Goal: Task Accomplishment & Management: Use online tool/utility

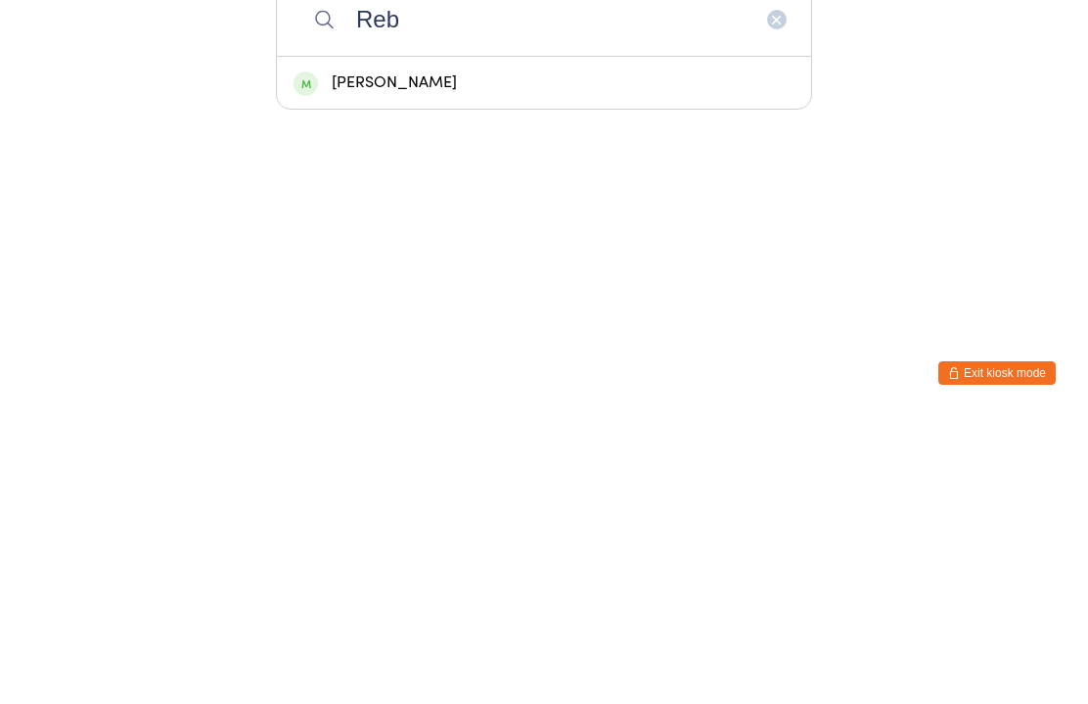
type input "Reb"
click at [587, 356] on div "[PERSON_NAME]" at bounding box center [544, 369] width 501 height 26
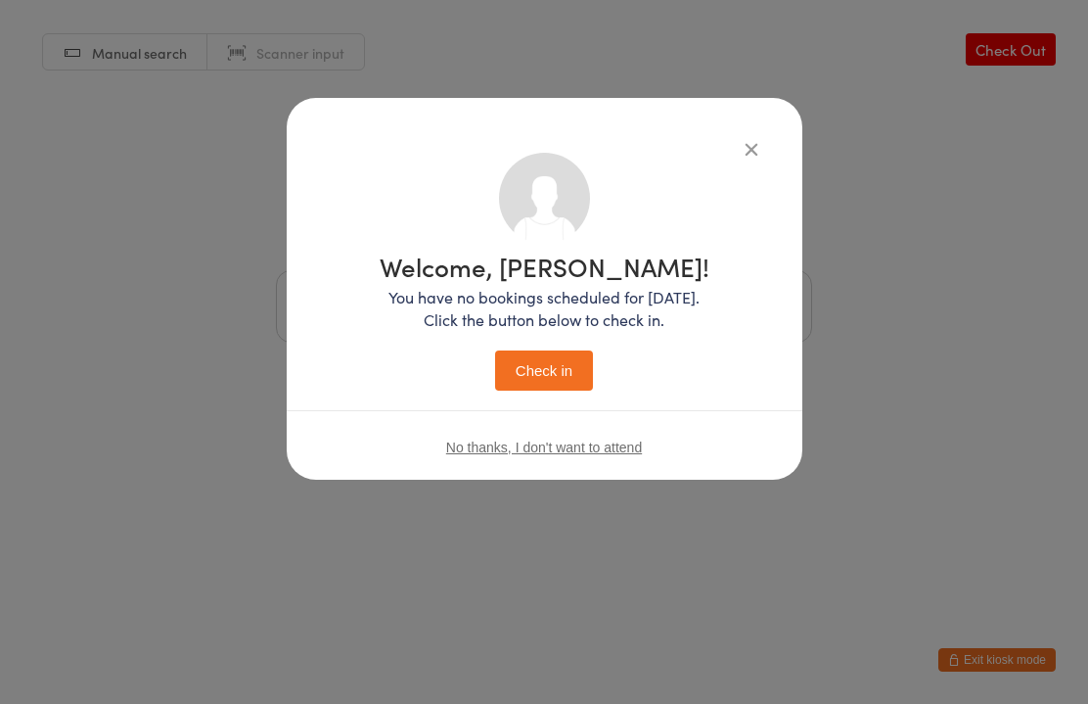
click at [568, 369] on button "Check in" at bounding box center [544, 370] width 98 height 40
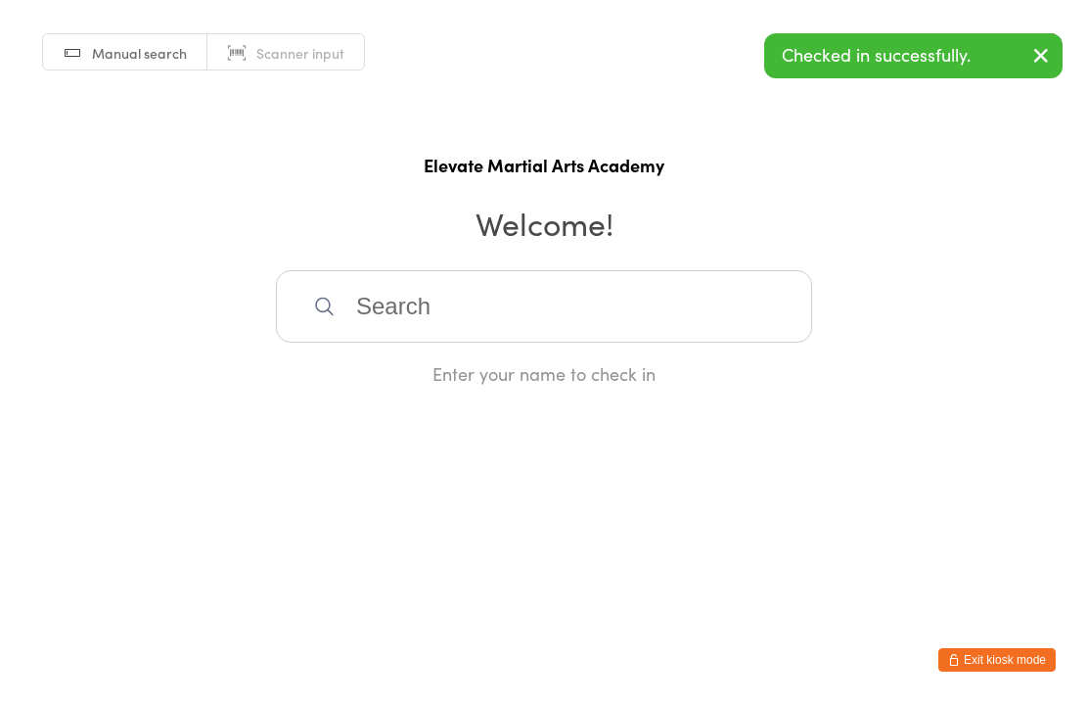
click at [580, 328] on input "search" at bounding box center [544, 306] width 536 height 72
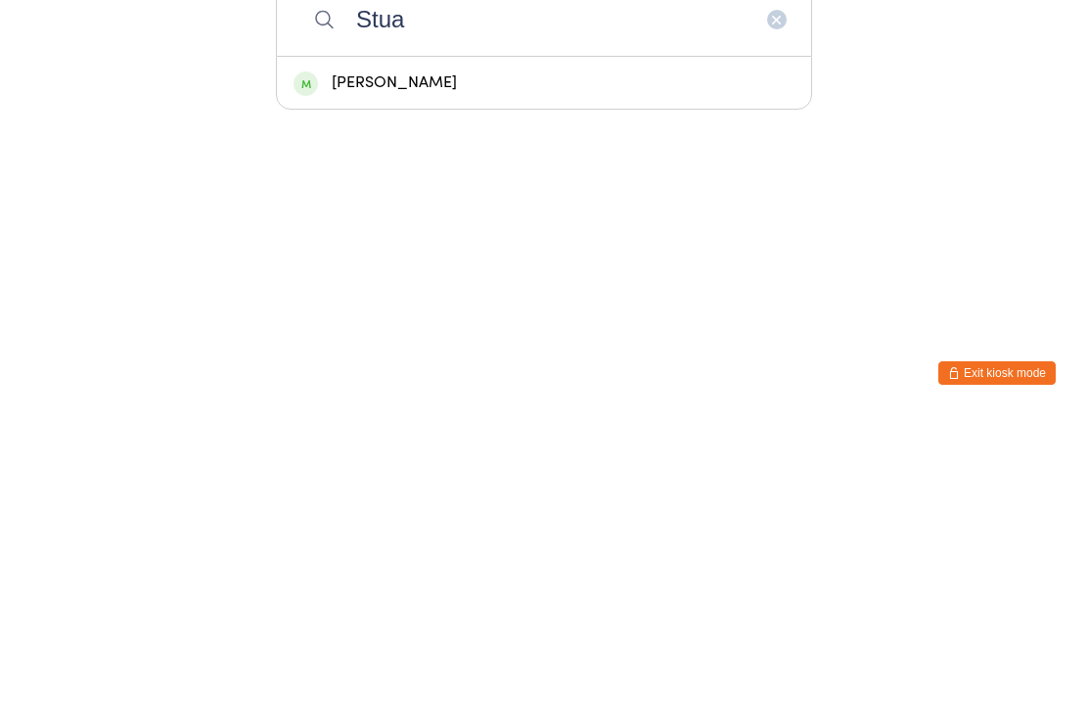
type input "Stua"
click at [540, 344] on div "[PERSON_NAME]" at bounding box center [544, 370] width 534 height 52
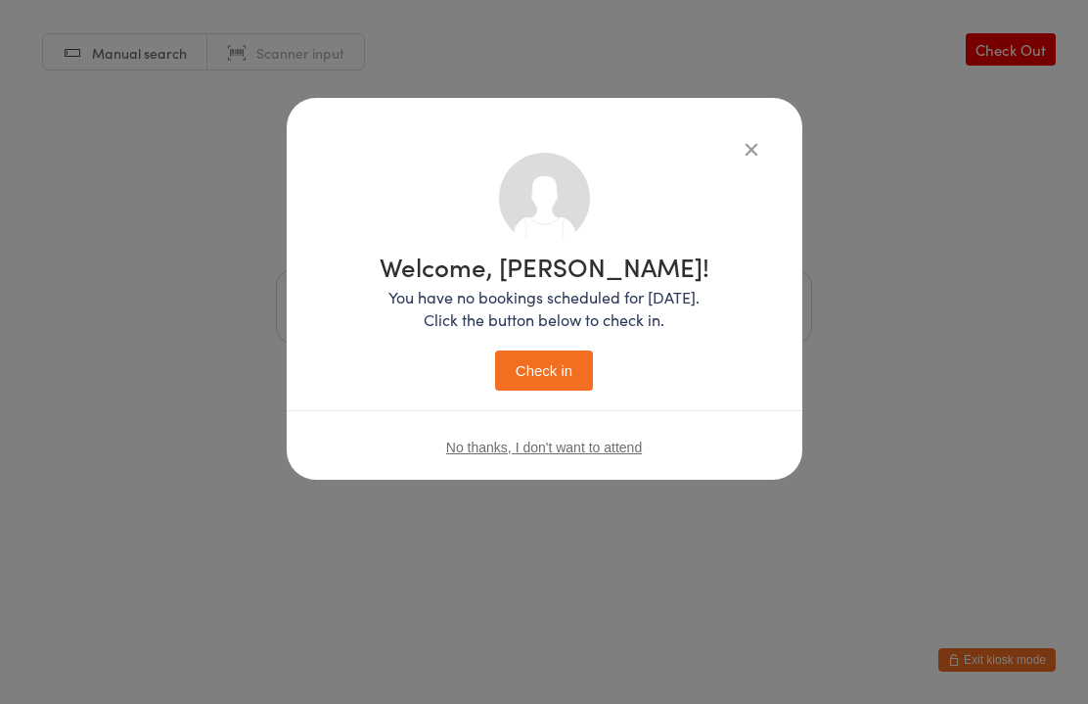
click at [561, 364] on button "Check in" at bounding box center [544, 370] width 98 height 40
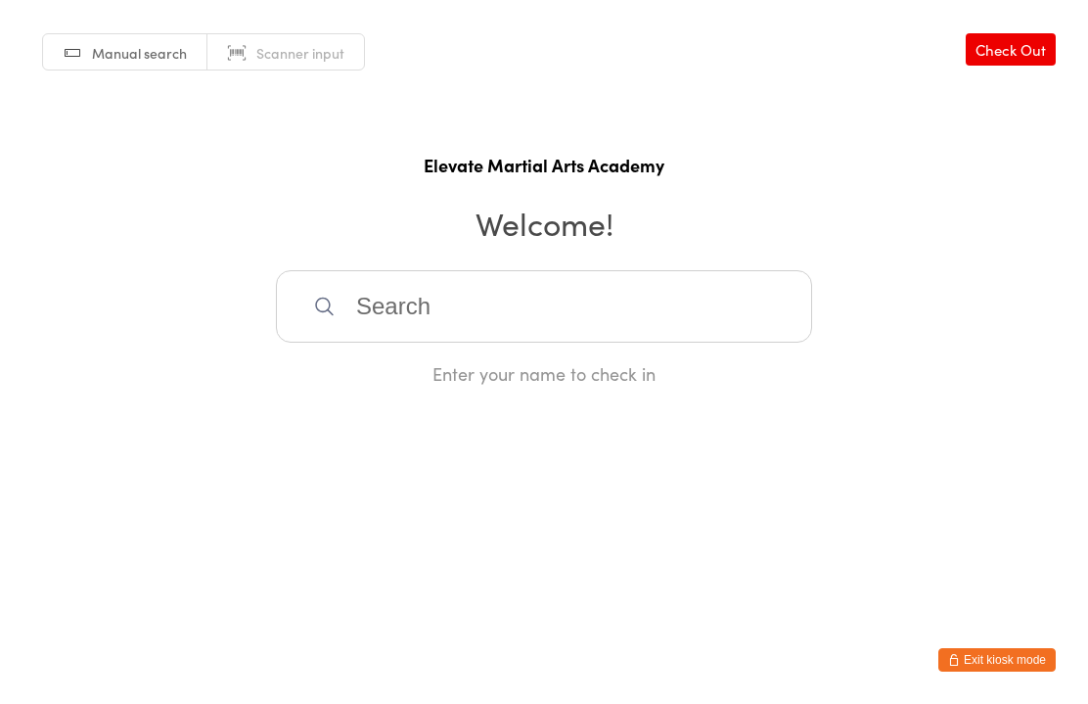
click at [489, 324] on input "search" at bounding box center [544, 306] width 536 height 72
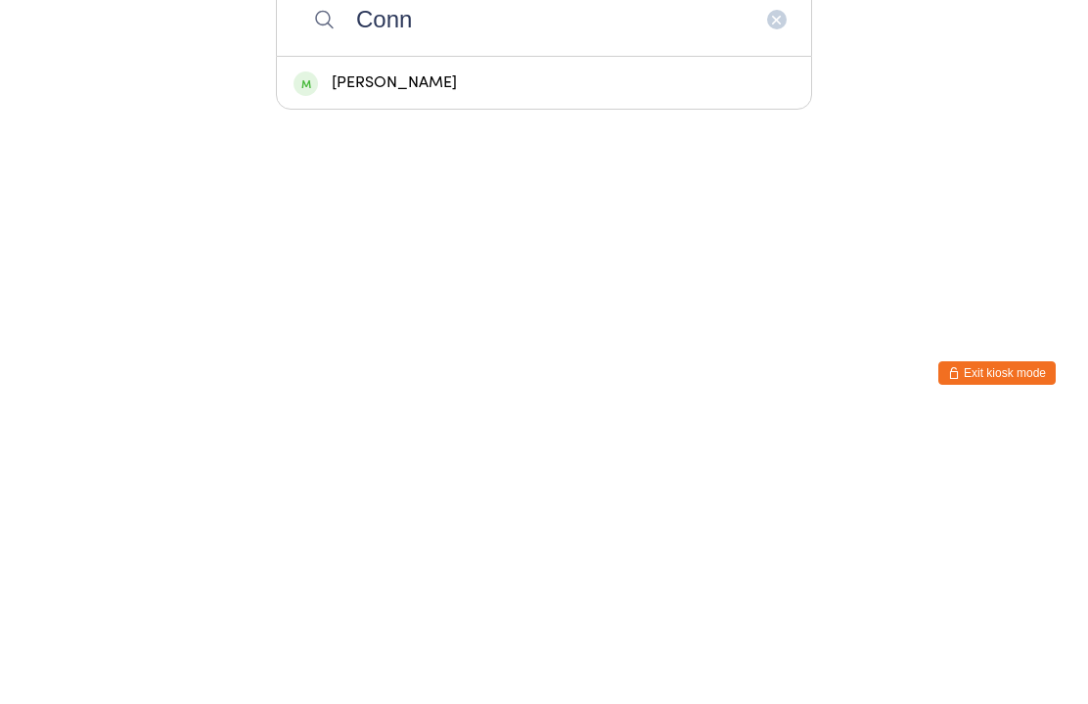
type input "Conn"
click at [591, 356] on div "[PERSON_NAME]" at bounding box center [544, 369] width 501 height 26
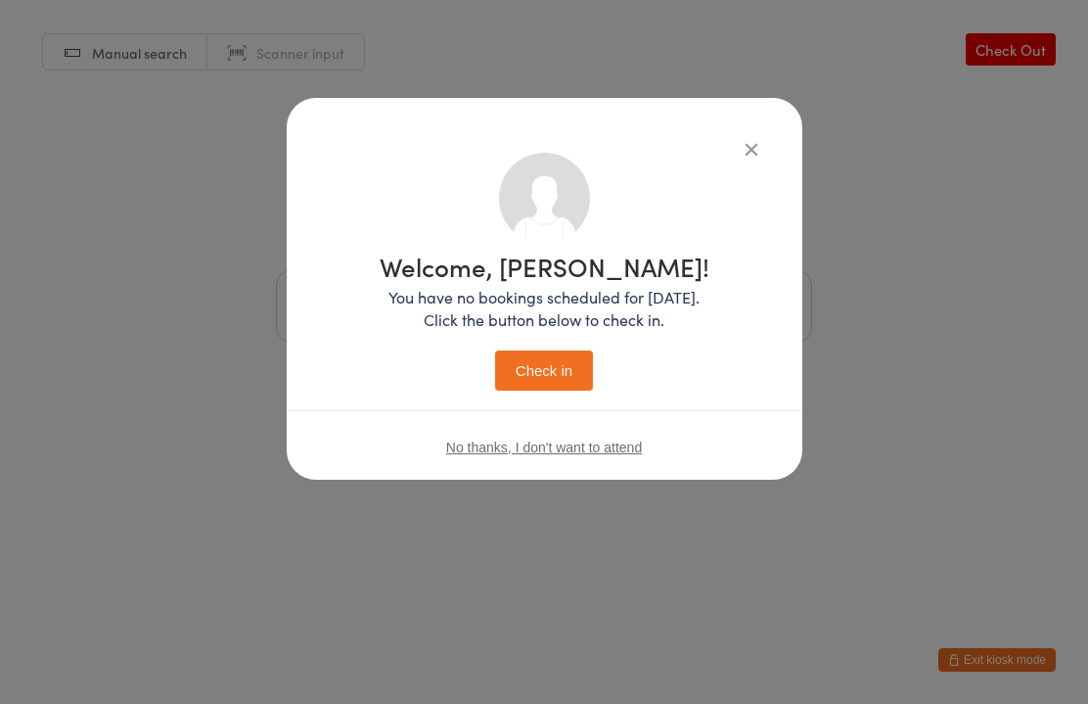
click at [554, 366] on button "Check in" at bounding box center [544, 370] width 98 height 40
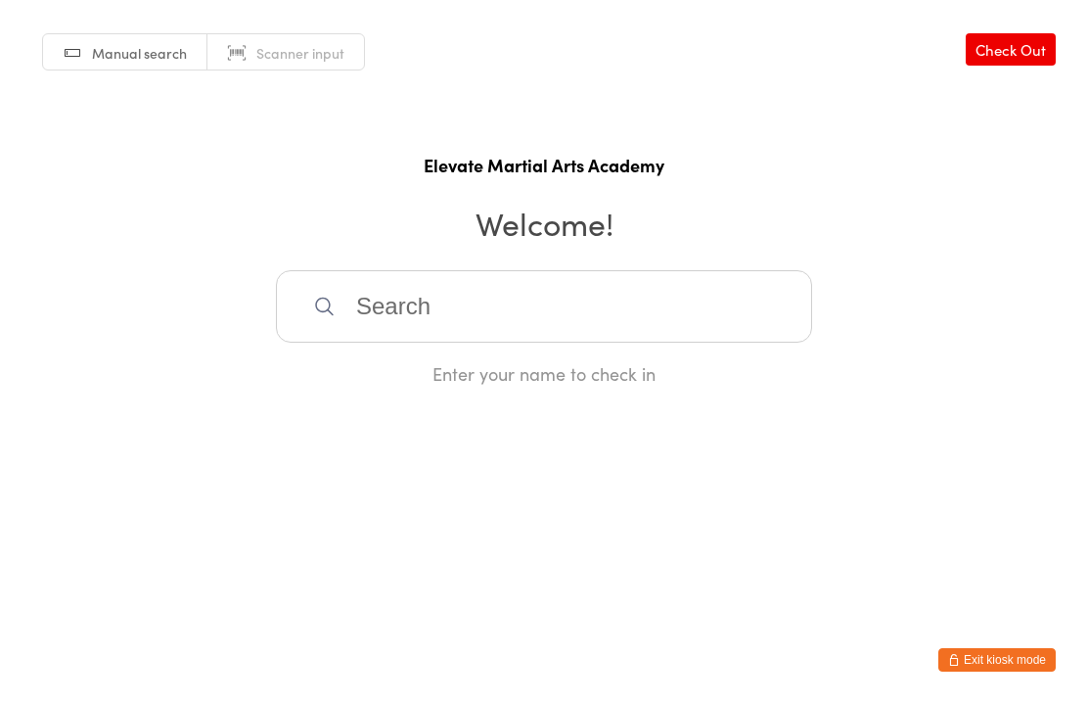
click at [651, 338] on input "search" at bounding box center [544, 306] width 536 height 72
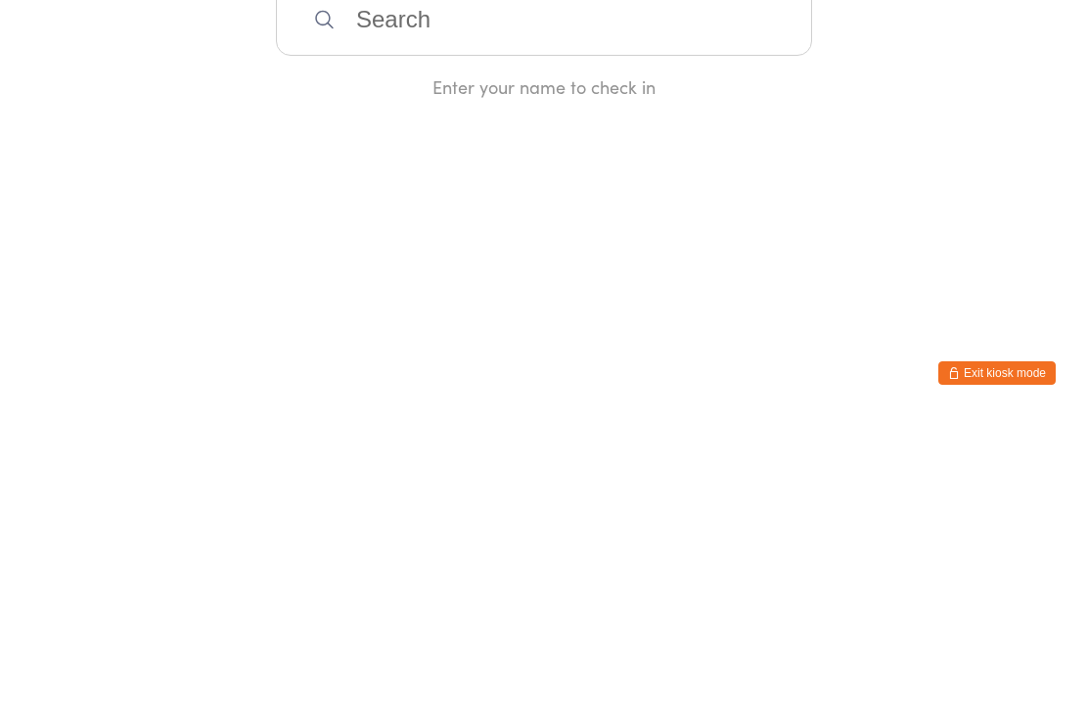
click at [432, 207] on html "You have now entered Kiosk Mode. Members will be able to check themselves in us…" at bounding box center [544, 352] width 1088 height 704
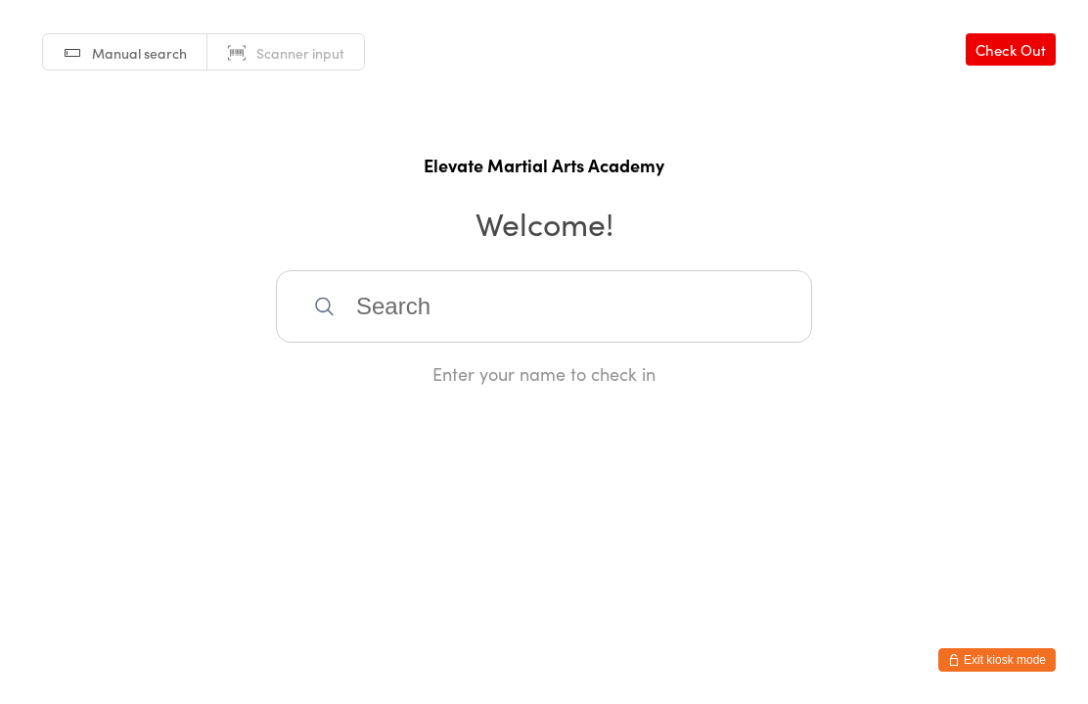
click at [424, 339] on input "search" at bounding box center [544, 306] width 536 height 72
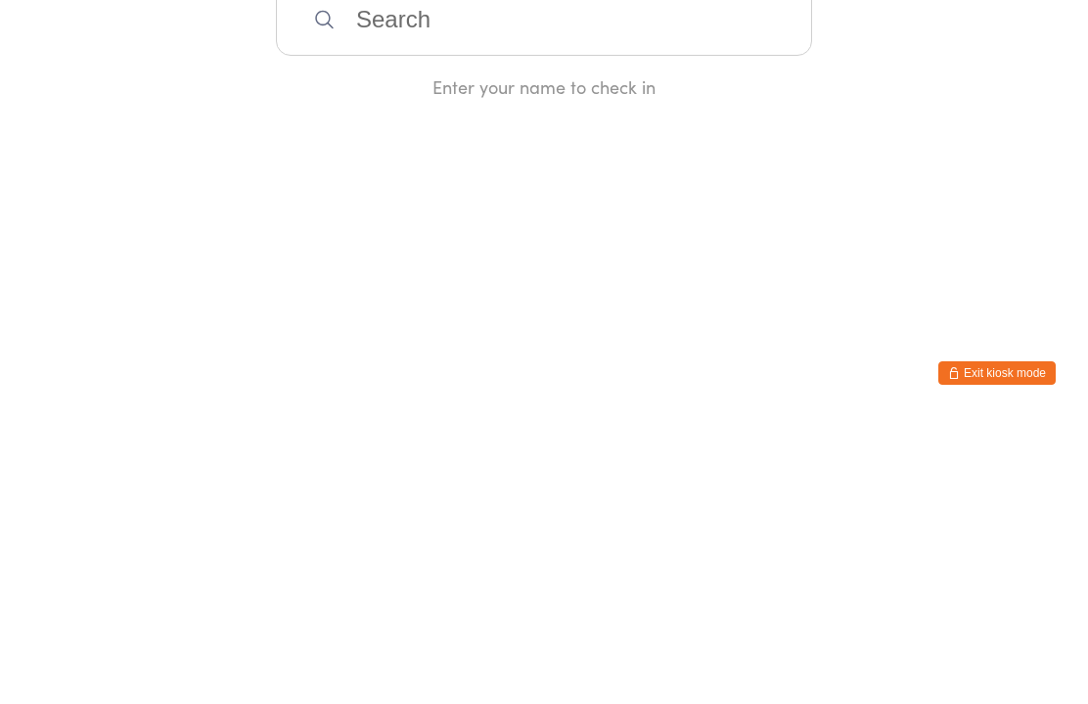
click at [655, 170] on html "You have now entered Kiosk Mode. Members will be able to check themselves in us…" at bounding box center [544, 352] width 1088 height 704
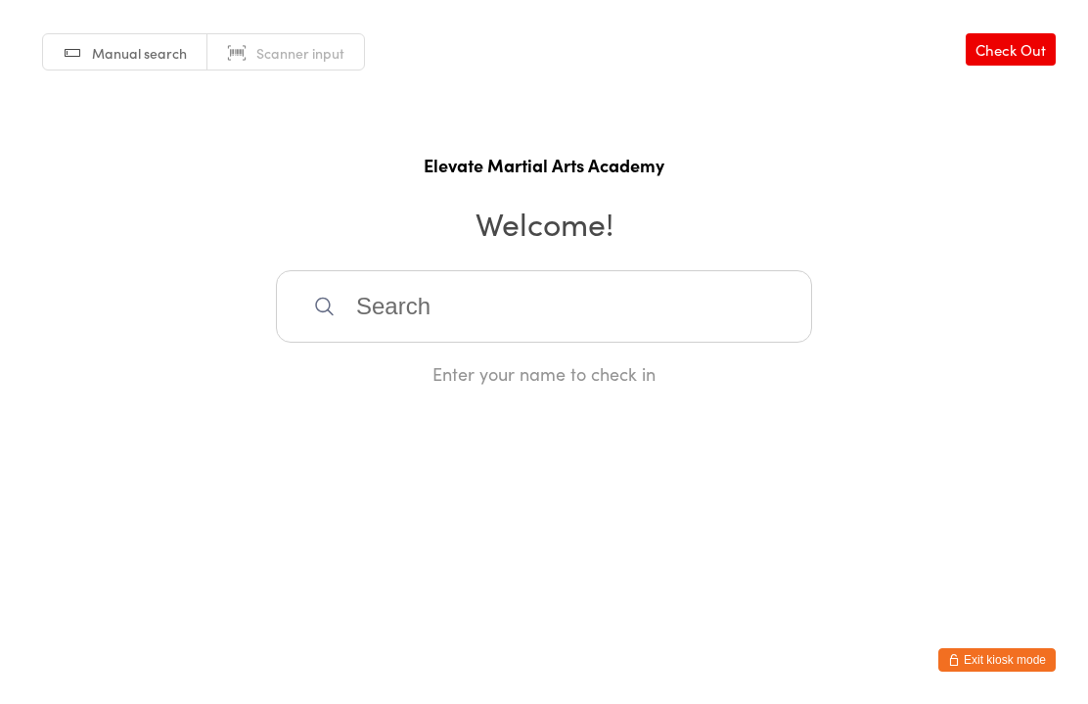
click at [618, 312] on input "search" at bounding box center [544, 306] width 536 height 72
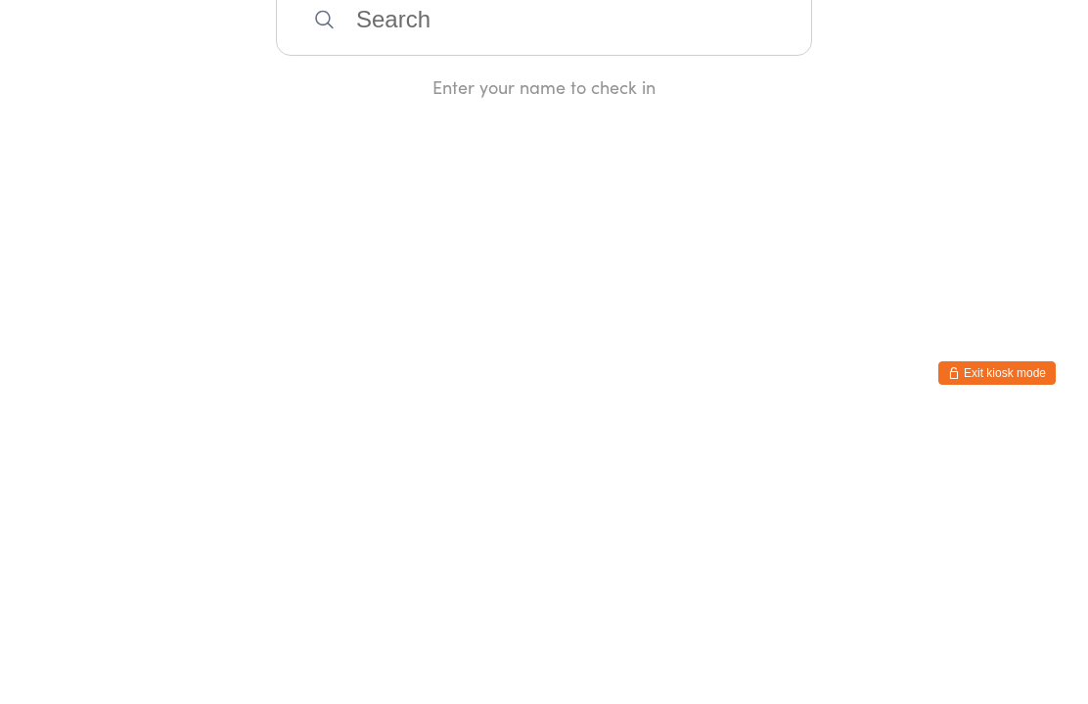
click at [376, 202] on html "You have now entered Kiosk Mode. Members will be able to check themselves in us…" at bounding box center [544, 352] width 1088 height 704
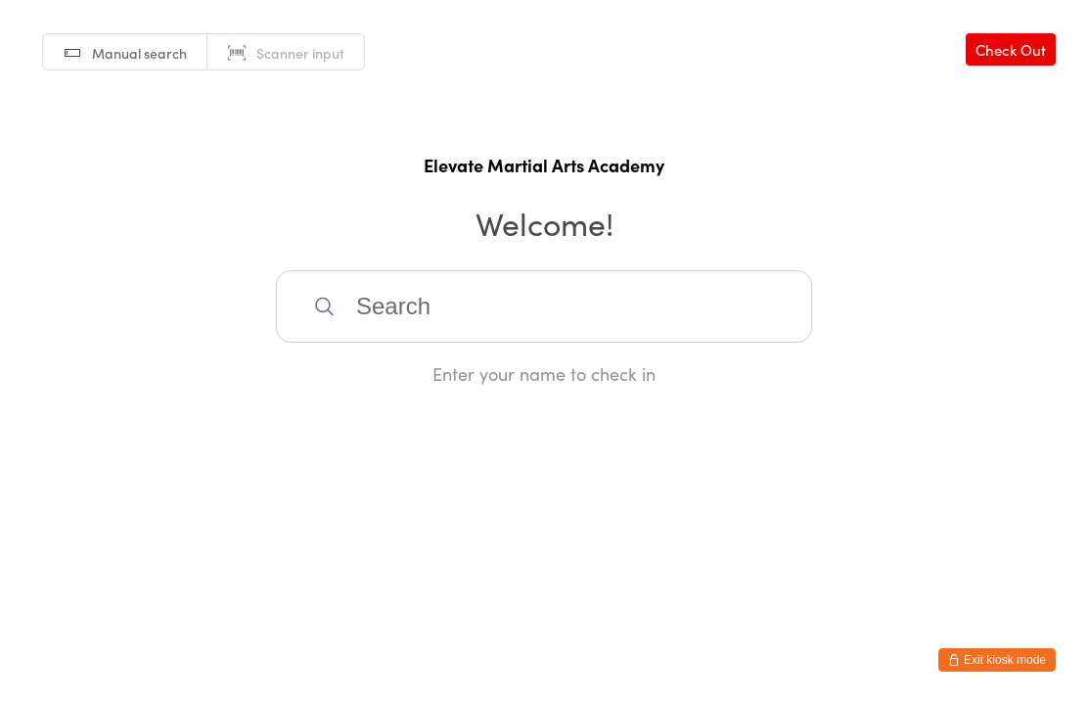
click at [458, 309] on input "search" at bounding box center [544, 306] width 536 height 72
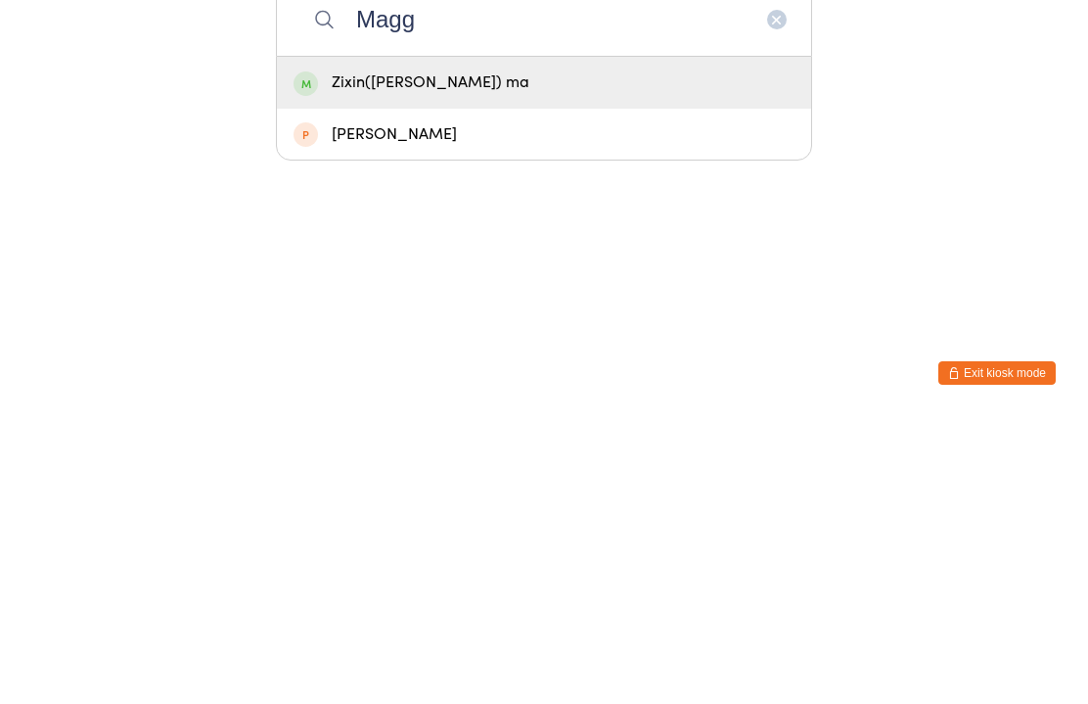
type input "Magg"
click at [437, 356] on div "Zixin([PERSON_NAME]) ma" at bounding box center [544, 369] width 501 height 26
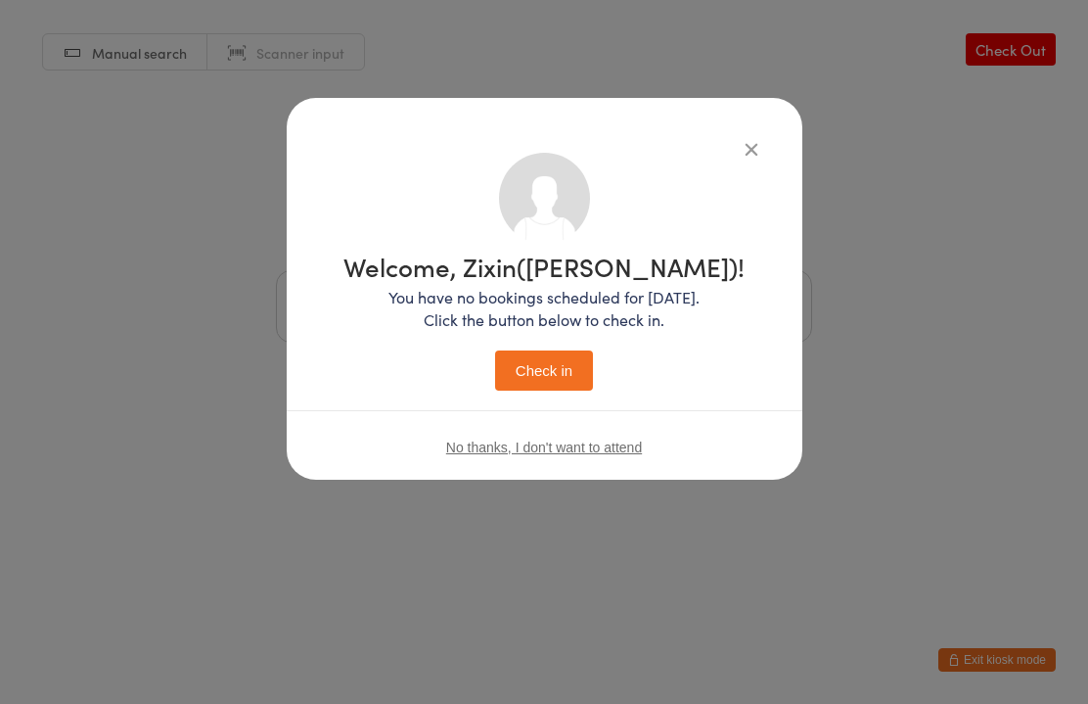
click at [553, 353] on button "Check in" at bounding box center [544, 370] width 98 height 40
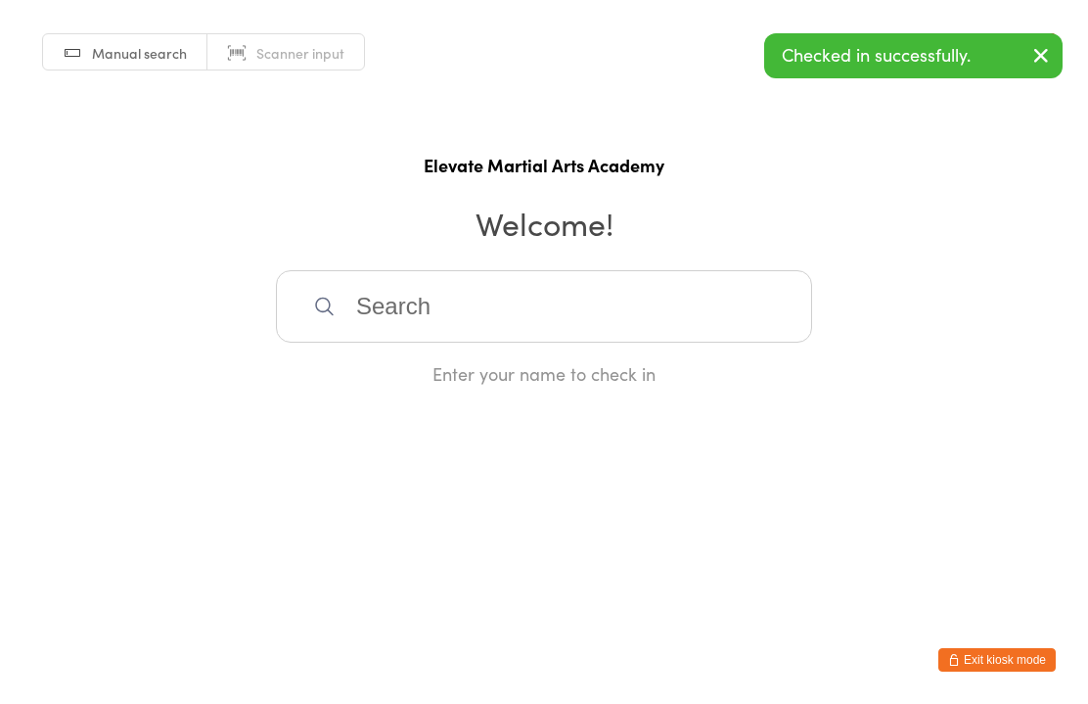
click at [497, 324] on input "search" at bounding box center [544, 306] width 536 height 72
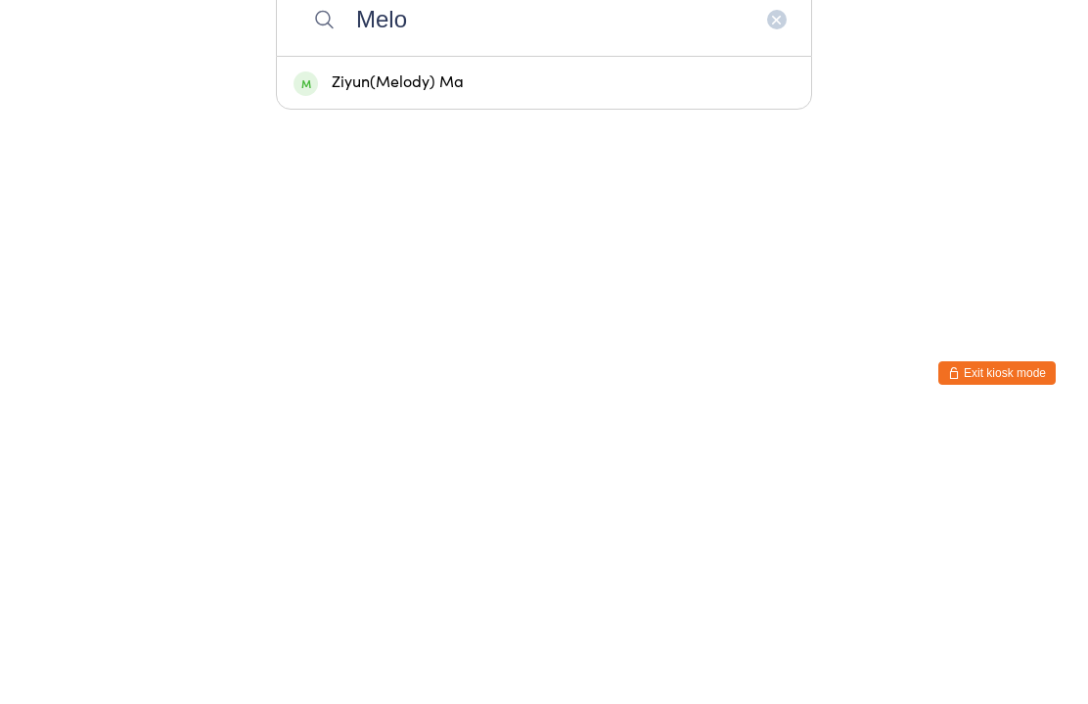
type input "Melo"
click at [472, 356] on div "Ziyun(Melody) Ma" at bounding box center [544, 369] width 501 height 26
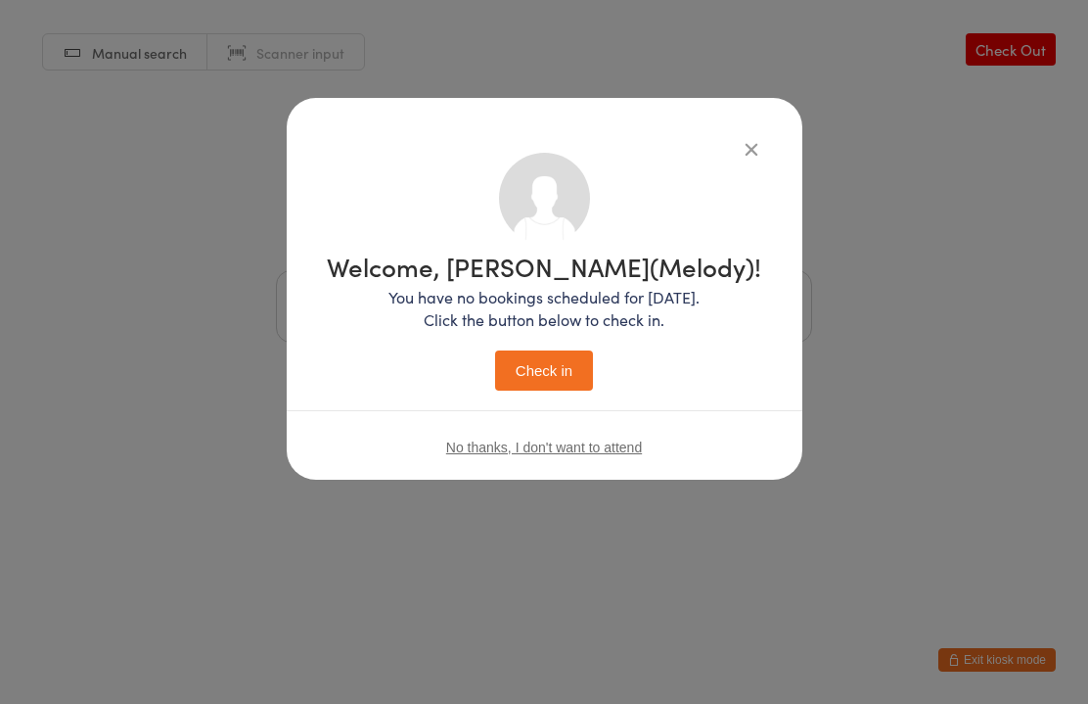
click at [572, 359] on button "Check in" at bounding box center [544, 370] width 98 height 40
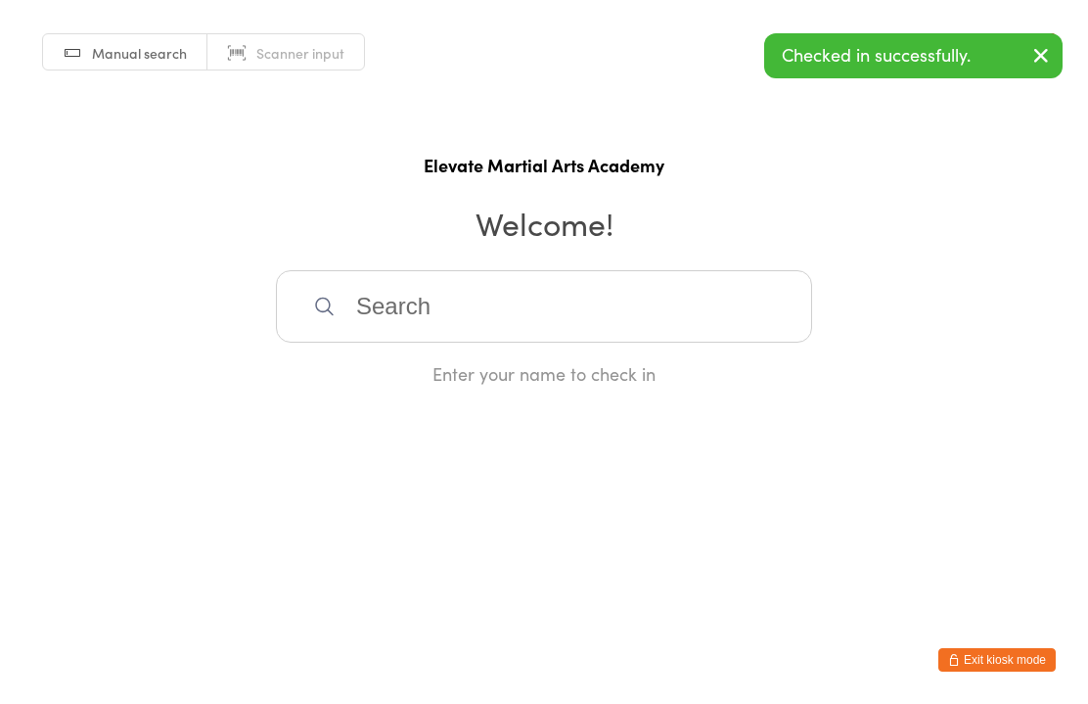
click at [492, 309] on input "search" at bounding box center [544, 306] width 536 height 72
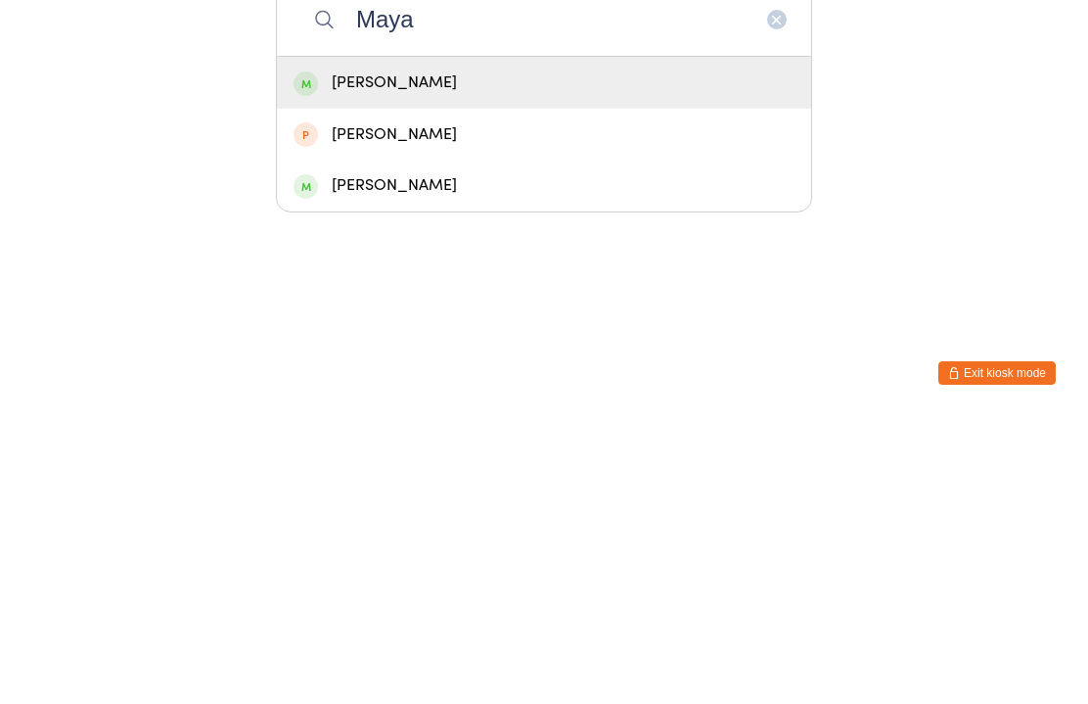
type input "Maya"
click at [439, 356] on div "[PERSON_NAME]" at bounding box center [544, 369] width 501 height 26
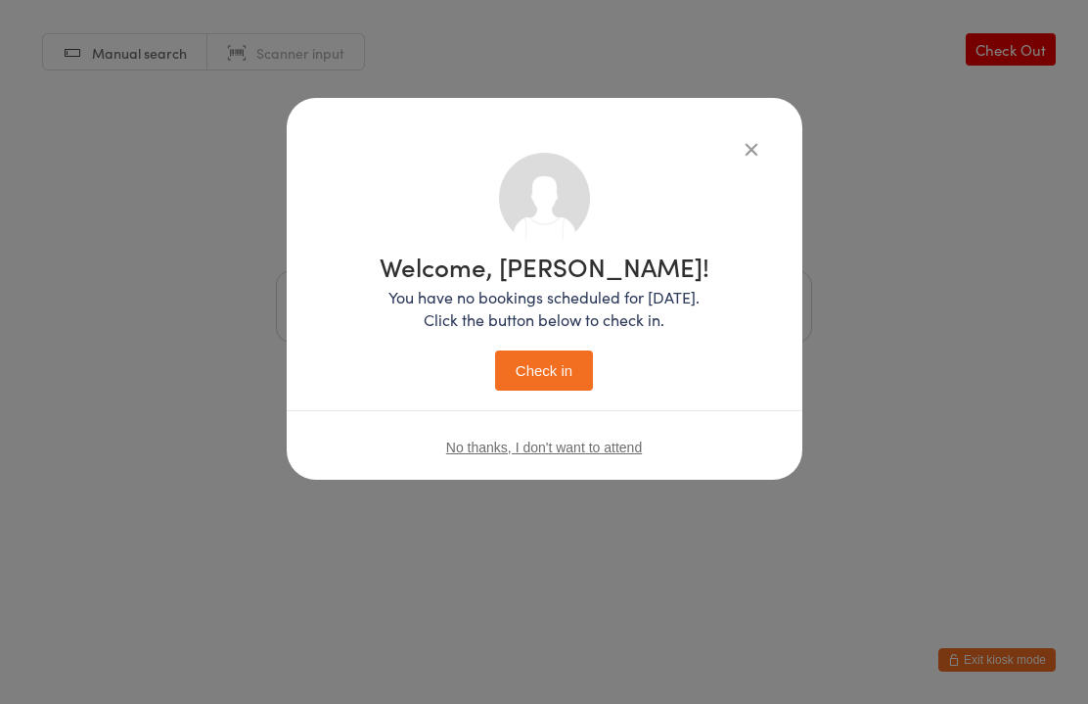
click at [541, 353] on button "Check in" at bounding box center [544, 370] width 98 height 40
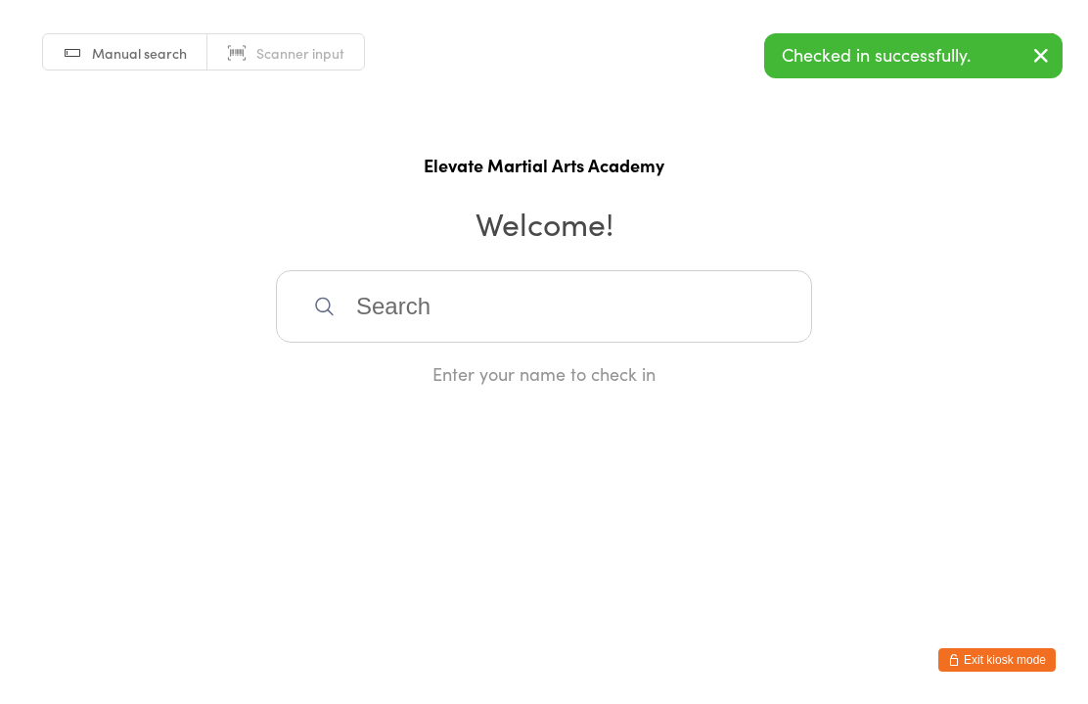
click at [522, 327] on input "search" at bounding box center [544, 306] width 536 height 72
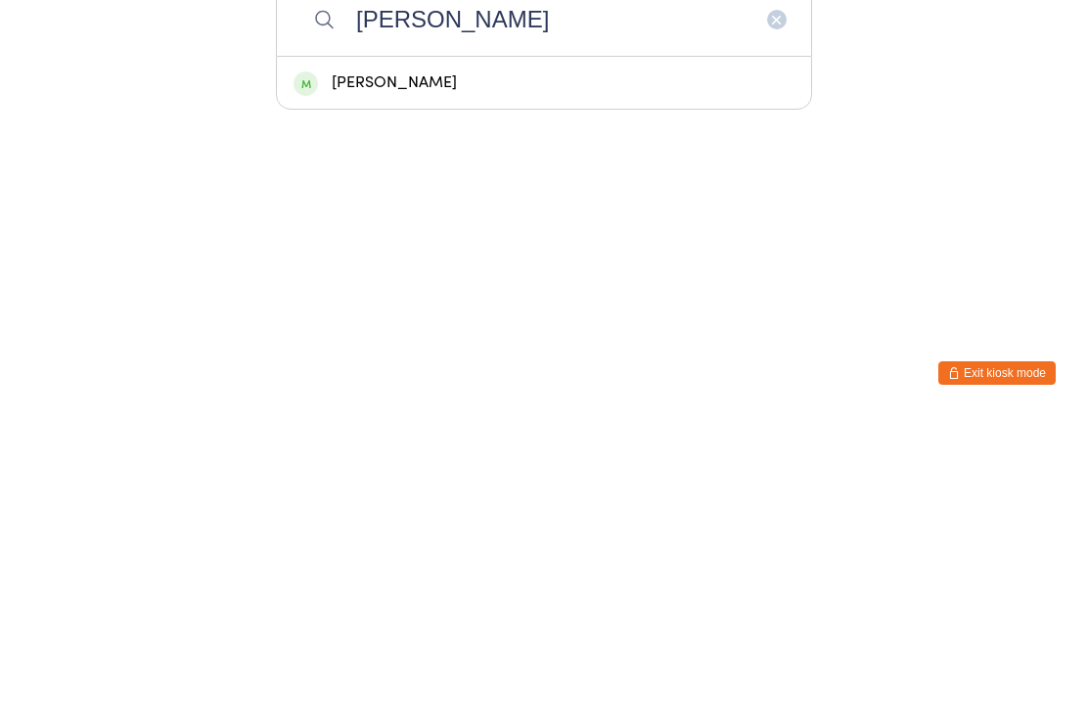
type input "[PERSON_NAME]"
click at [421, 356] on div "[PERSON_NAME]" at bounding box center [544, 369] width 501 height 26
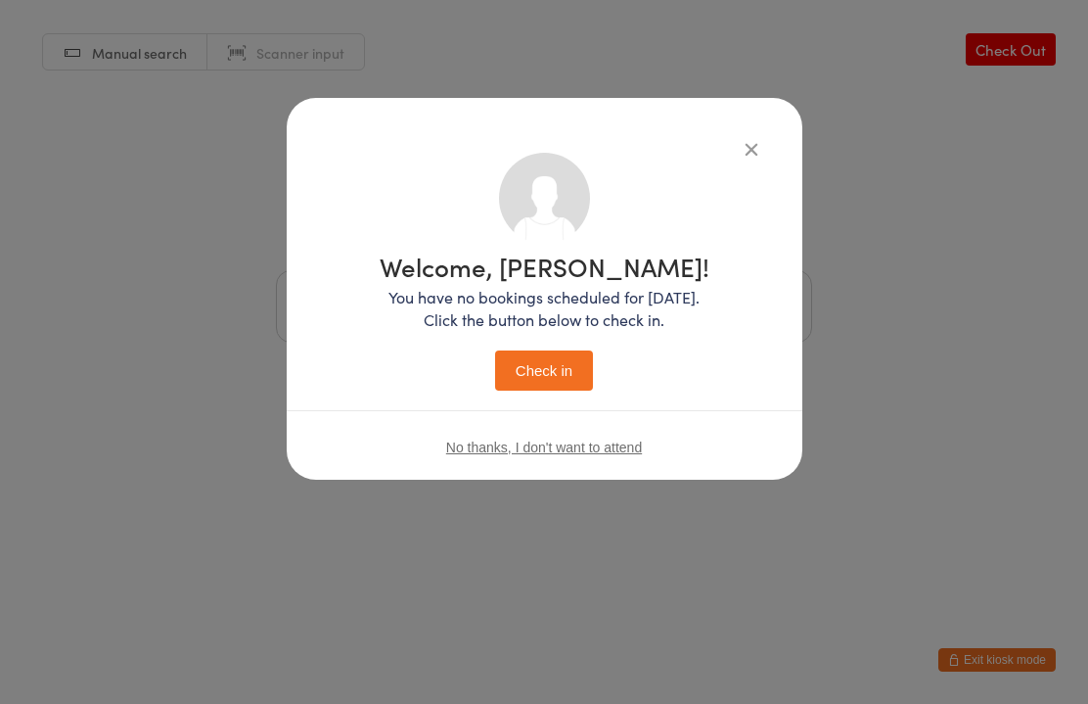
click at [573, 364] on button "Check in" at bounding box center [544, 370] width 98 height 40
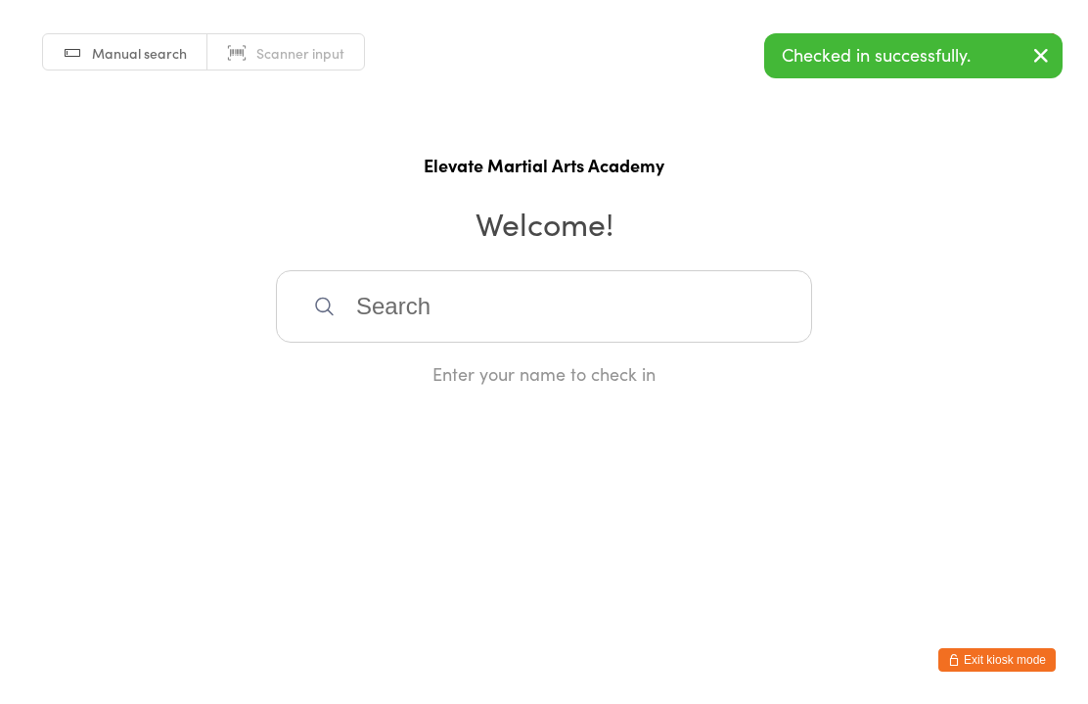
click at [455, 316] on input "search" at bounding box center [544, 306] width 536 height 72
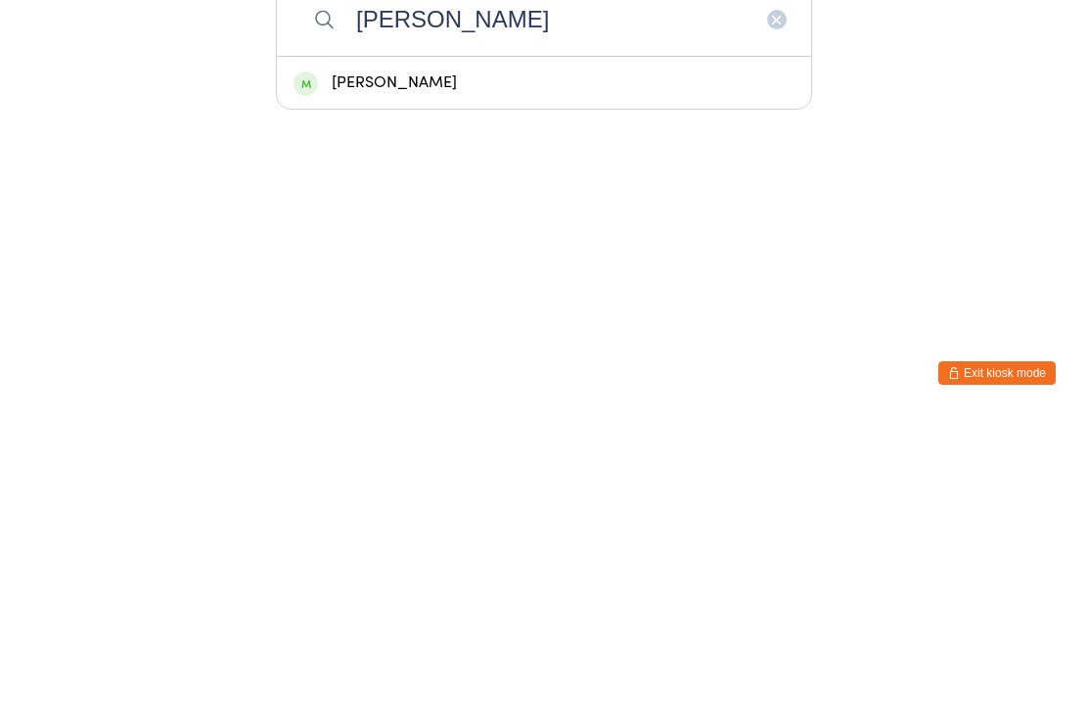
type input "[PERSON_NAME]"
click at [414, 356] on div "[PERSON_NAME]" at bounding box center [544, 369] width 501 height 26
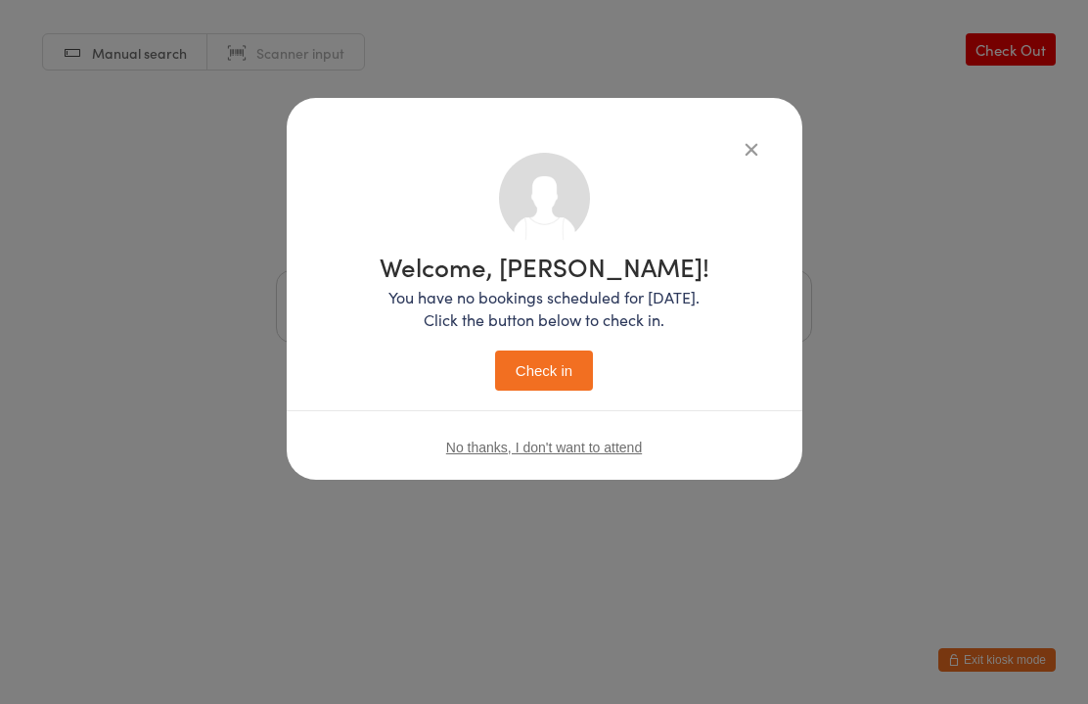
click at [551, 374] on button "Check in" at bounding box center [544, 370] width 98 height 40
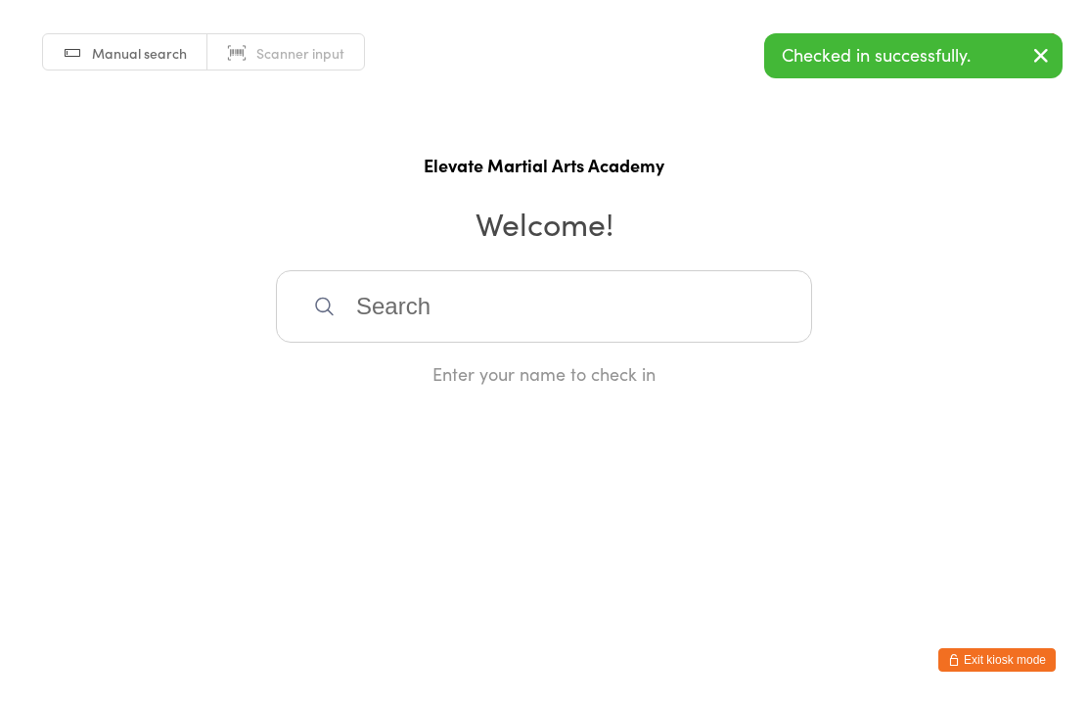
click at [524, 319] on input "search" at bounding box center [544, 306] width 536 height 72
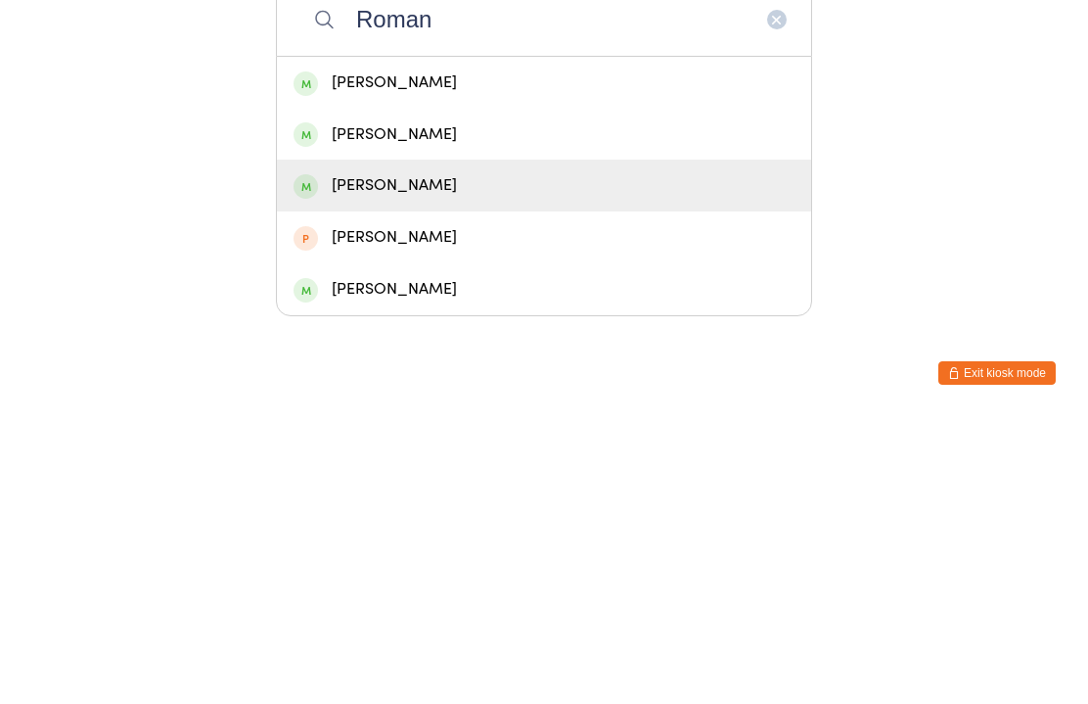
type input "Roman"
click at [429, 459] on div "[PERSON_NAME]" at bounding box center [544, 472] width 501 height 26
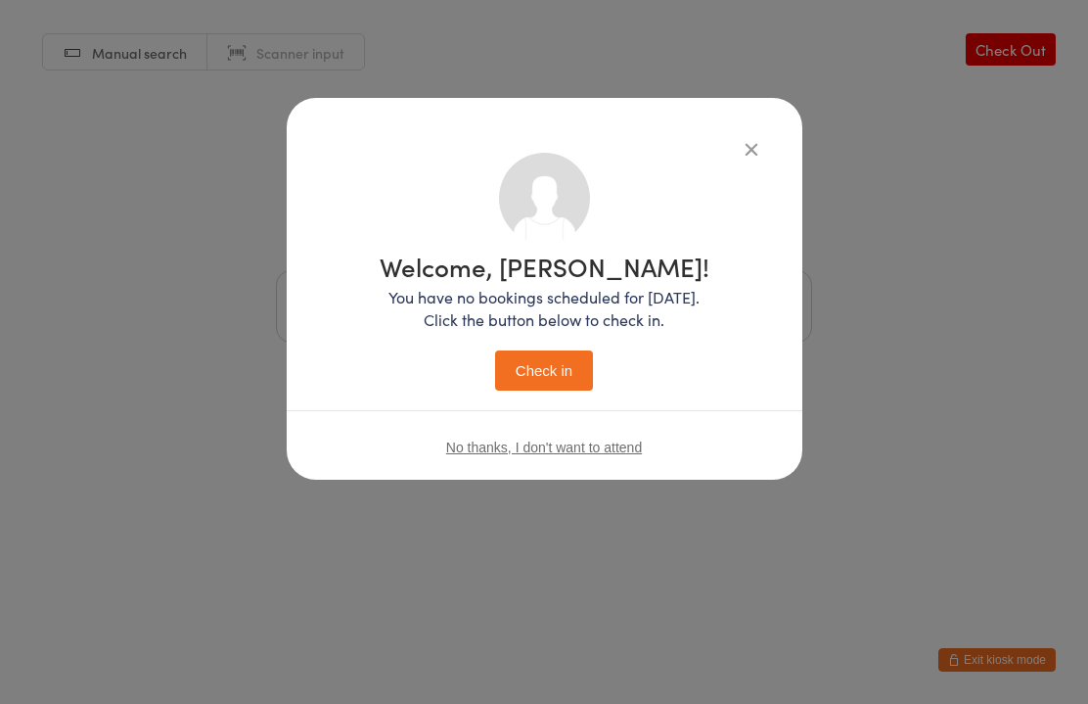
click at [554, 359] on button "Check in" at bounding box center [544, 370] width 98 height 40
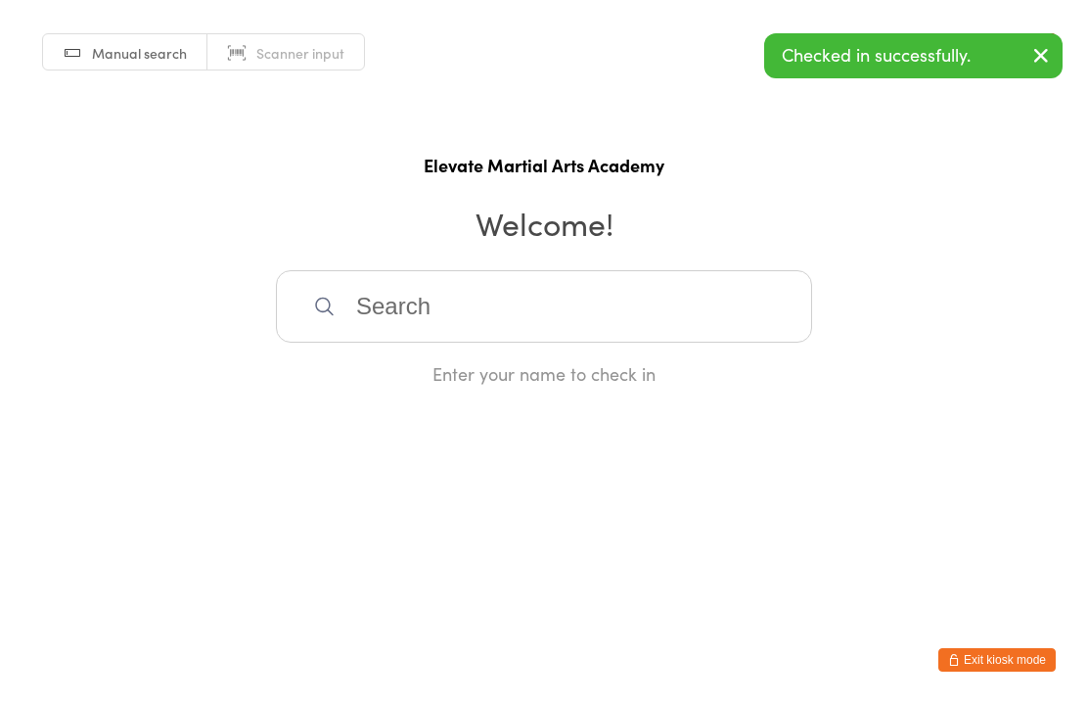
click at [588, 321] on input "search" at bounding box center [544, 306] width 536 height 72
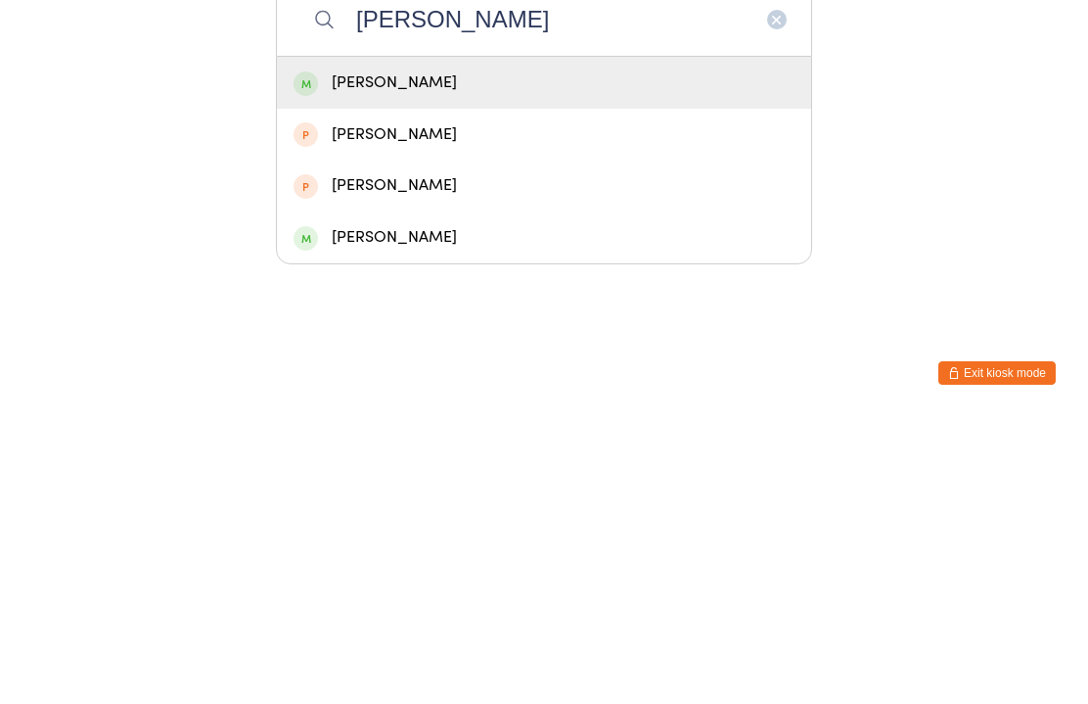
type input "[PERSON_NAME]"
click at [442, 356] on div "[PERSON_NAME]" at bounding box center [544, 369] width 501 height 26
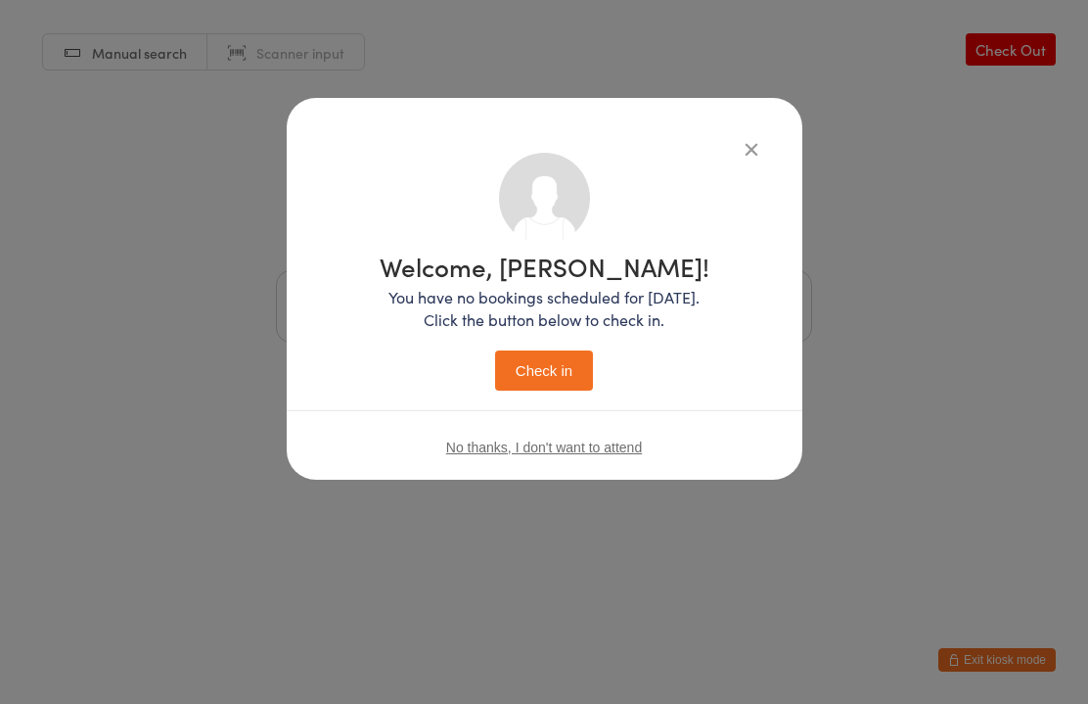
click at [561, 363] on button "Check in" at bounding box center [544, 370] width 98 height 40
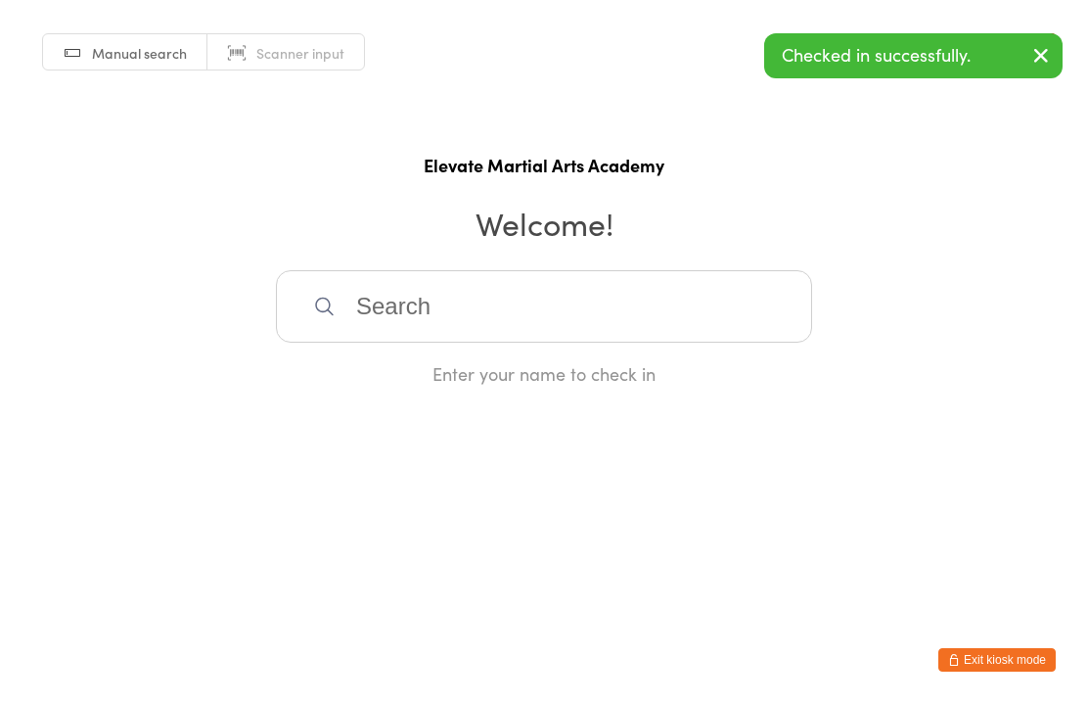
click at [497, 311] on input "search" at bounding box center [544, 306] width 536 height 72
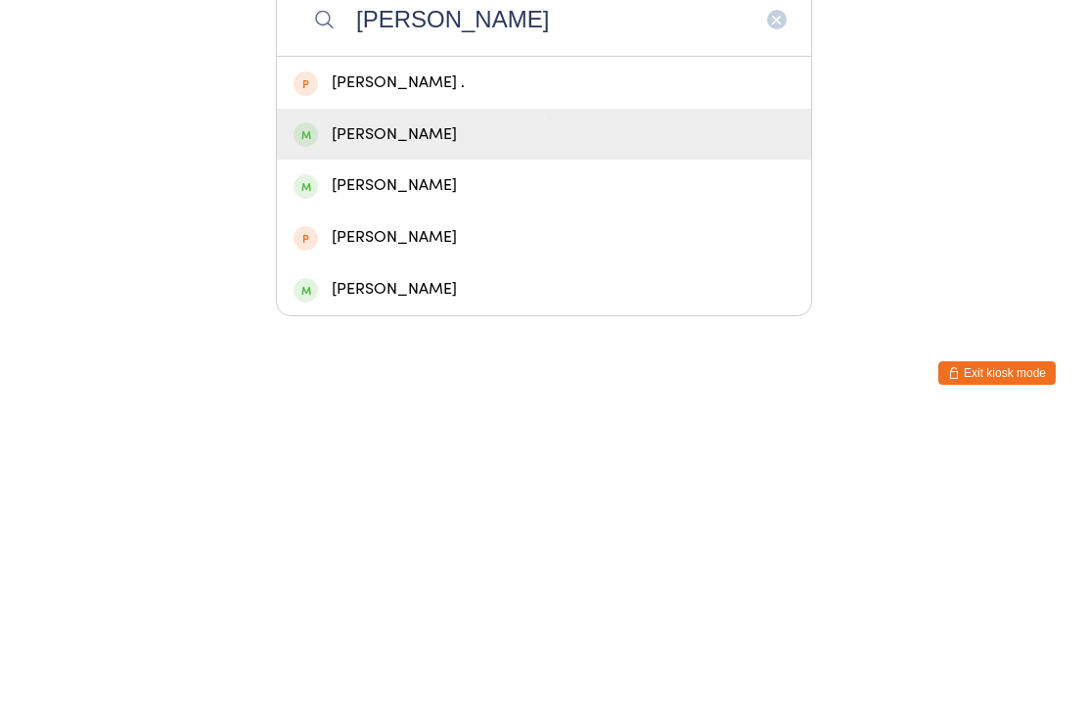
type input "[PERSON_NAME]"
click at [435, 408] on div "[PERSON_NAME]" at bounding box center [544, 421] width 501 height 26
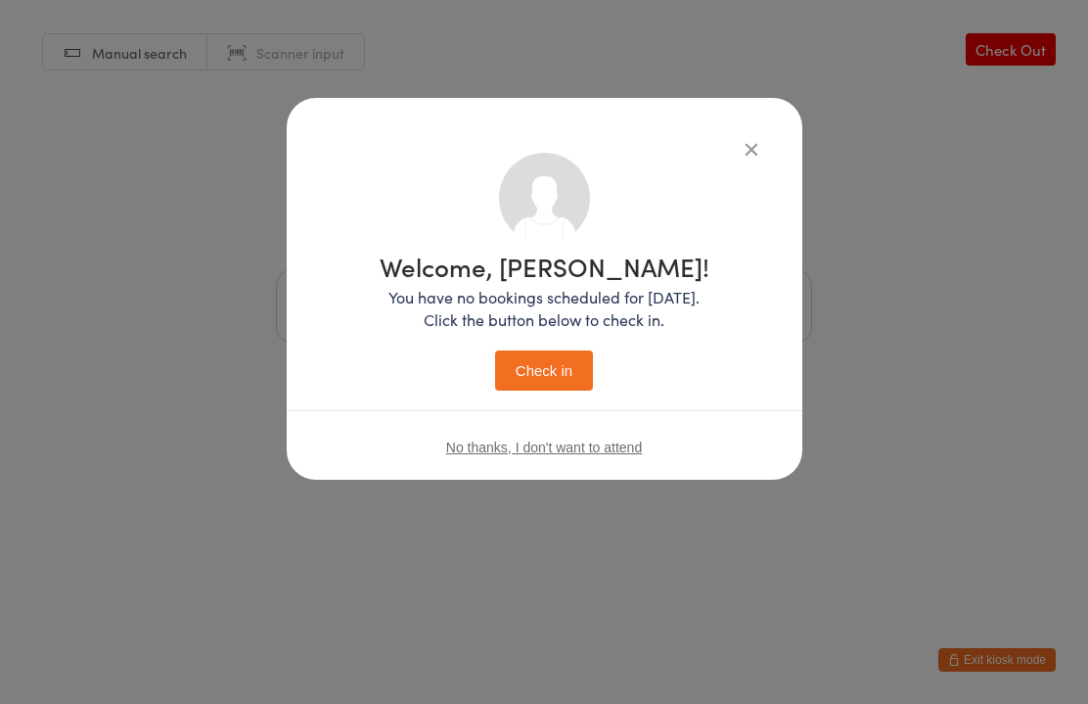
click at [554, 375] on button "Check in" at bounding box center [544, 370] width 98 height 40
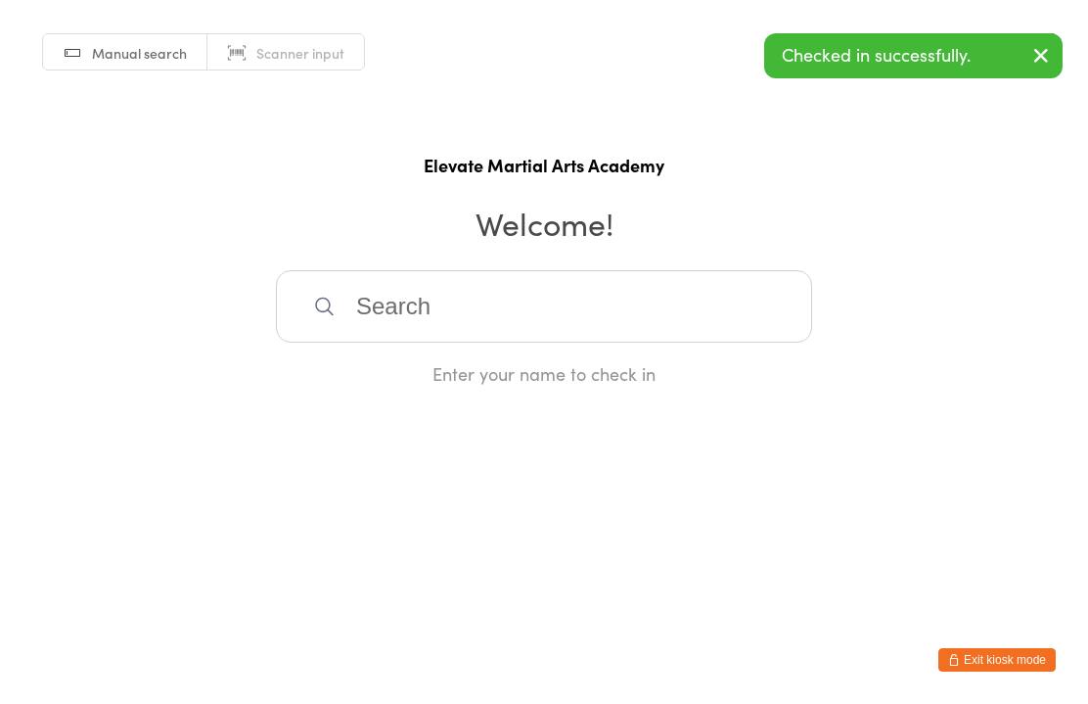
click at [508, 324] on input "search" at bounding box center [544, 306] width 536 height 72
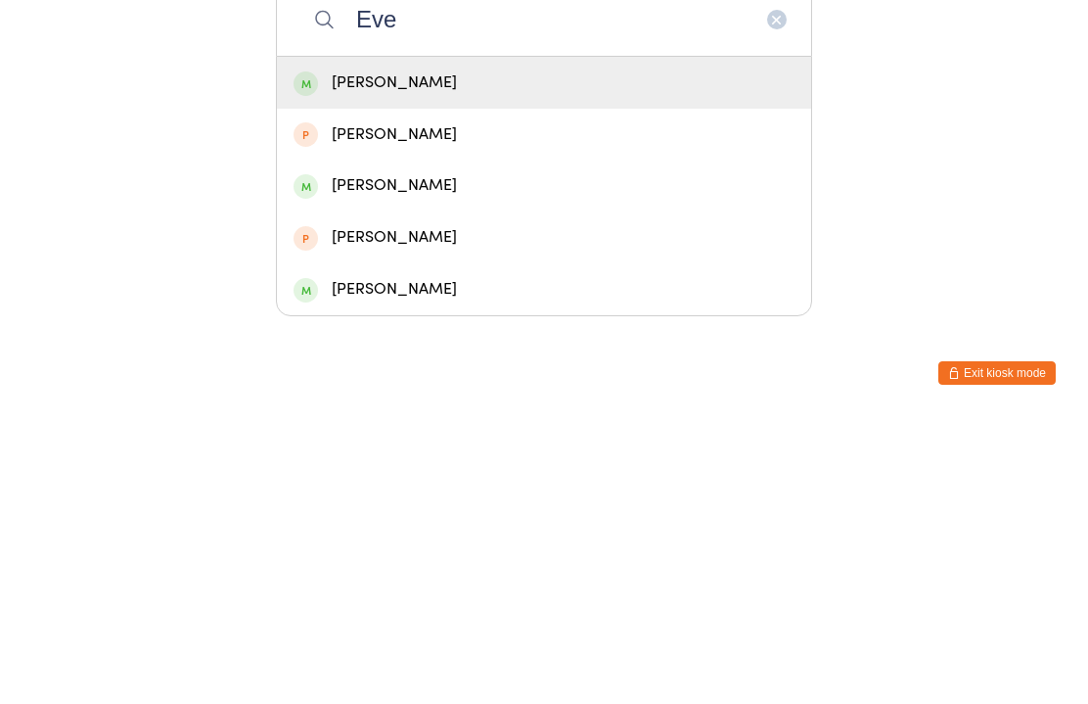
type input "Eve"
click at [426, 356] on div "[PERSON_NAME]" at bounding box center [544, 369] width 501 height 26
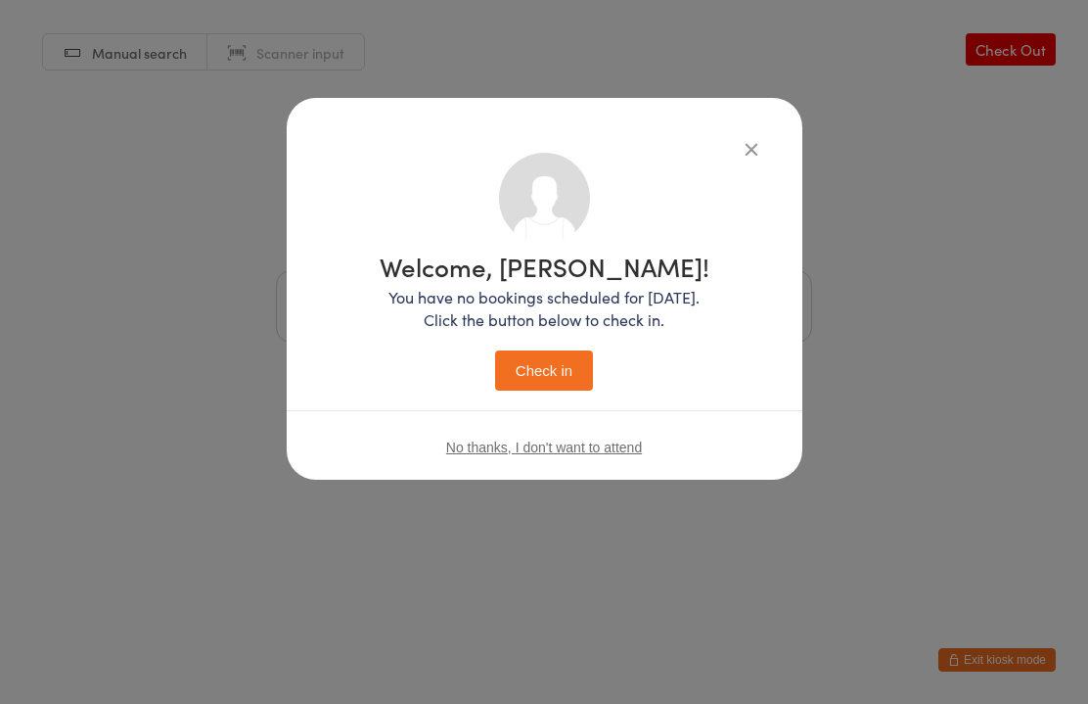
click at [543, 375] on button "Check in" at bounding box center [544, 370] width 98 height 40
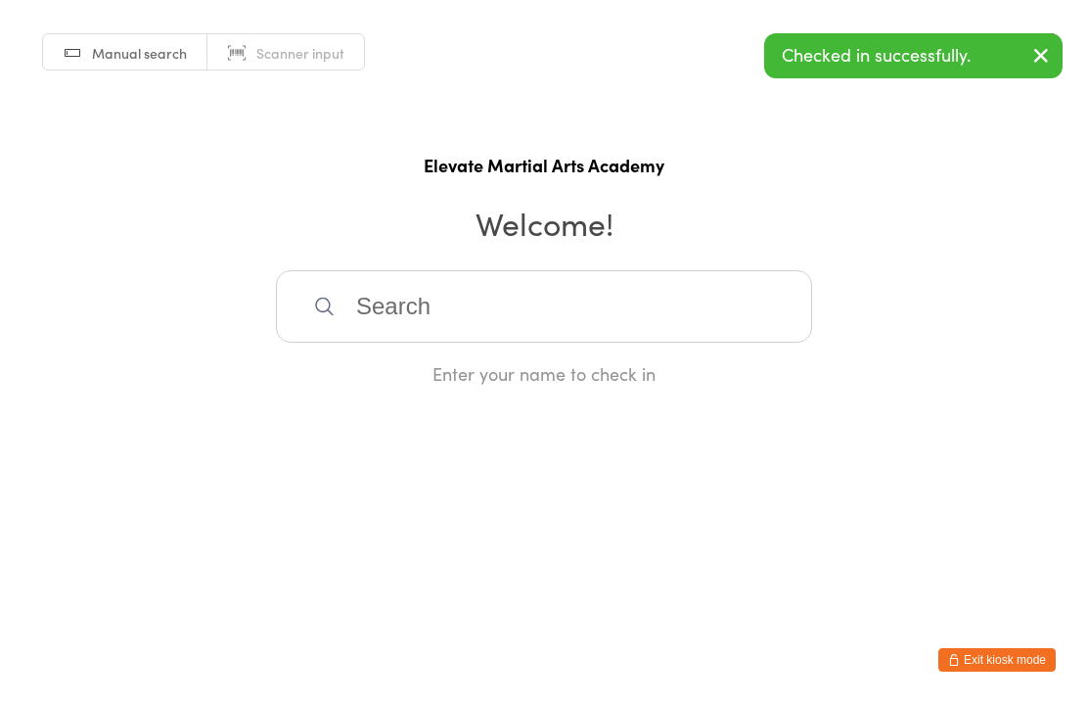
click at [546, 316] on input "search" at bounding box center [544, 306] width 536 height 72
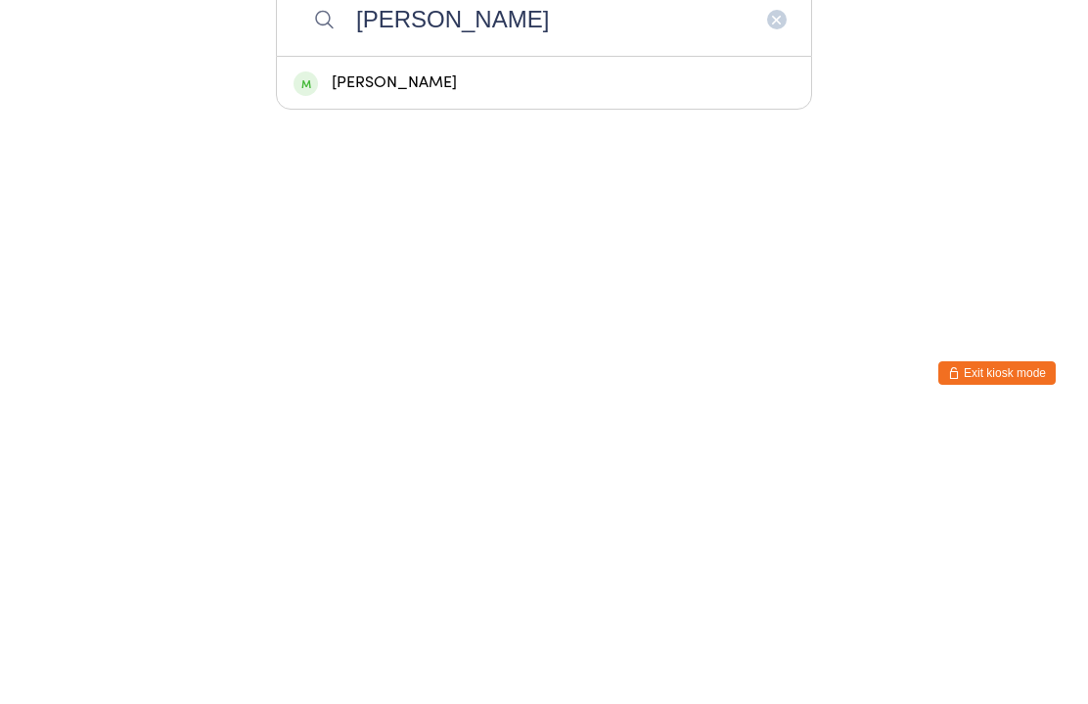
type input "[PERSON_NAME]"
click at [452, 356] on div "[PERSON_NAME]" at bounding box center [544, 369] width 501 height 26
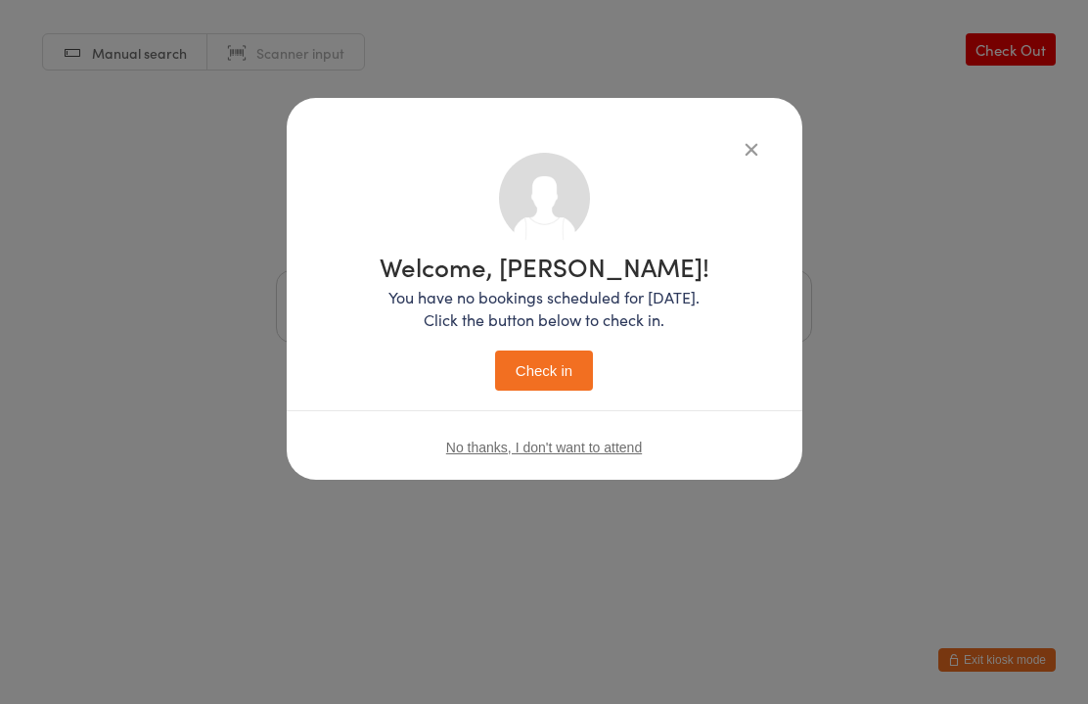
click at [568, 347] on div "Welcome, [PERSON_NAME]! You have no bookings scheduled for [DATE]. Click the bu…" at bounding box center [545, 321] width 330 height 137
click at [571, 369] on button "Check in" at bounding box center [544, 370] width 98 height 40
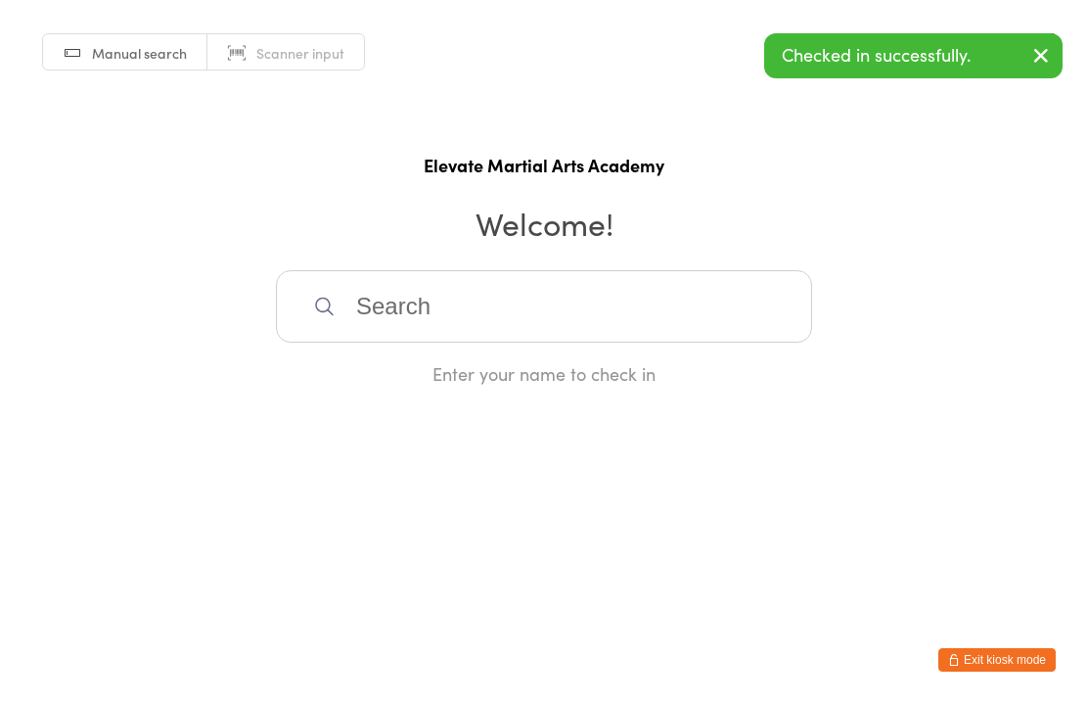
click at [507, 318] on input "search" at bounding box center [544, 306] width 536 height 72
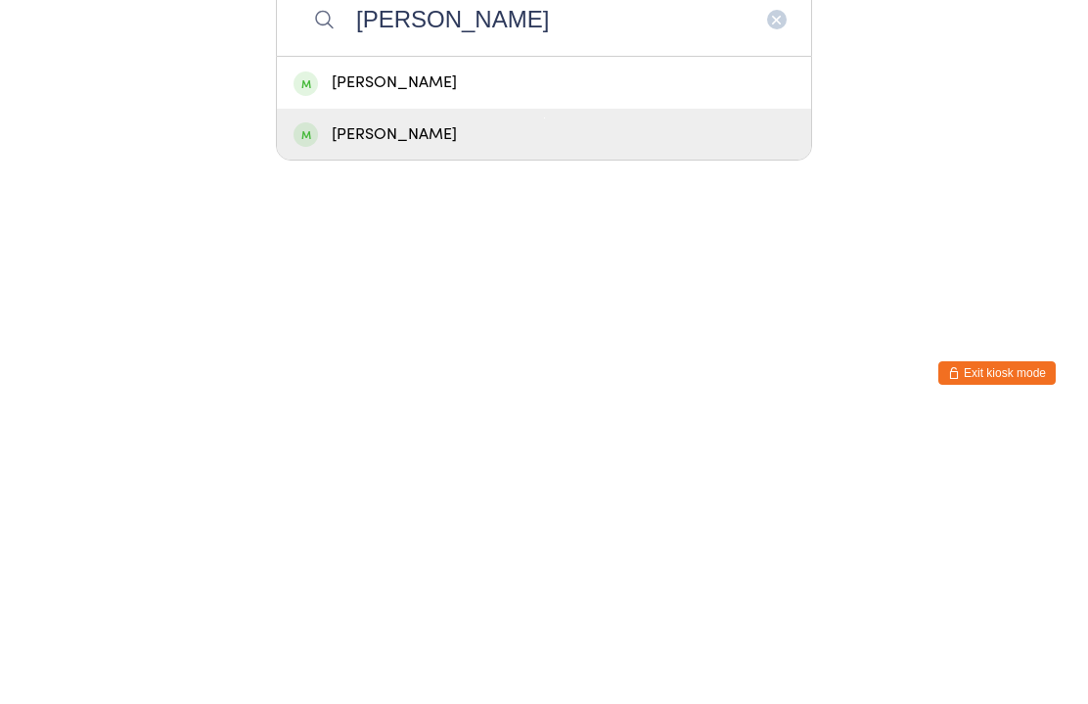
type input "[PERSON_NAME]"
click at [475, 408] on div "[PERSON_NAME]" at bounding box center [544, 421] width 501 height 26
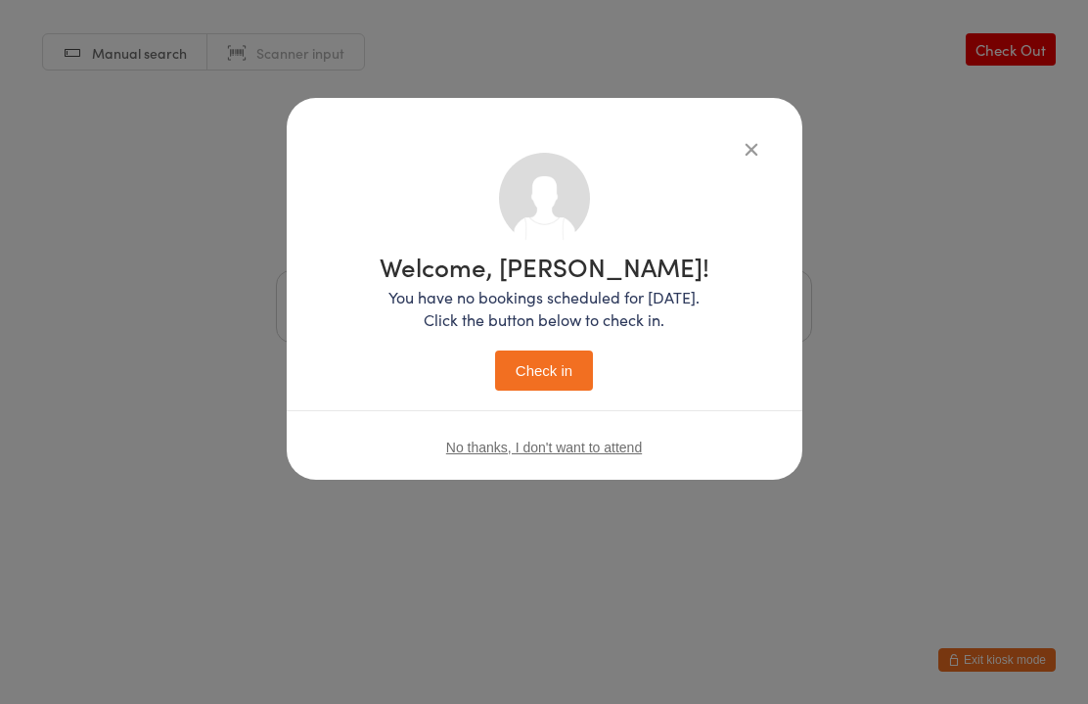
click at [563, 367] on button "Check in" at bounding box center [544, 370] width 98 height 40
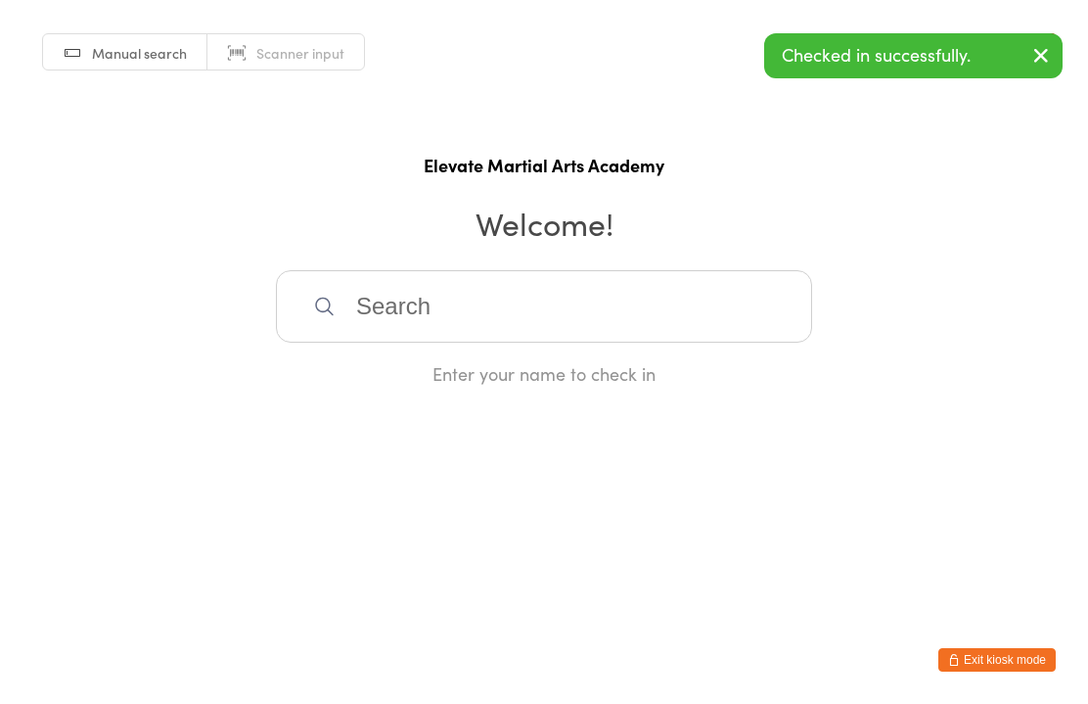
click at [473, 316] on input "search" at bounding box center [544, 306] width 536 height 72
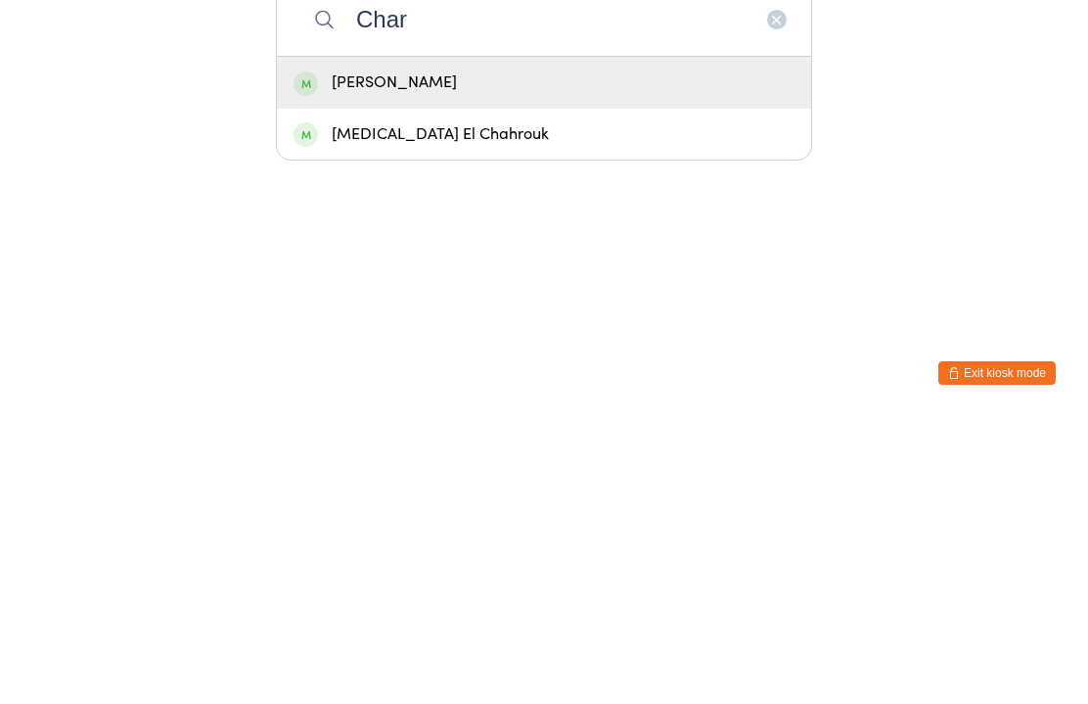
type input "Char"
click at [477, 344] on div "[PERSON_NAME]" at bounding box center [544, 370] width 534 height 52
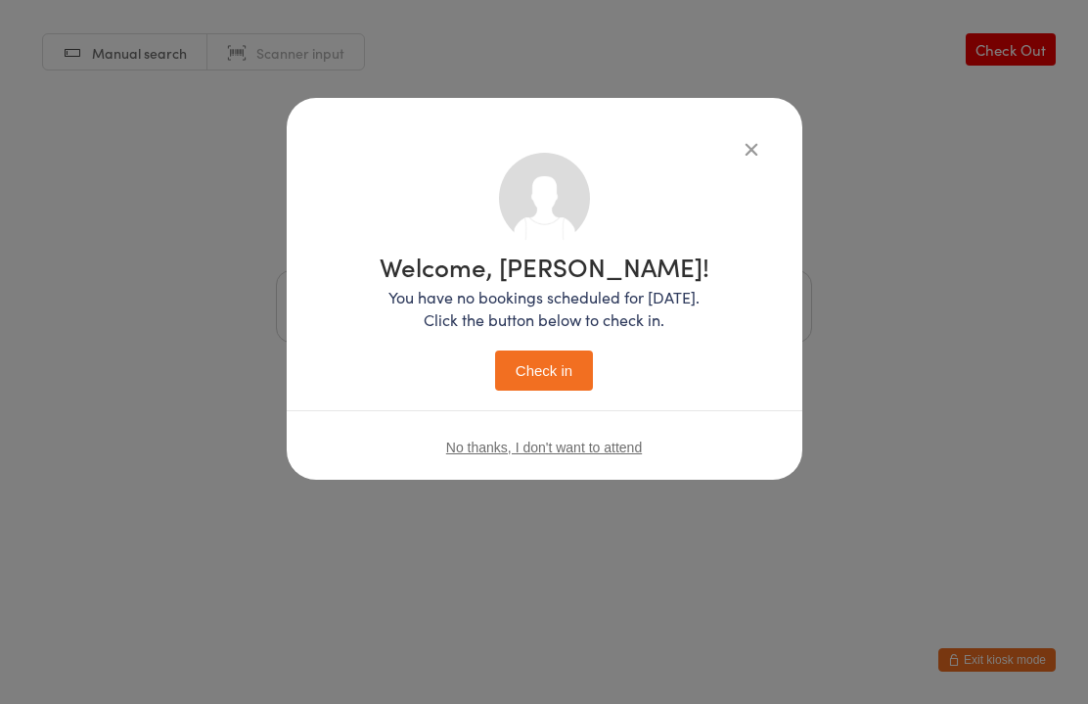
click at [567, 380] on button "Check in" at bounding box center [544, 370] width 98 height 40
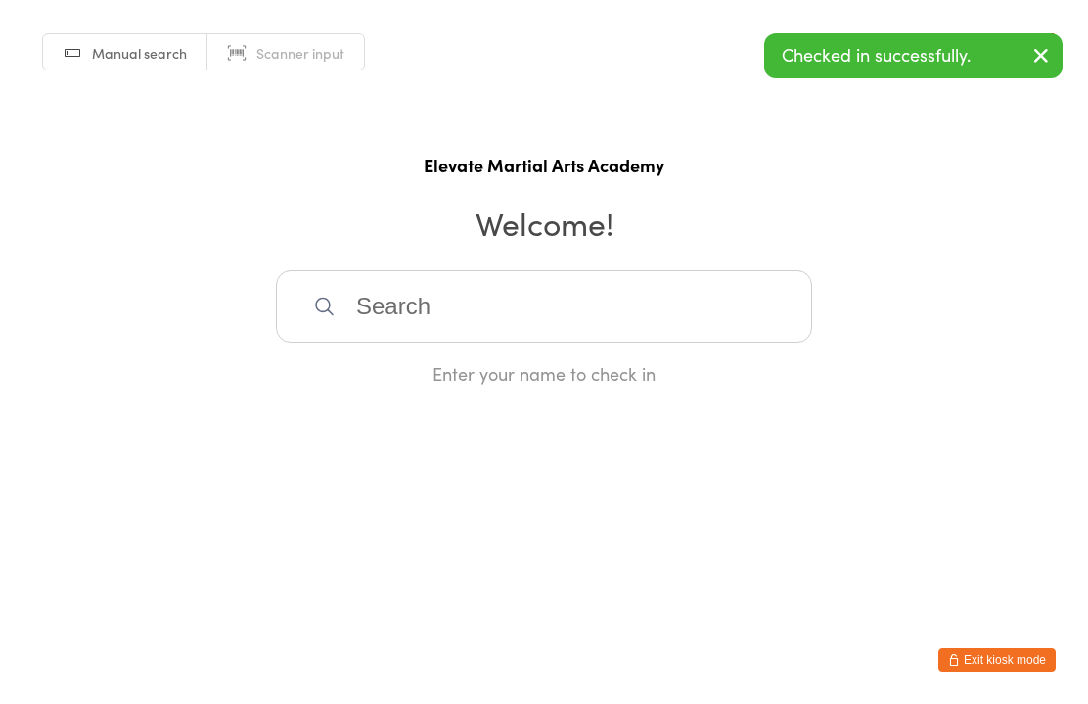
click at [501, 317] on input "search" at bounding box center [544, 306] width 536 height 72
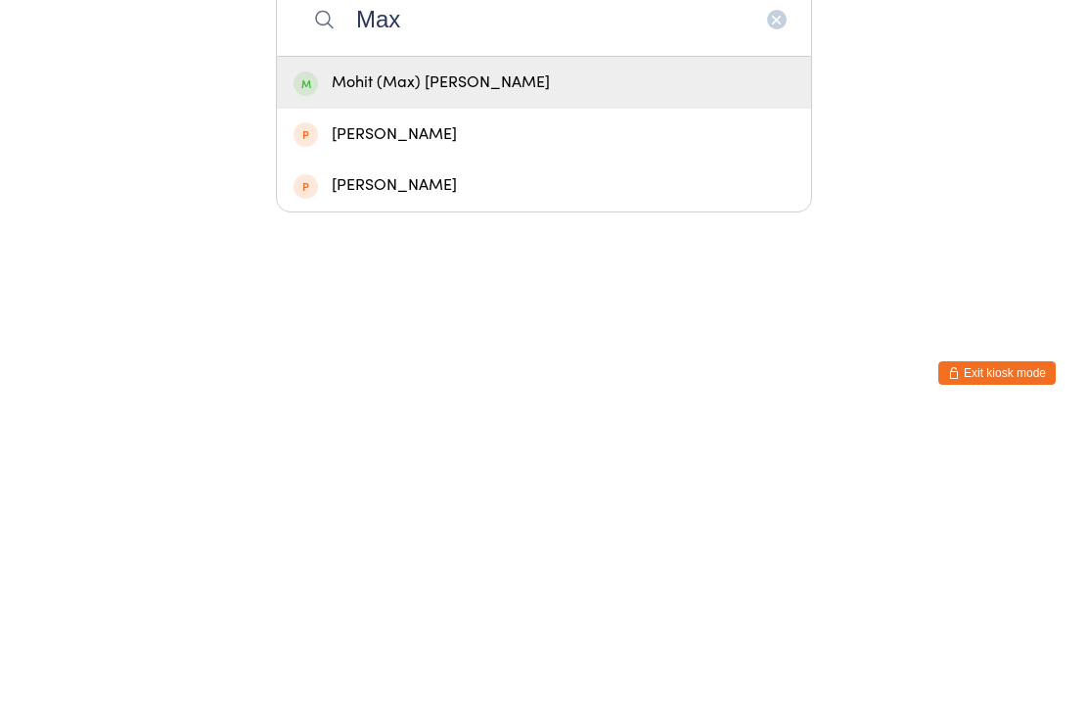
type input "Max"
click at [473, 356] on div "Mohit (Max) [PERSON_NAME]" at bounding box center [544, 369] width 501 height 26
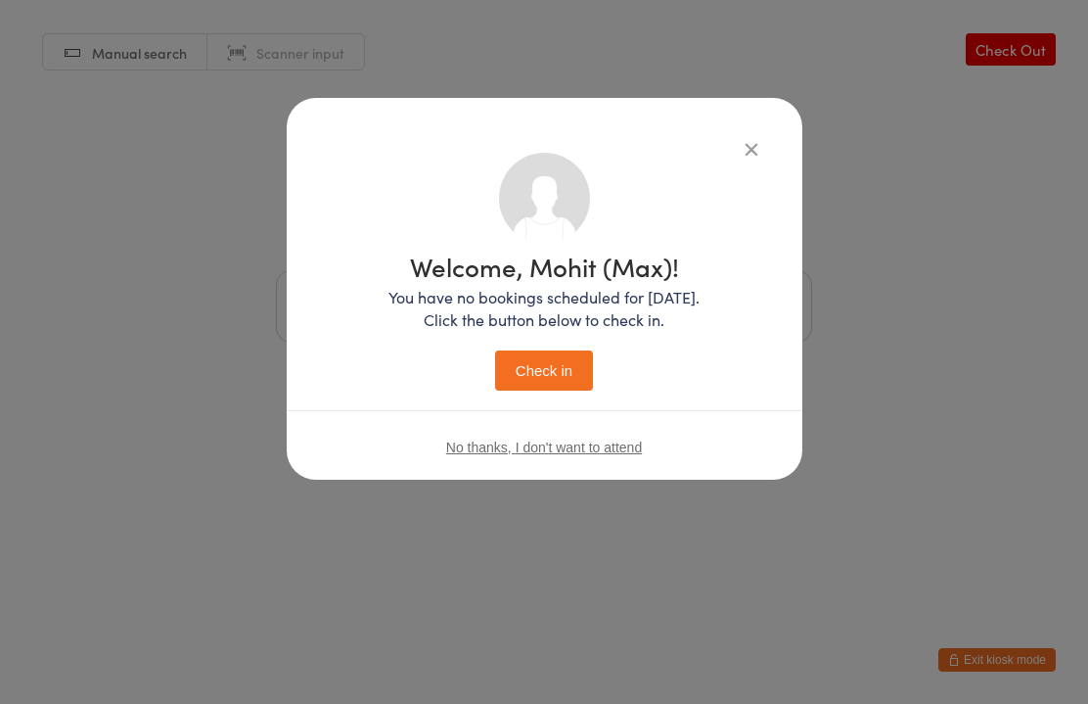
click at [556, 388] on button "Check in" at bounding box center [544, 370] width 98 height 40
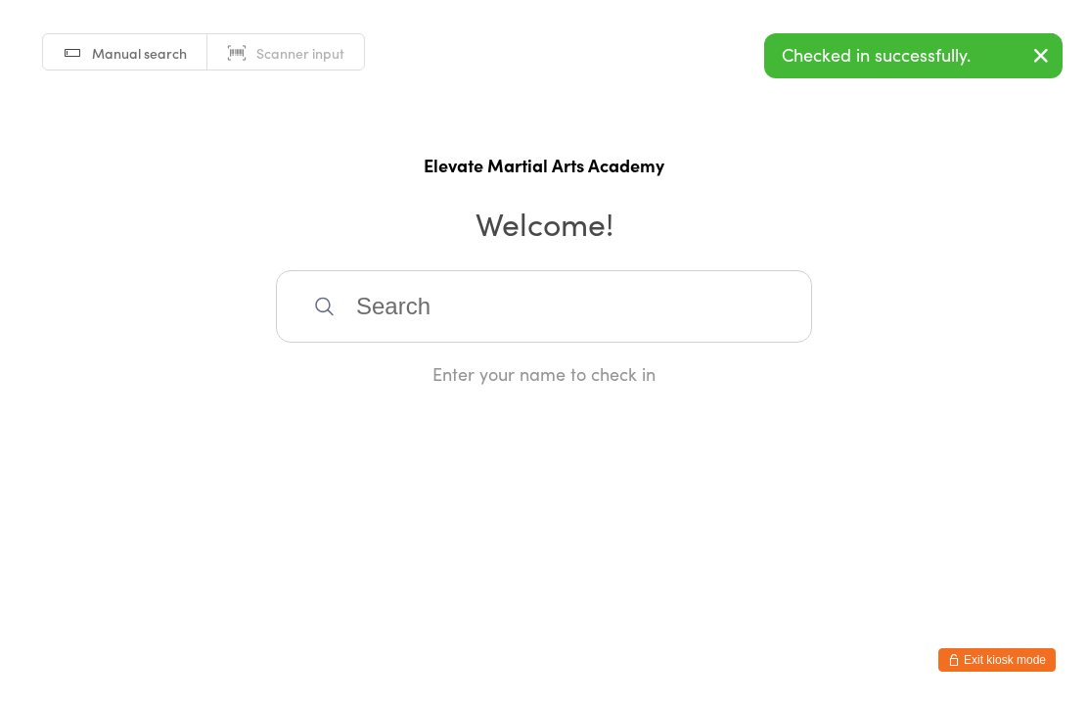
click at [488, 317] on input "search" at bounding box center [544, 306] width 536 height 72
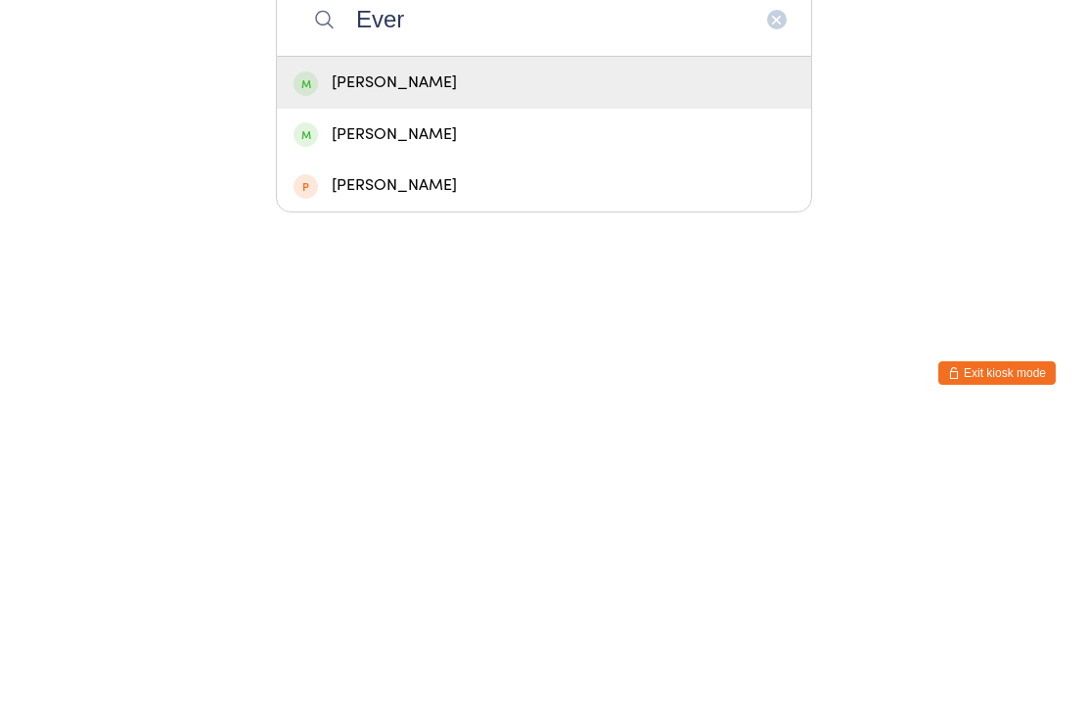
type input "Ever"
click at [428, 356] on div "[PERSON_NAME]" at bounding box center [544, 369] width 501 height 26
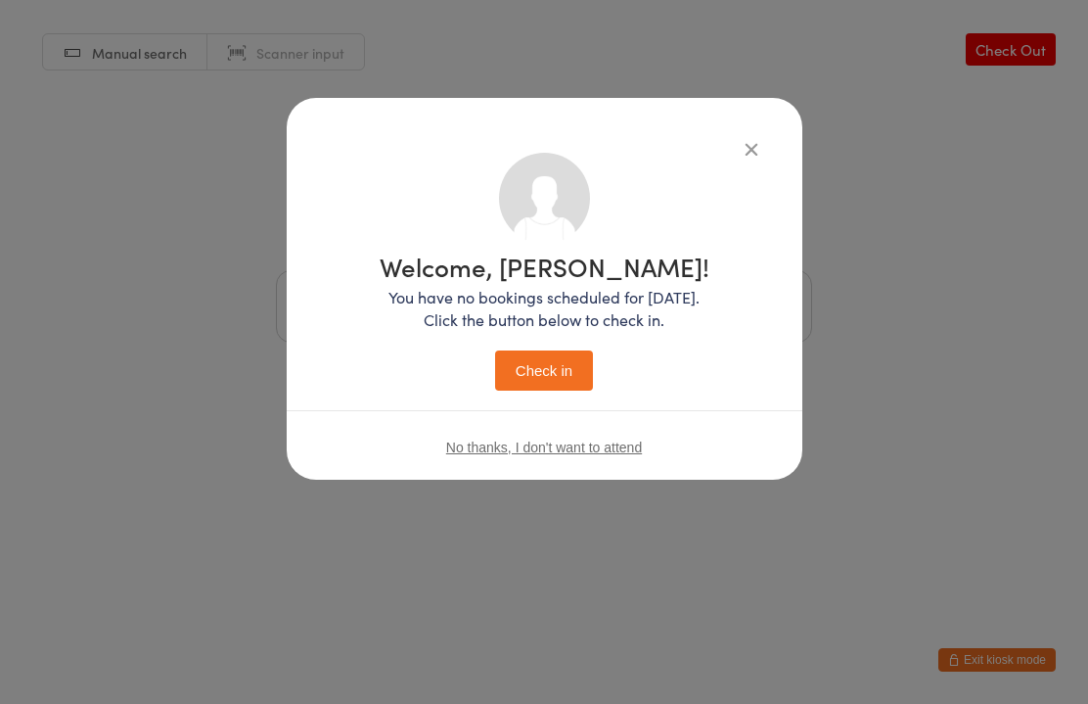
click at [543, 379] on button "Check in" at bounding box center [544, 370] width 98 height 40
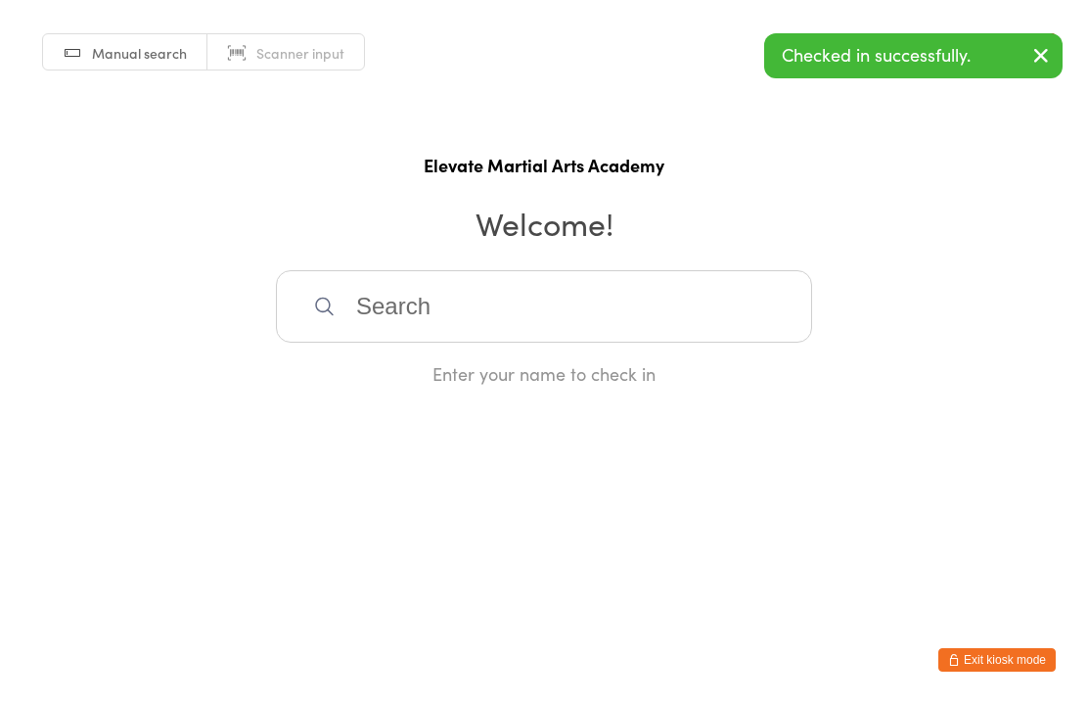
click at [471, 312] on input "search" at bounding box center [544, 306] width 536 height 72
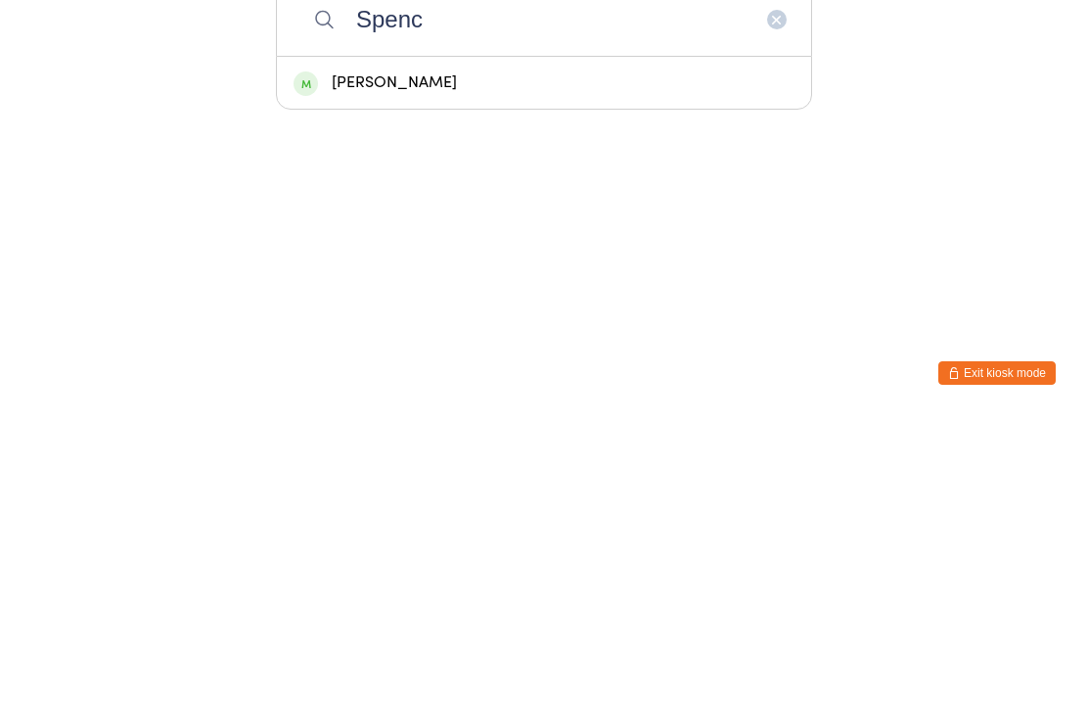
type input "Spenc"
click at [426, 356] on div "[PERSON_NAME]" at bounding box center [544, 369] width 501 height 26
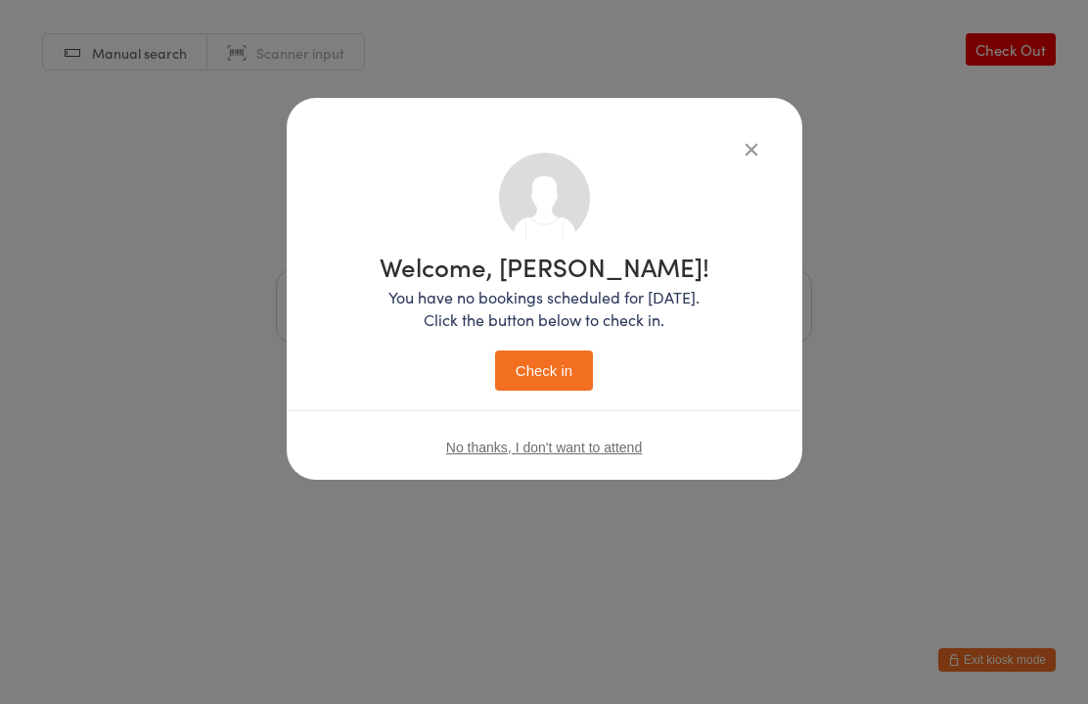
click at [561, 373] on button "Check in" at bounding box center [544, 370] width 98 height 40
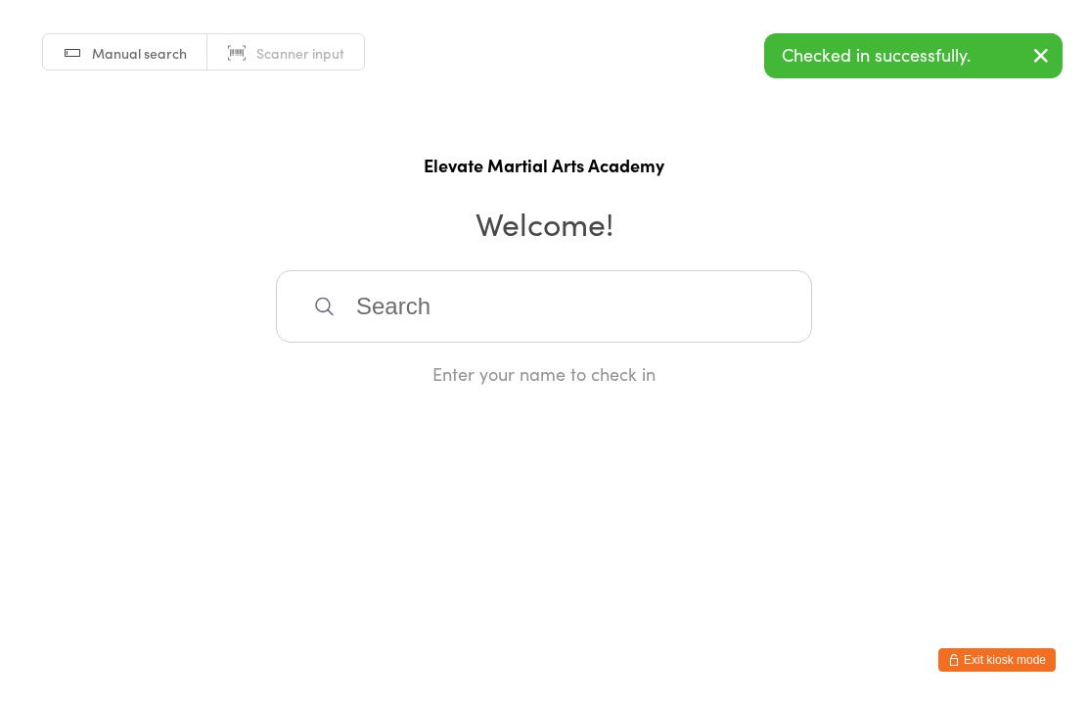
click at [493, 312] on input "search" at bounding box center [544, 306] width 536 height 72
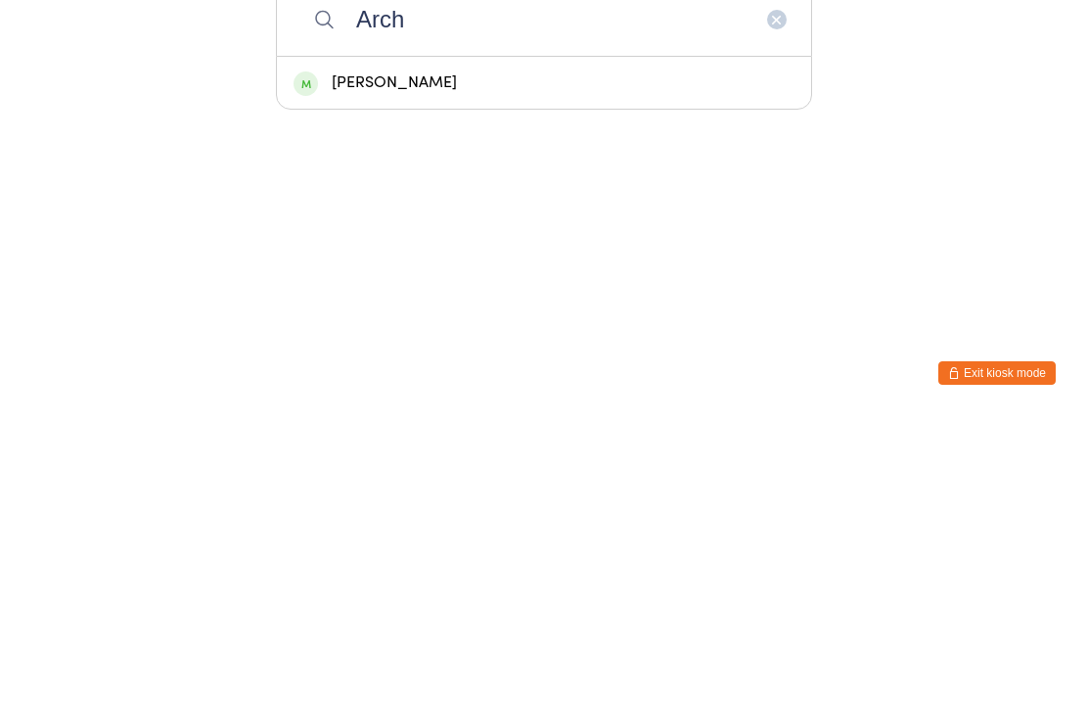
type input "Arch"
click at [402, 356] on div "[PERSON_NAME]" at bounding box center [544, 369] width 501 height 26
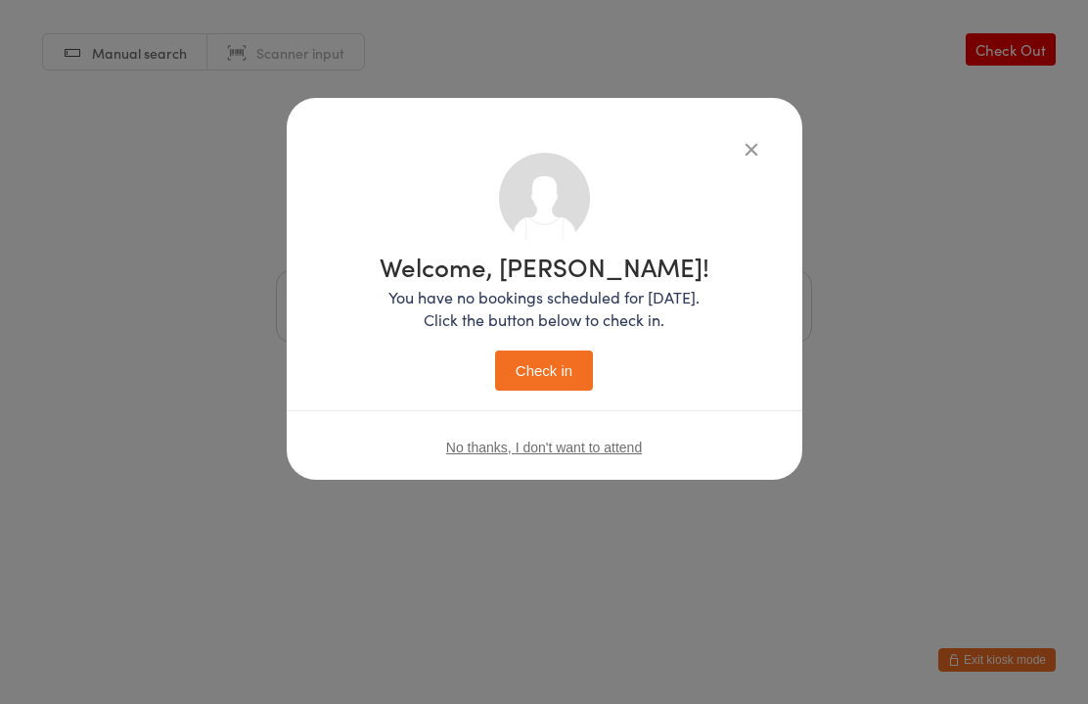
click at [574, 353] on button "Check in" at bounding box center [544, 370] width 98 height 40
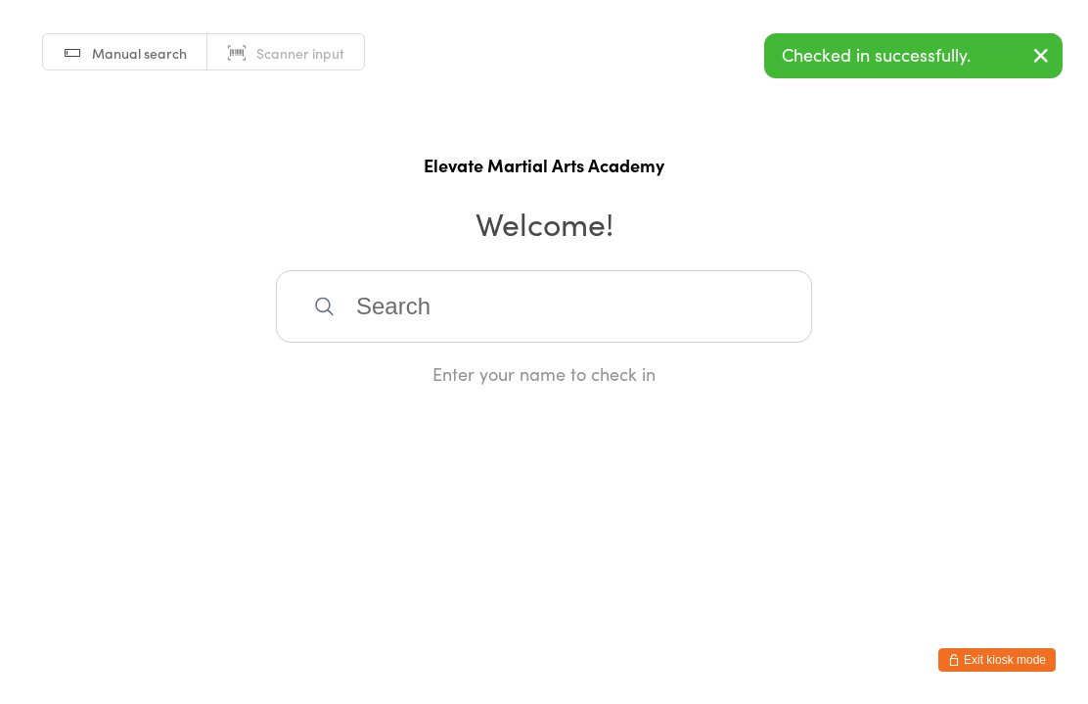
click at [477, 315] on input "search" at bounding box center [544, 306] width 536 height 72
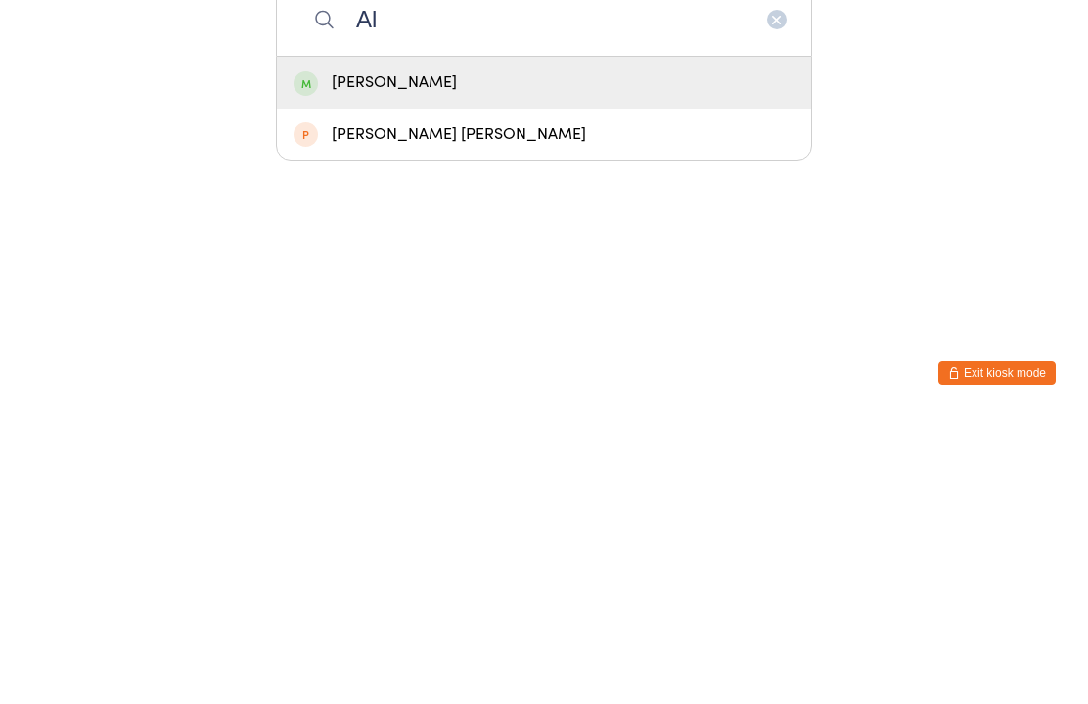
type input "A"
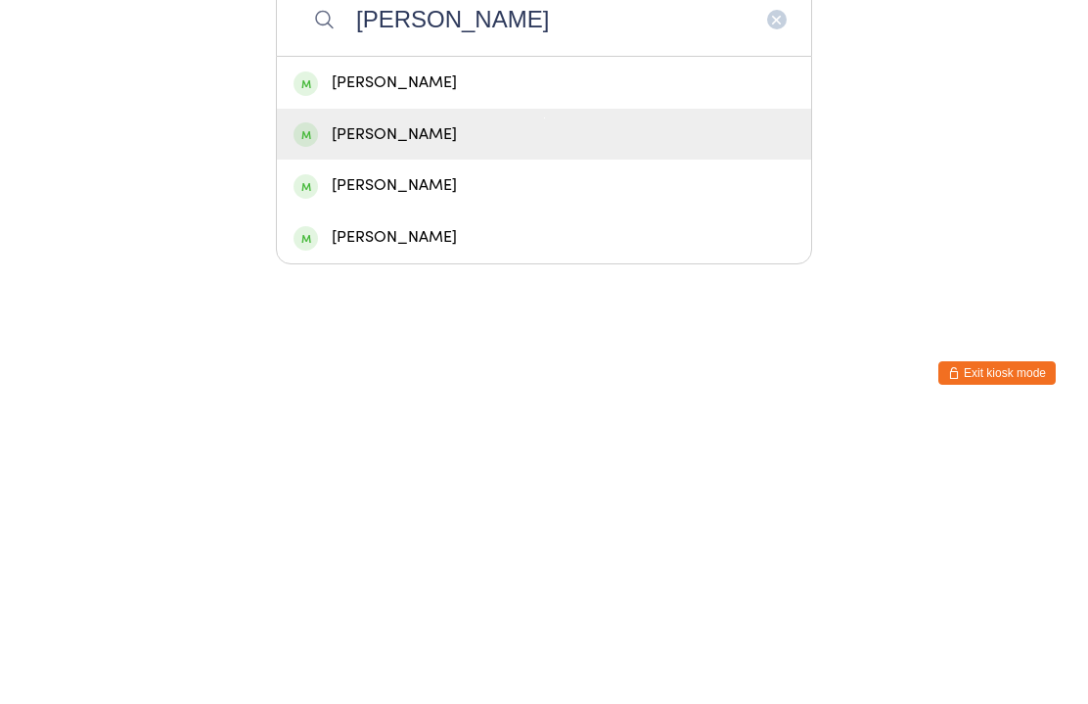
type input "[PERSON_NAME]"
click at [422, 408] on div "[PERSON_NAME]" at bounding box center [544, 421] width 501 height 26
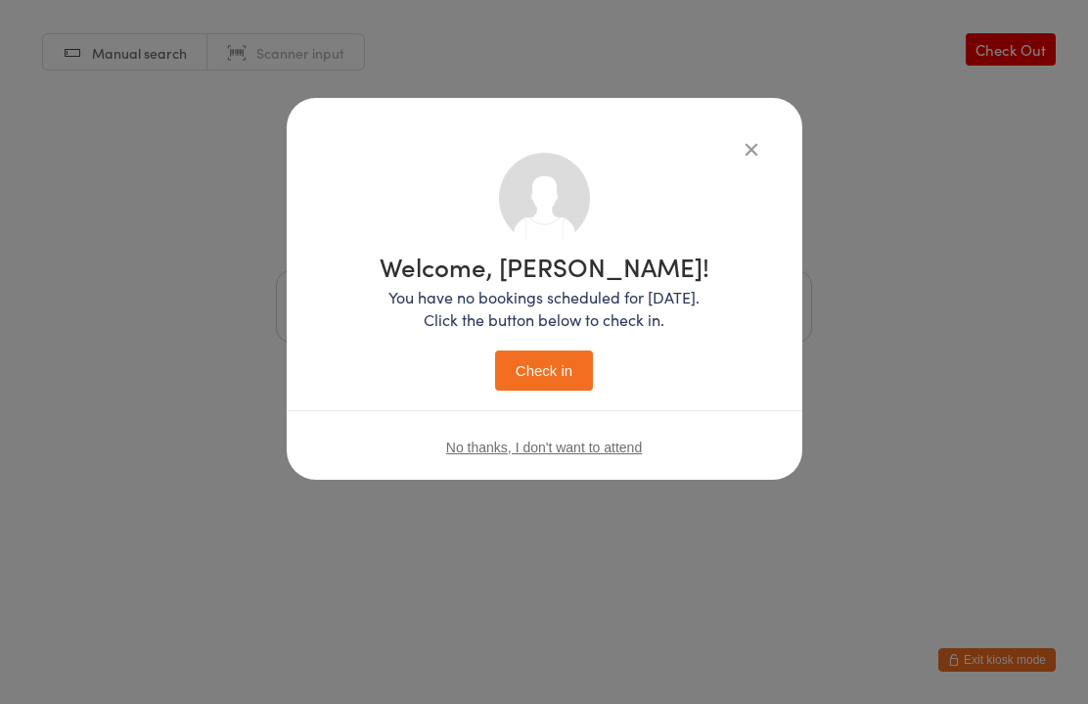
click at [556, 369] on button "Check in" at bounding box center [544, 370] width 98 height 40
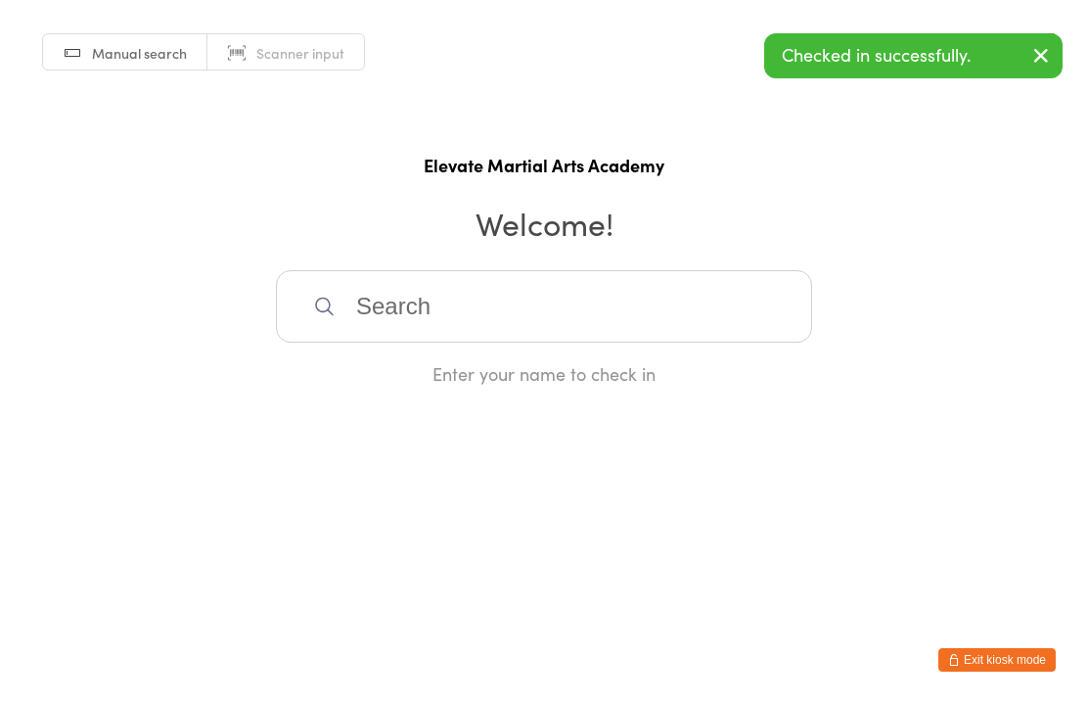
click at [502, 316] on input "search" at bounding box center [544, 306] width 536 height 72
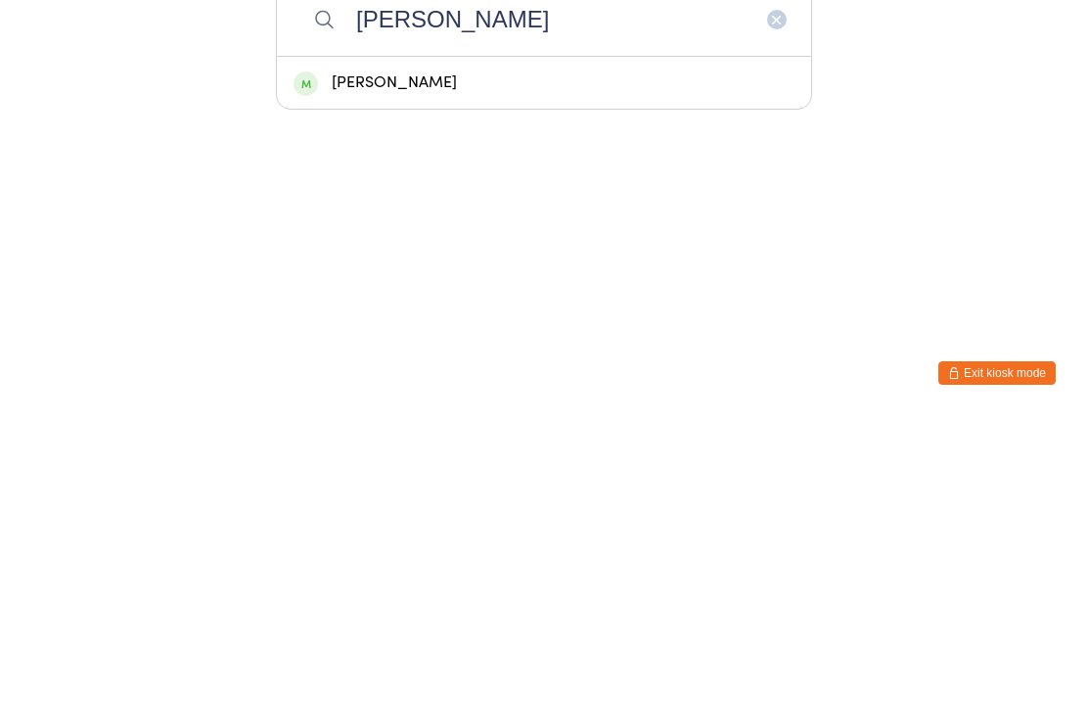
type input "[PERSON_NAME]"
click at [416, 356] on div "[PERSON_NAME]" at bounding box center [544, 369] width 501 height 26
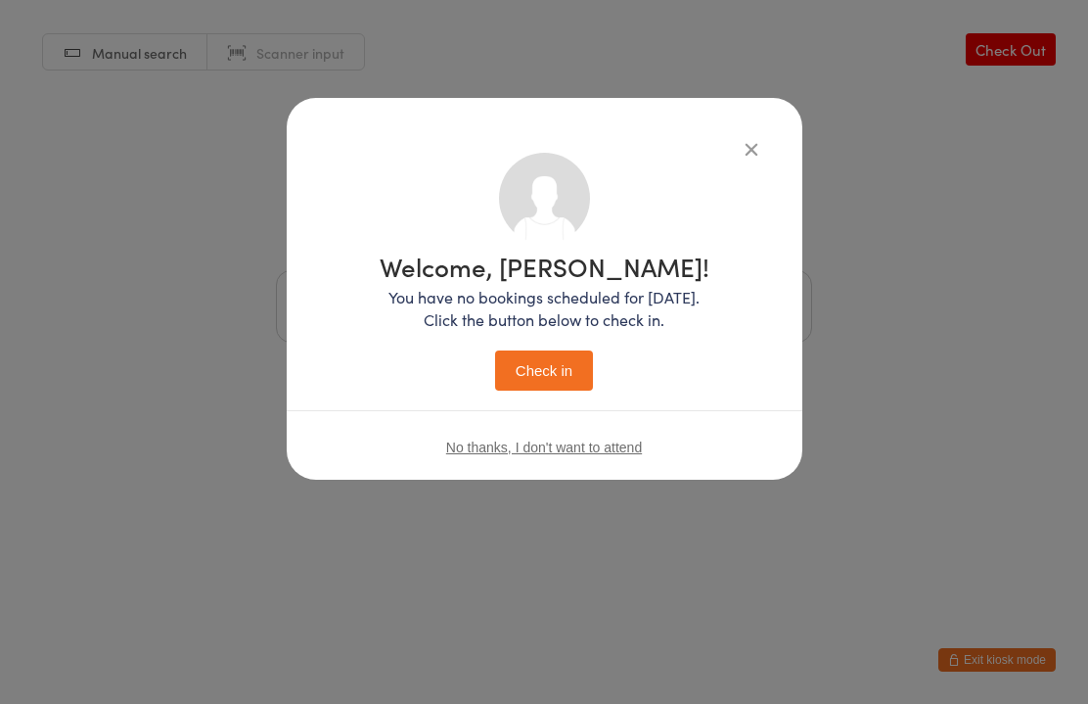
click at [565, 385] on button "Check in" at bounding box center [544, 370] width 98 height 40
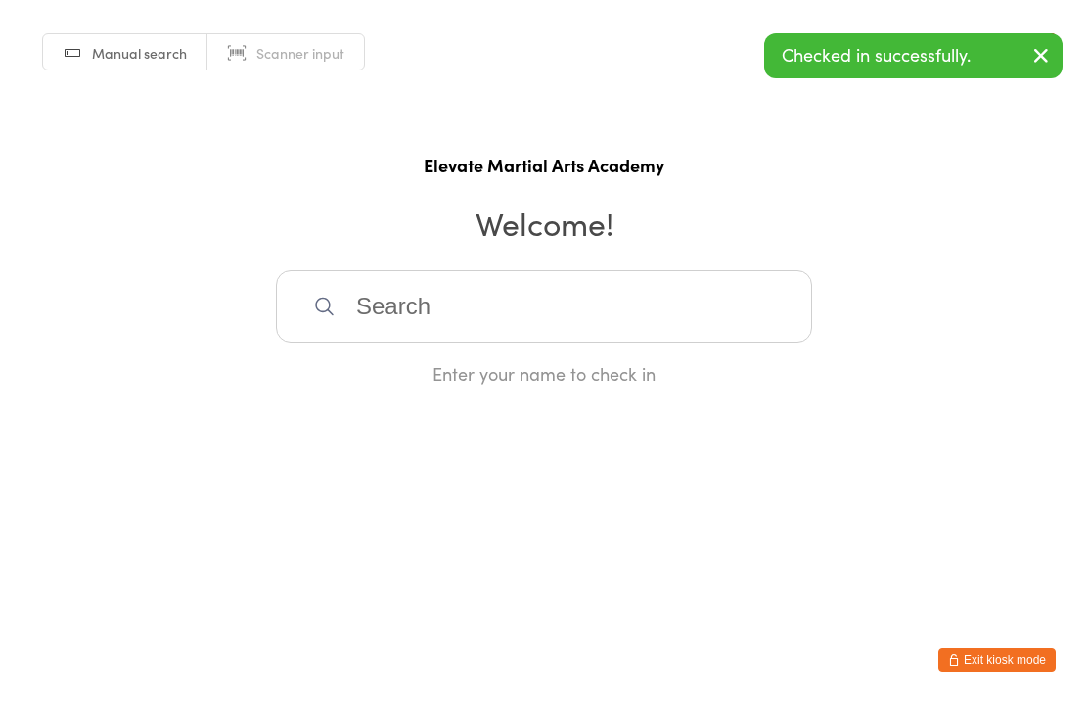
click at [541, 327] on input "search" at bounding box center [544, 306] width 536 height 72
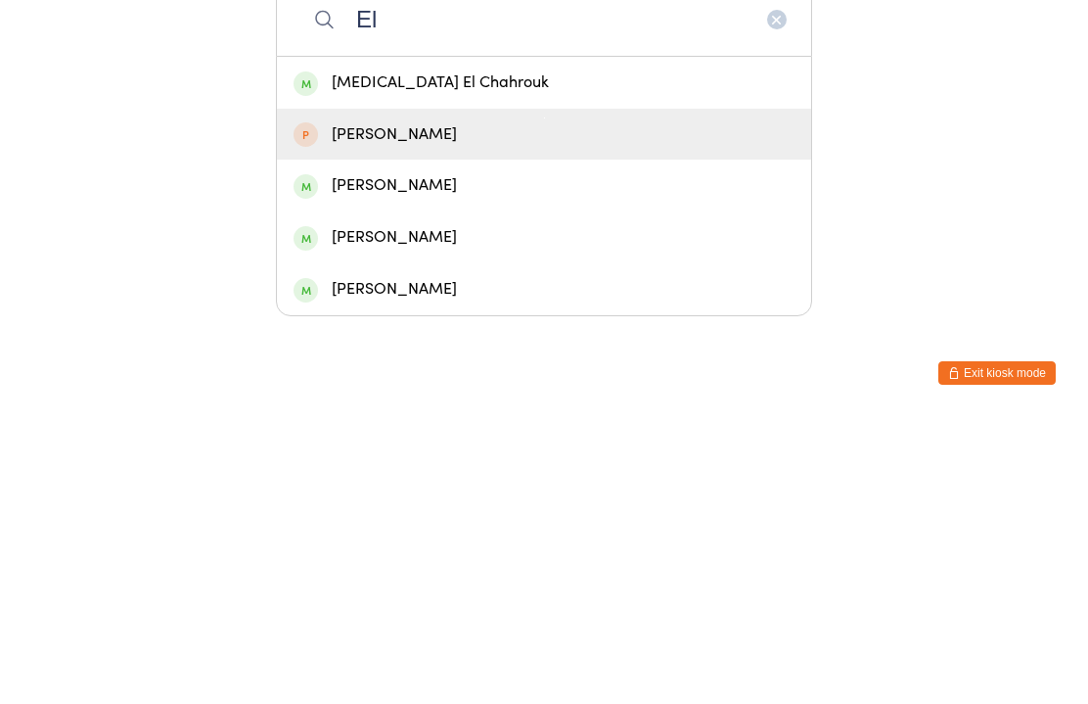
type input "El"
click at [408, 408] on div "[PERSON_NAME]" at bounding box center [544, 421] width 501 height 26
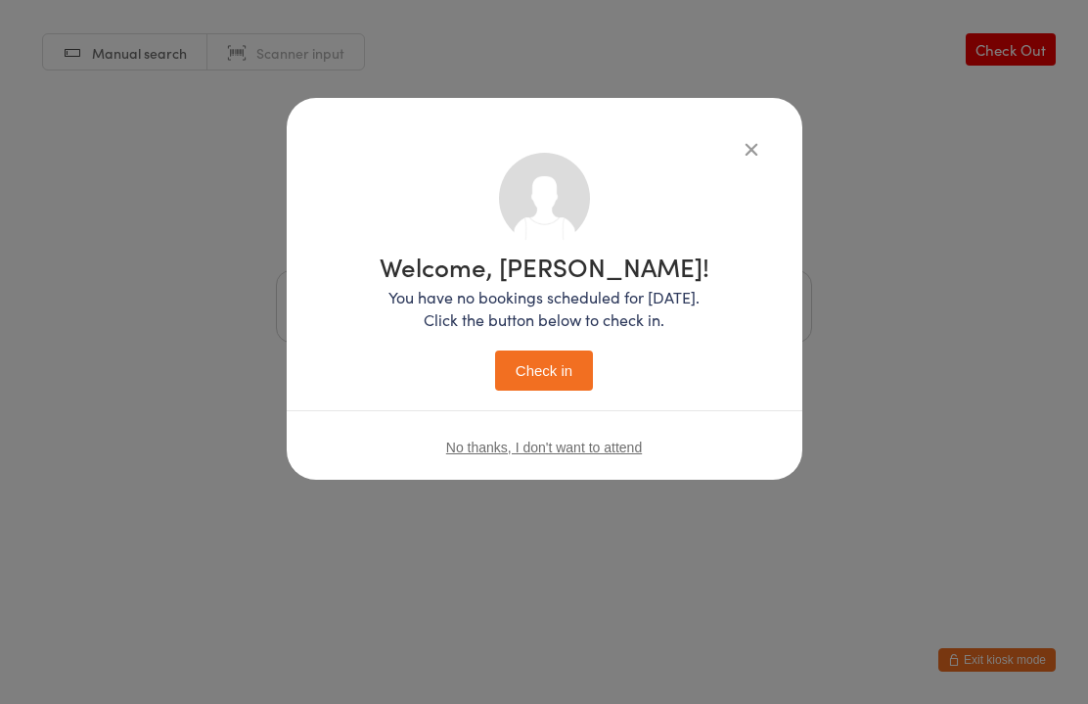
click at [565, 355] on button "Check in" at bounding box center [544, 370] width 98 height 40
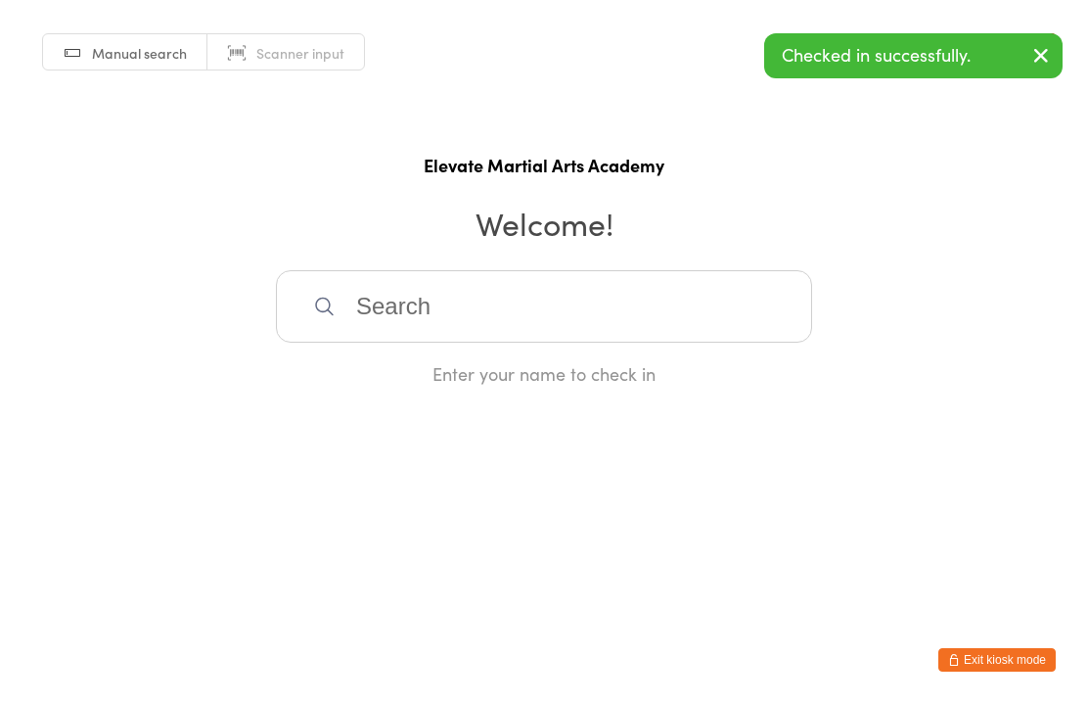
click at [532, 313] on input "search" at bounding box center [544, 306] width 536 height 72
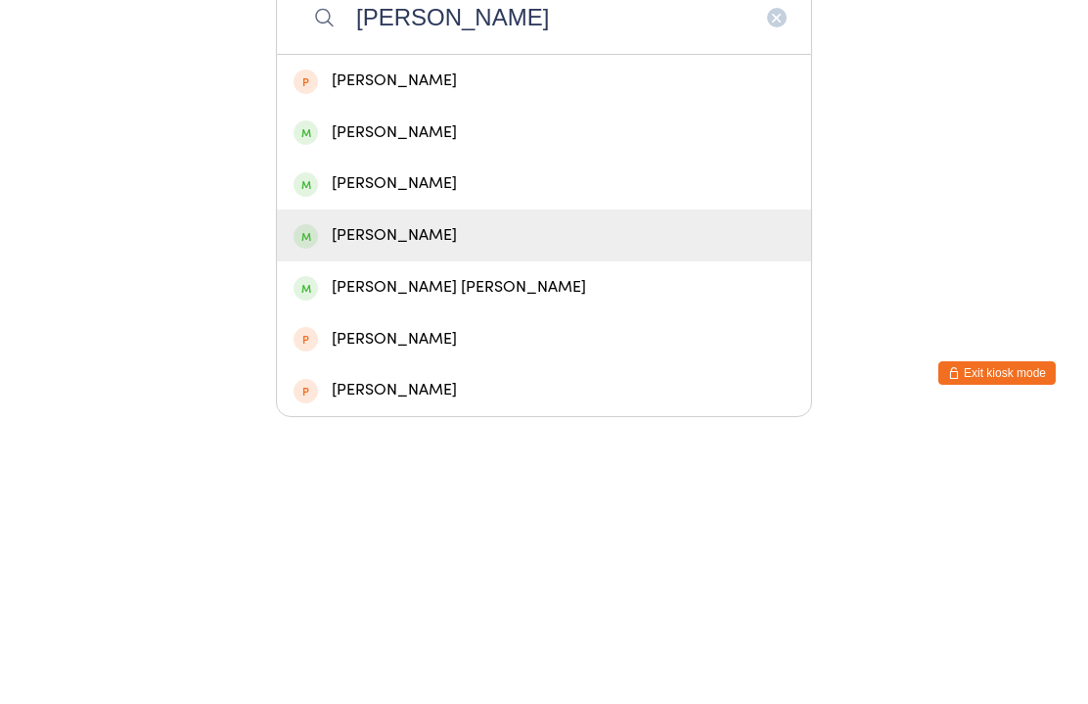
type input "[PERSON_NAME]"
click at [422, 509] on div "[PERSON_NAME]" at bounding box center [544, 522] width 501 height 26
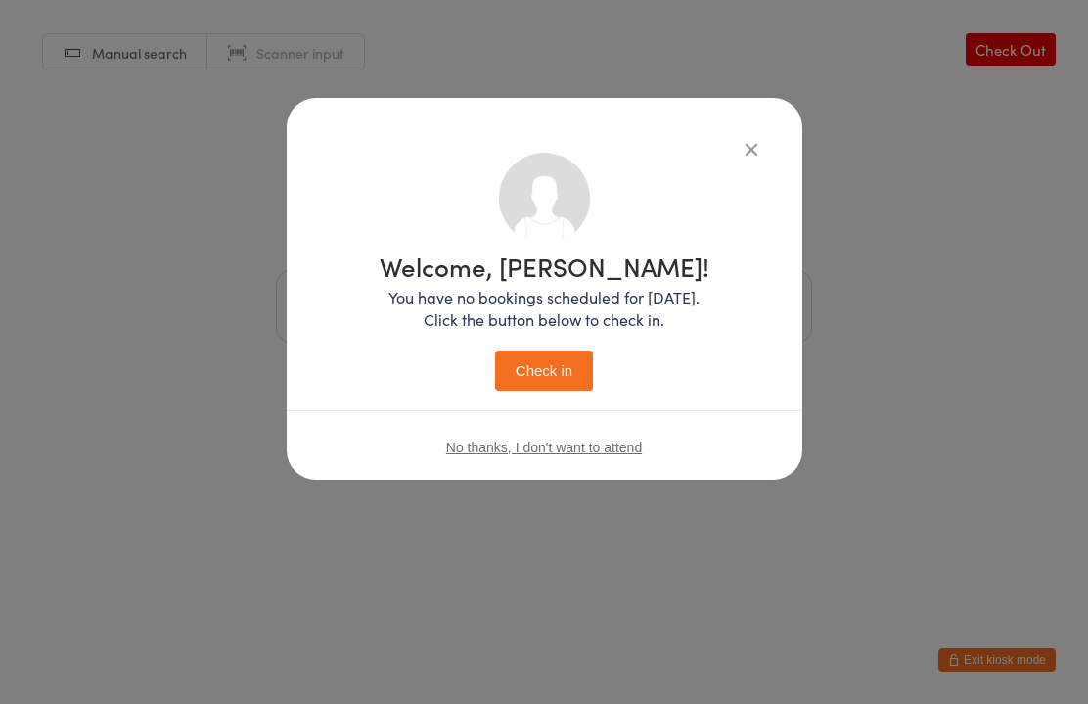
click at [562, 361] on button "Check in" at bounding box center [544, 370] width 98 height 40
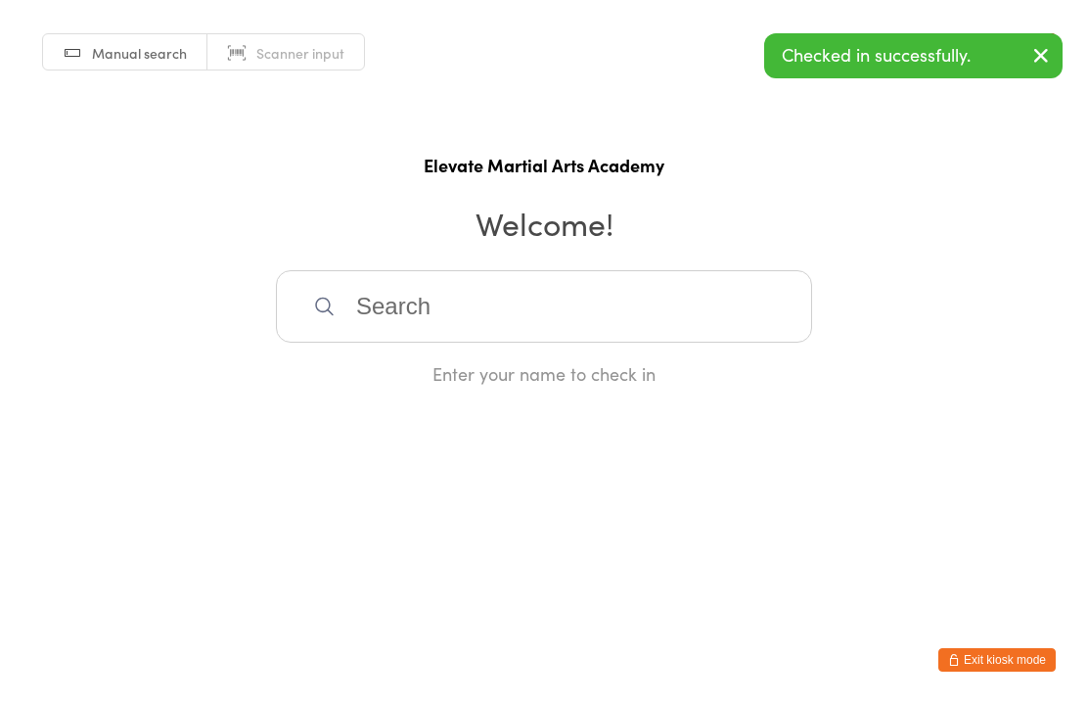
click at [487, 328] on input "search" at bounding box center [544, 306] width 536 height 72
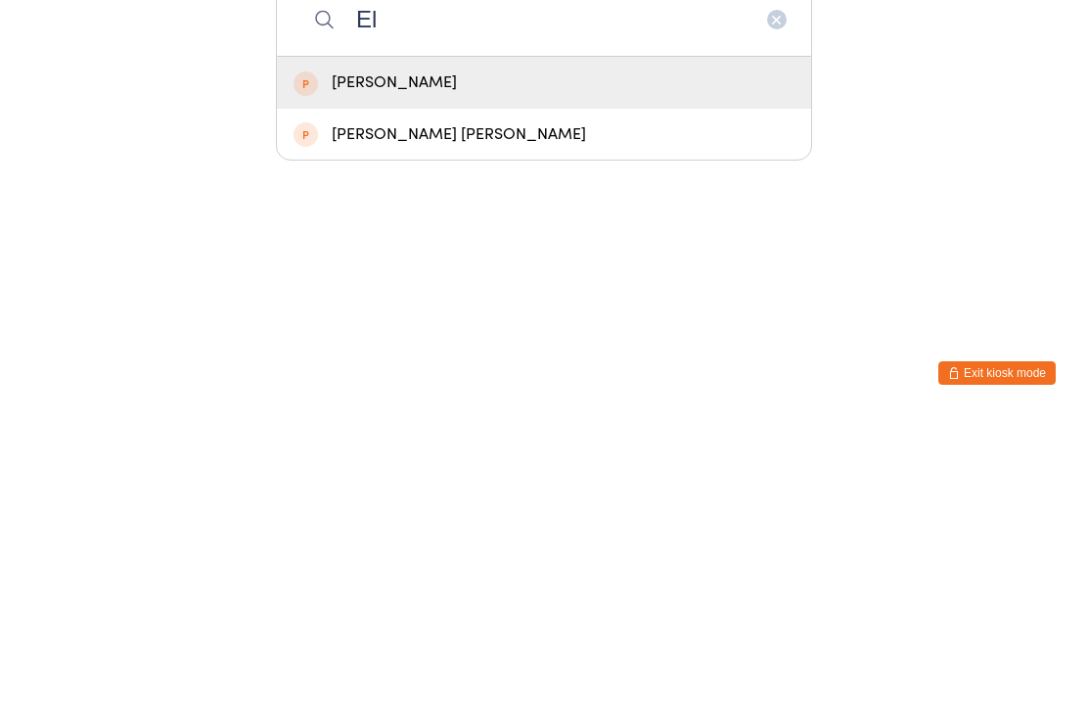
type input "E"
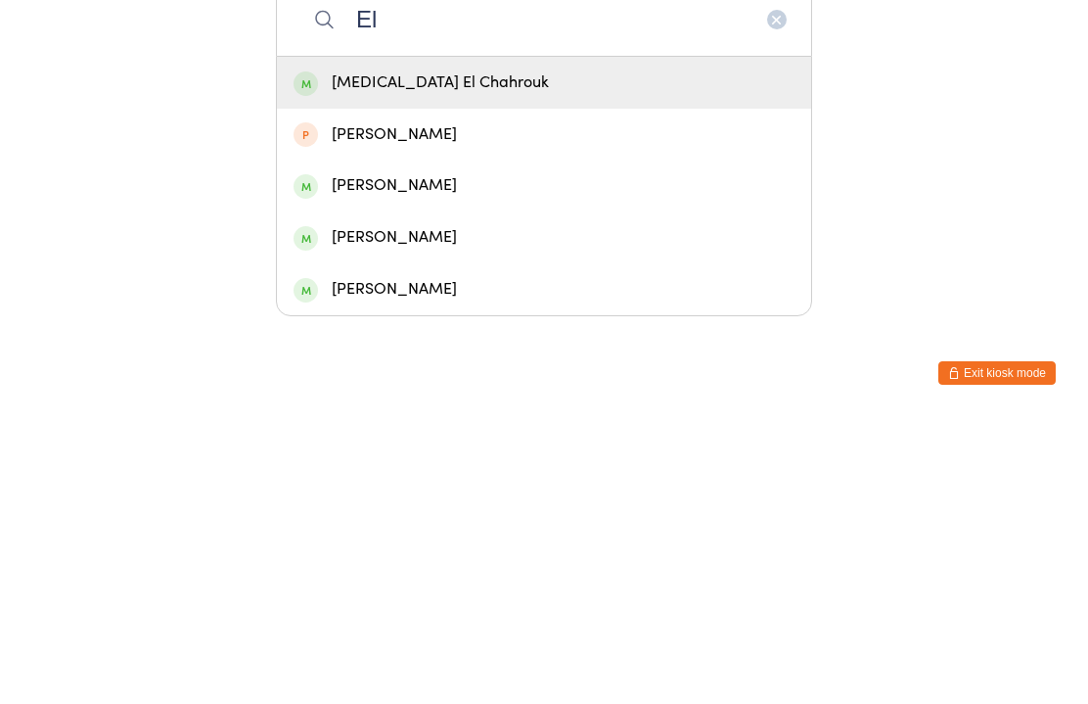
type input "El"
click at [398, 459] on div "[PERSON_NAME]" at bounding box center [544, 472] width 501 height 26
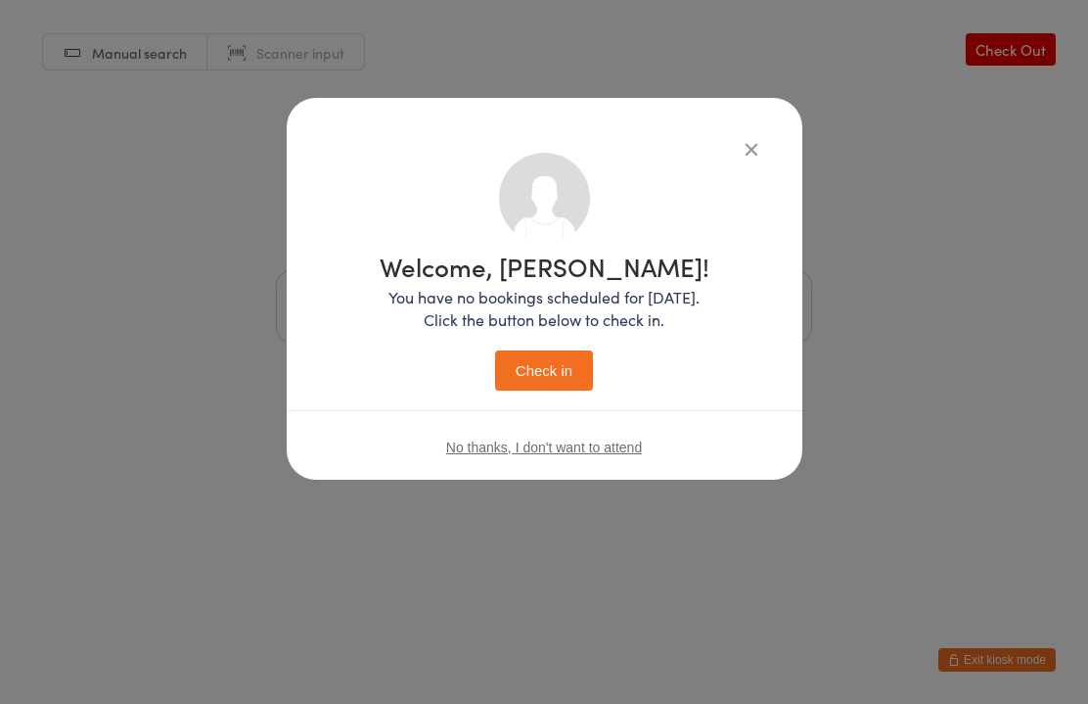
click at [558, 387] on button "Check in" at bounding box center [544, 370] width 98 height 40
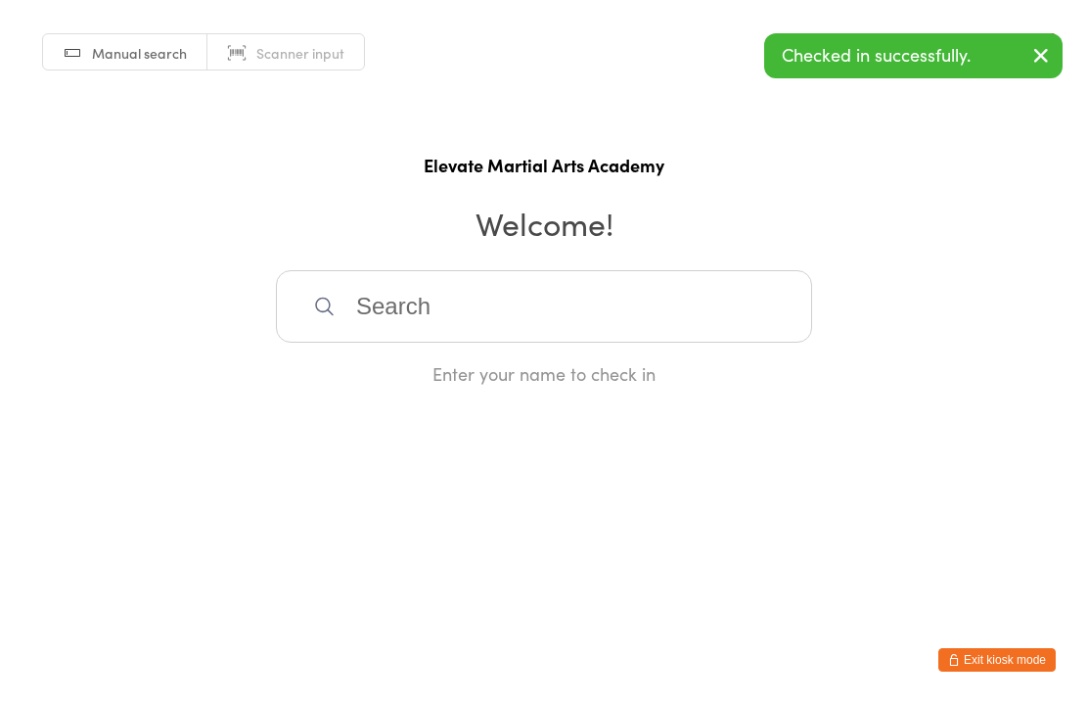
click at [529, 336] on input "search" at bounding box center [544, 306] width 536 height 72
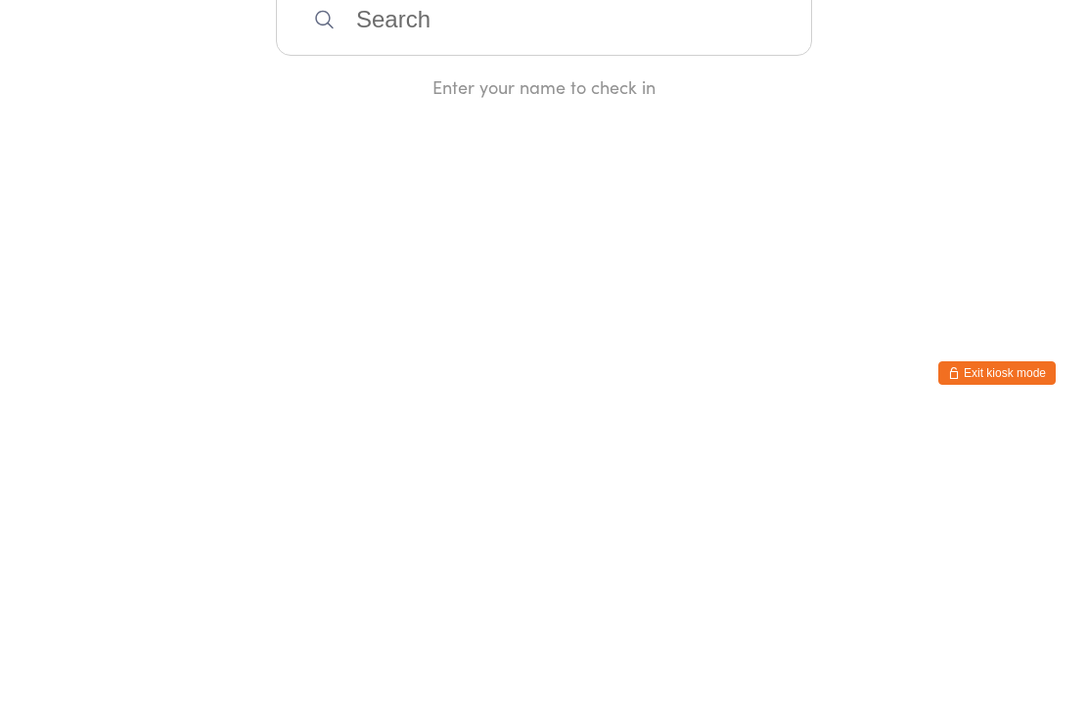
type input "B"
type input "Reb"
click at [437, 356] on div "[PERSON_NAME]" at bounding box center [544, 369] width 501 height 26
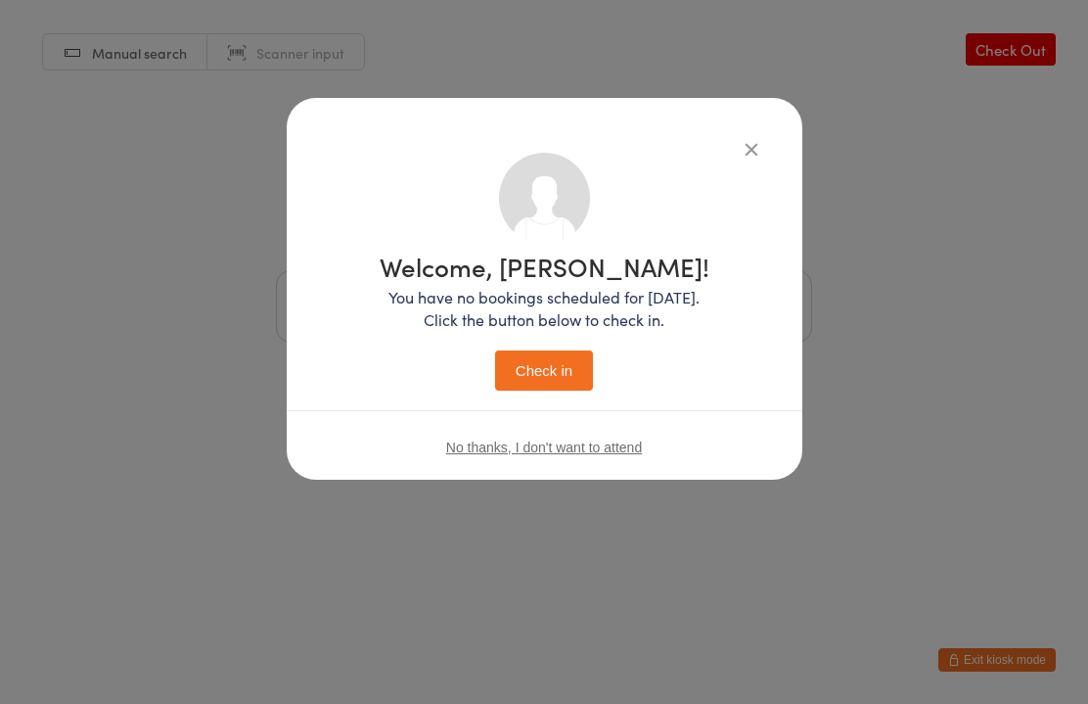
click at [569, 366] on button "Check in" at bounding box center [544, 370] width 98 height 40
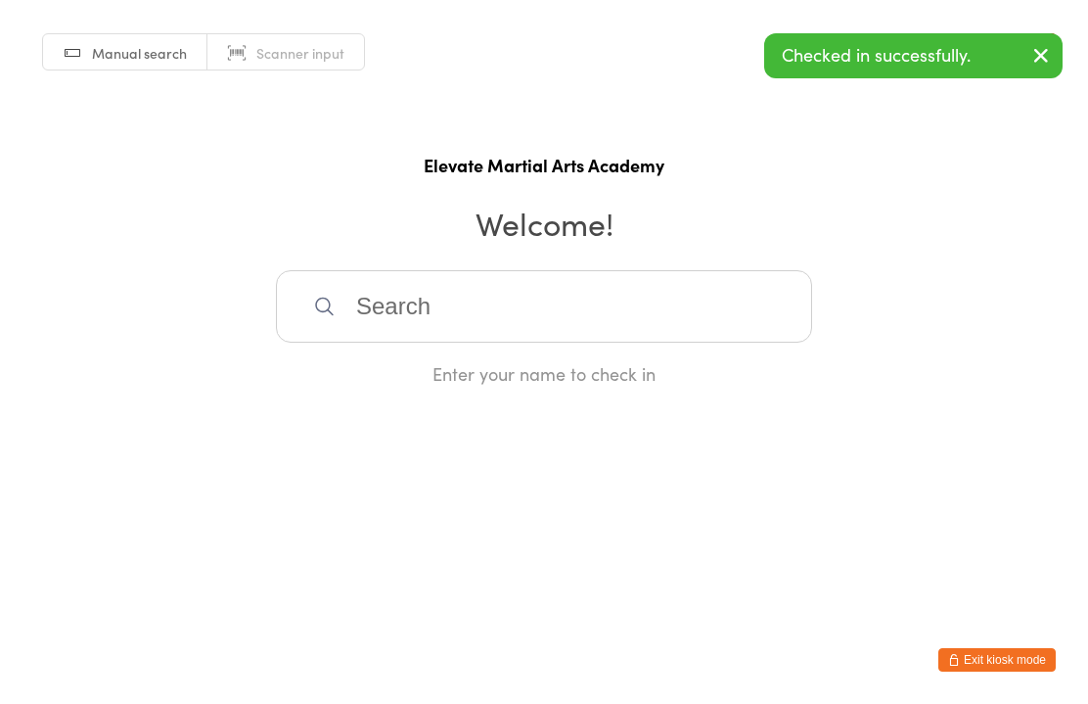
click at [529, 323] on input "search" at bounding box center [544, 306] width 536 height 72
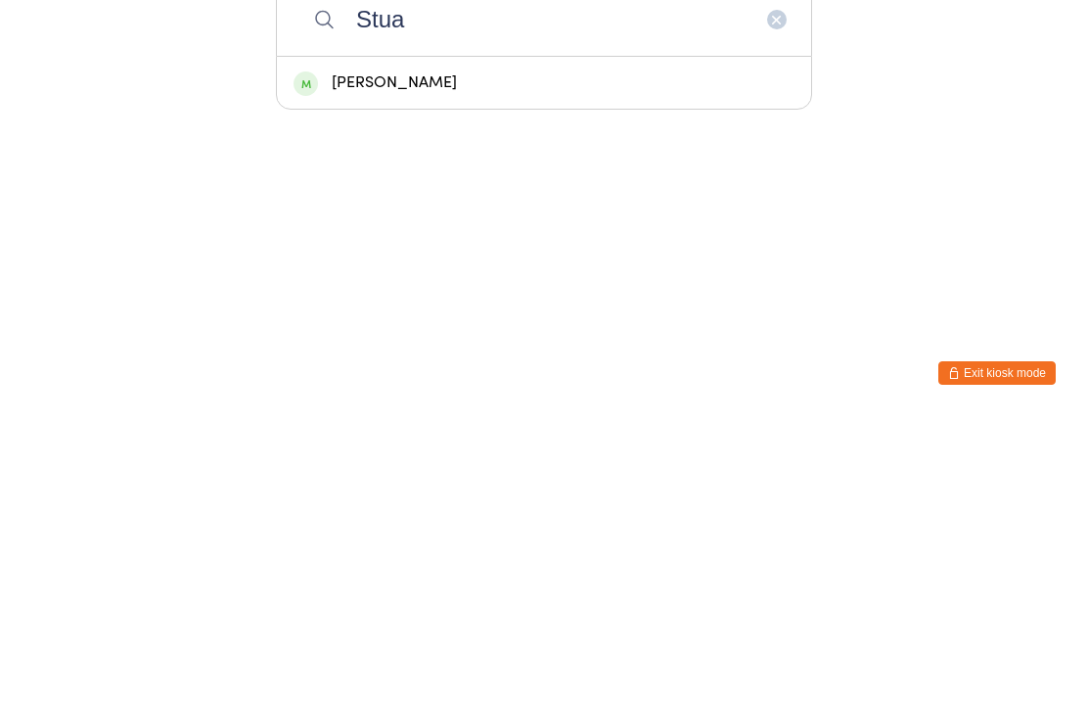
type input "Stua"
click at [410, 356] on div "[PERSON_NAME]" at bounding box center [544, 369] width 501 height 26
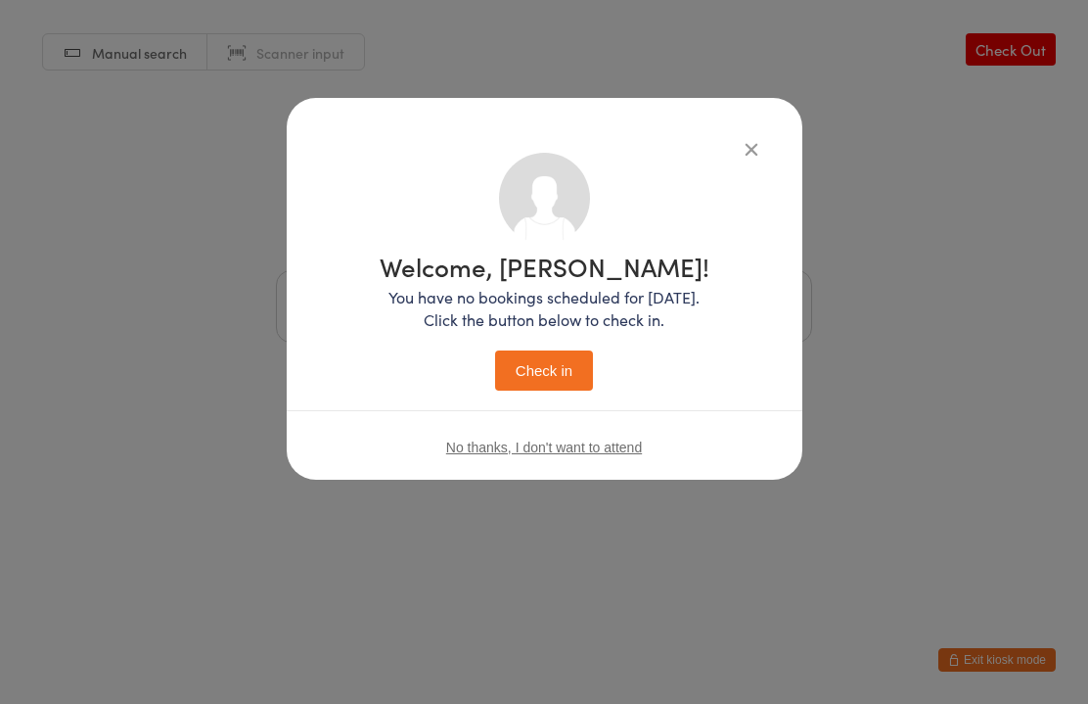
click at [544, 367] on button "Check in" at bounding box center [544, 370] width 98 height 40
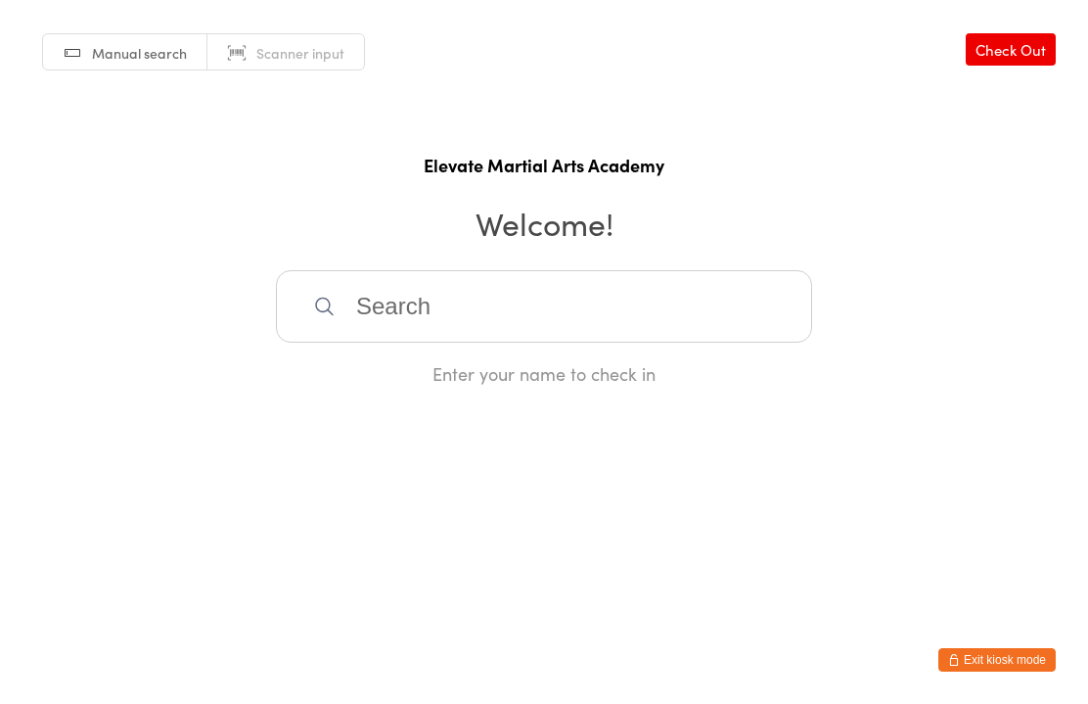
click at [412, 325] on input "search" at bounding box center [544, 306] width 536 height 72
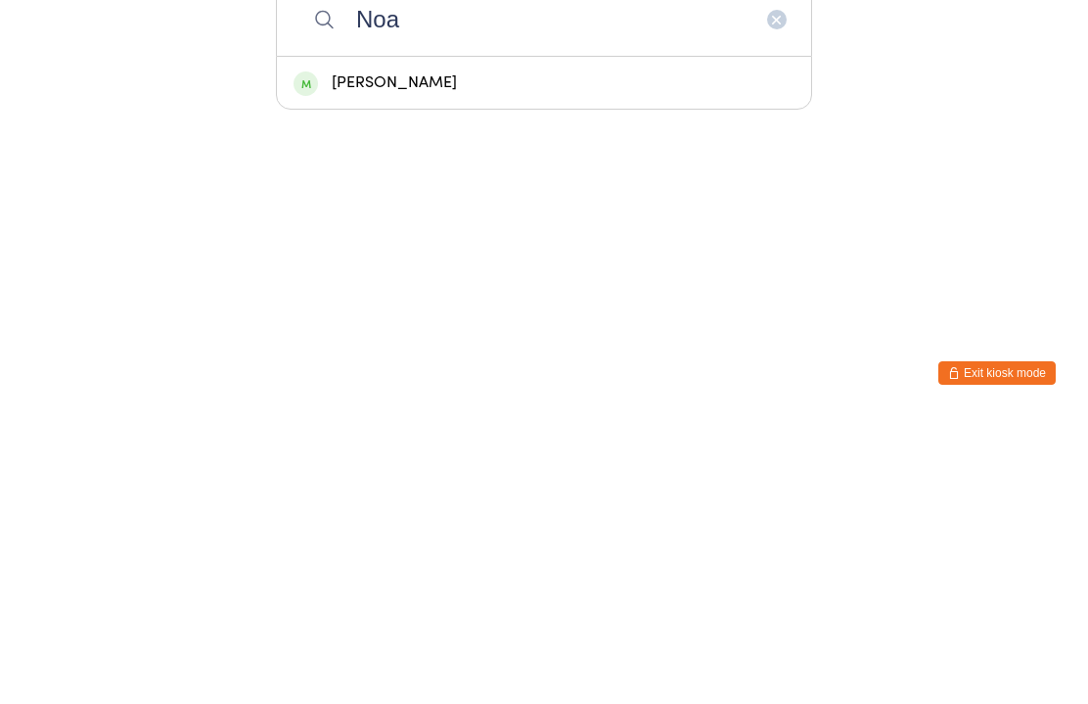
type input "Noa"
click at [374, 356] on div "[PERSON_NAME]" at bounding box center [544, 369] width 501 height 26
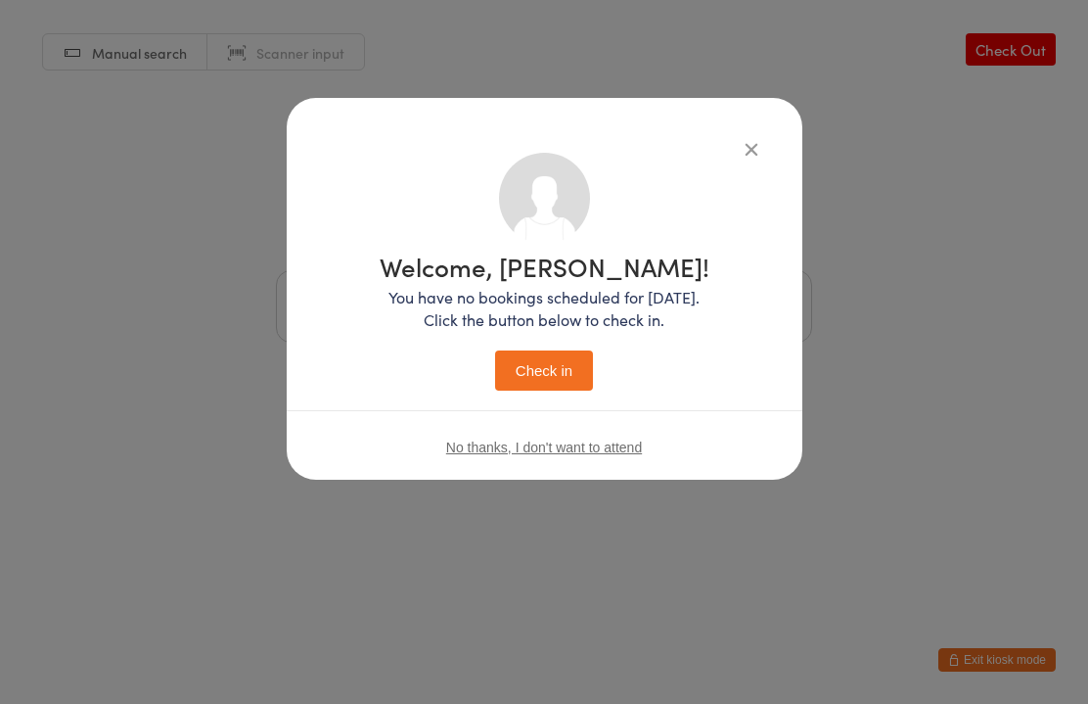
click at [551, 365] on button "Check in" at bounding box center [544, 370] width 98 height 40
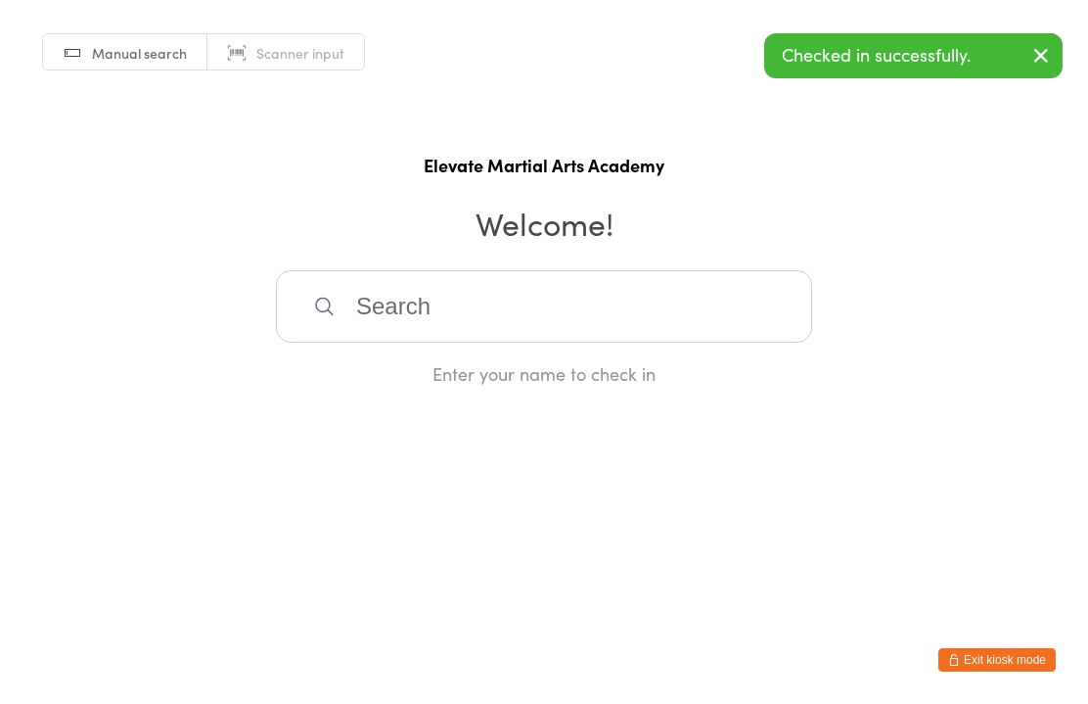
click at [439, 324] on input "search" at bounding box center [544, 306] width 536 height 72
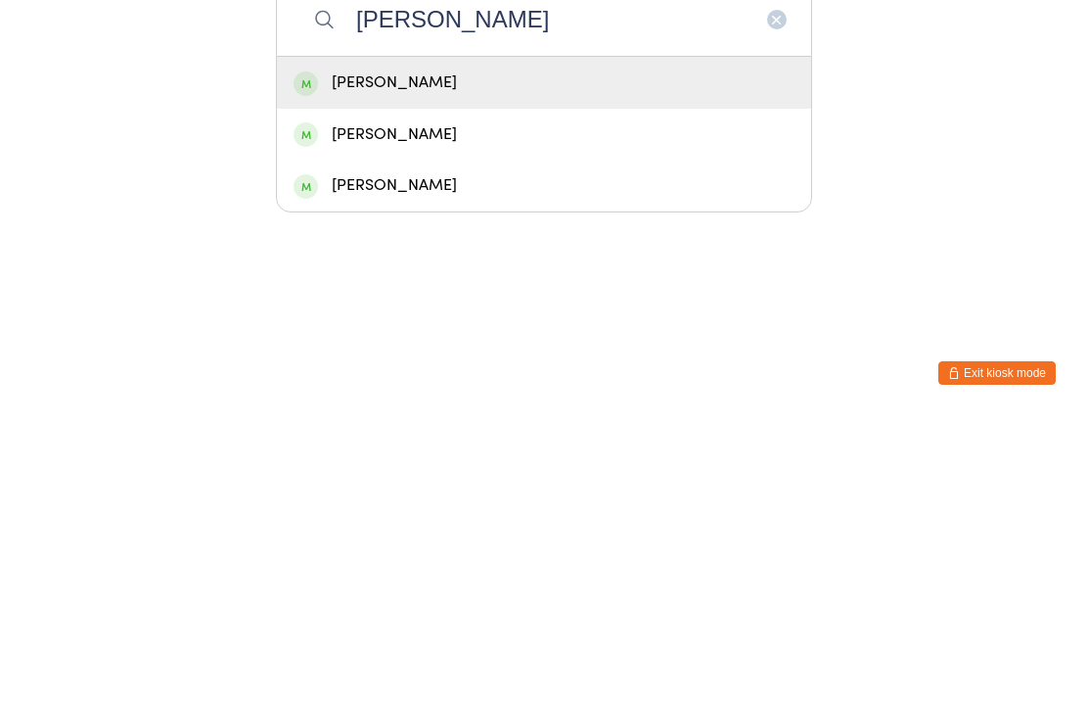
type input "[PERSON_NAME]"
click at [401, 356] on div "[PERSON_NAME]" at bounding box center [544, 369] width 501 height 26
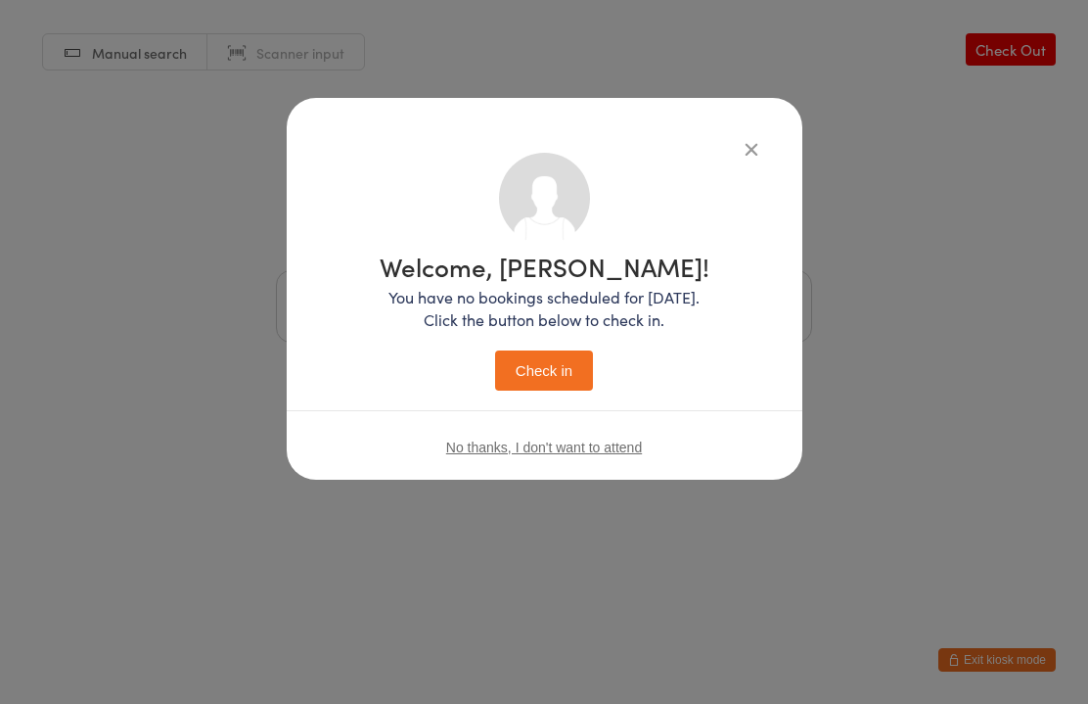
click at [549, 373] on button "Check in" at bounding box center [544, 370] width 98 height 40
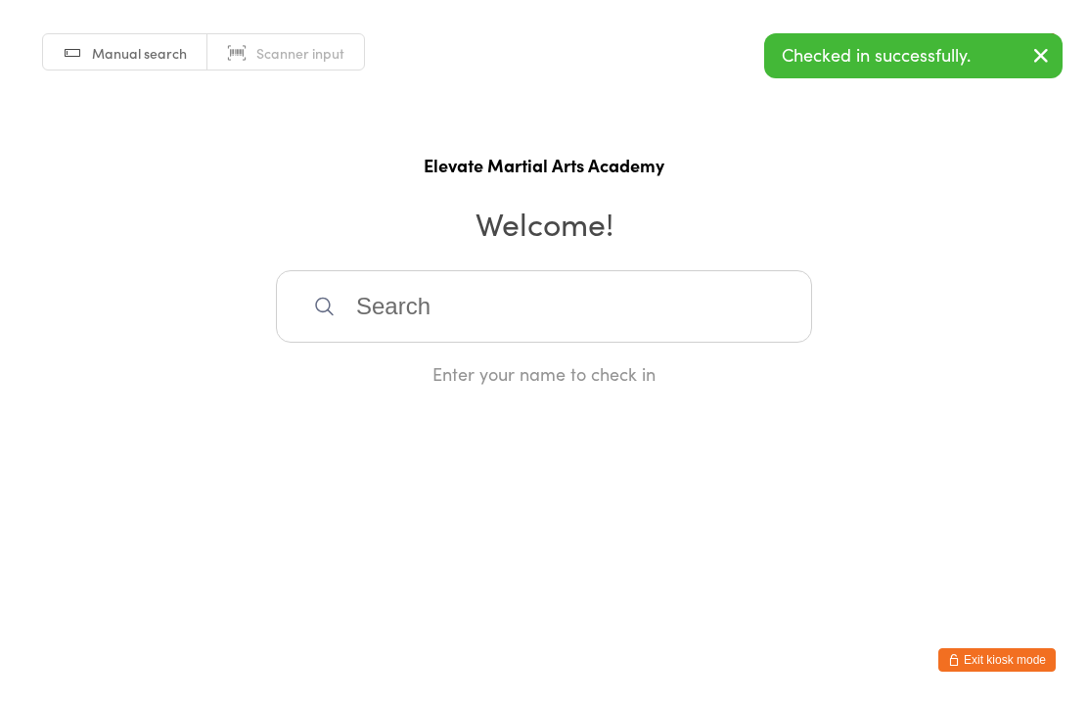
click at [451, 336] on input "search" at bounding box center [544, 306] width 536 height 72
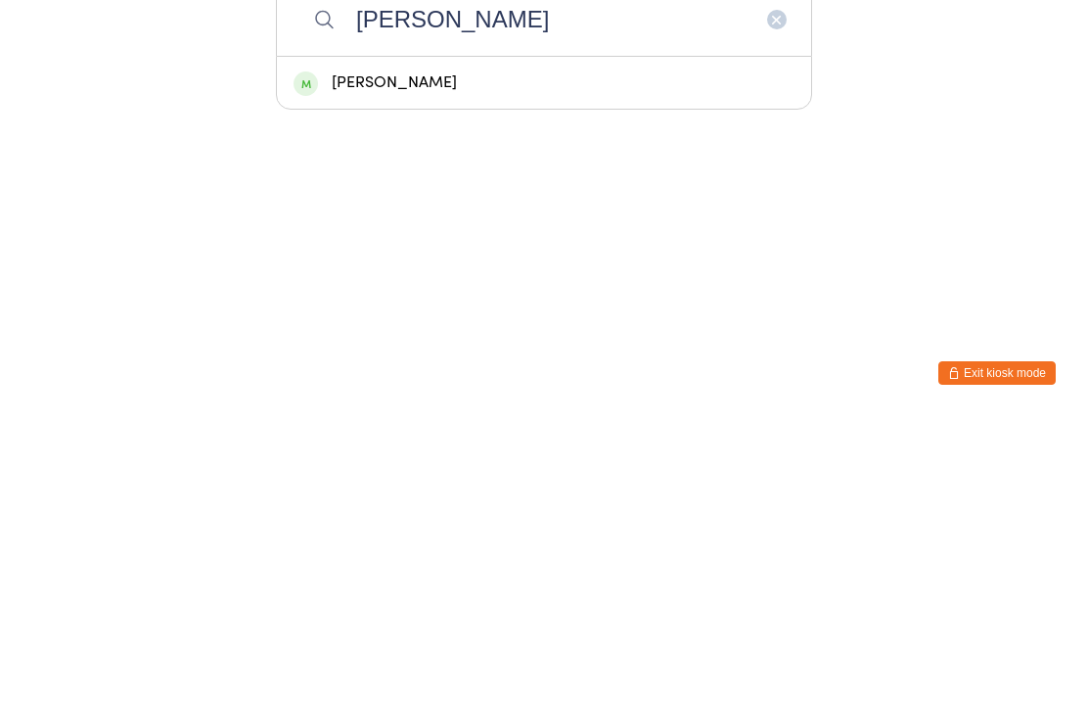
type input "[PERSON_NAME]"
click at [394, 356] on div "[PERSON_NAME]" at bounding box center [544, 369] width 501 height 26
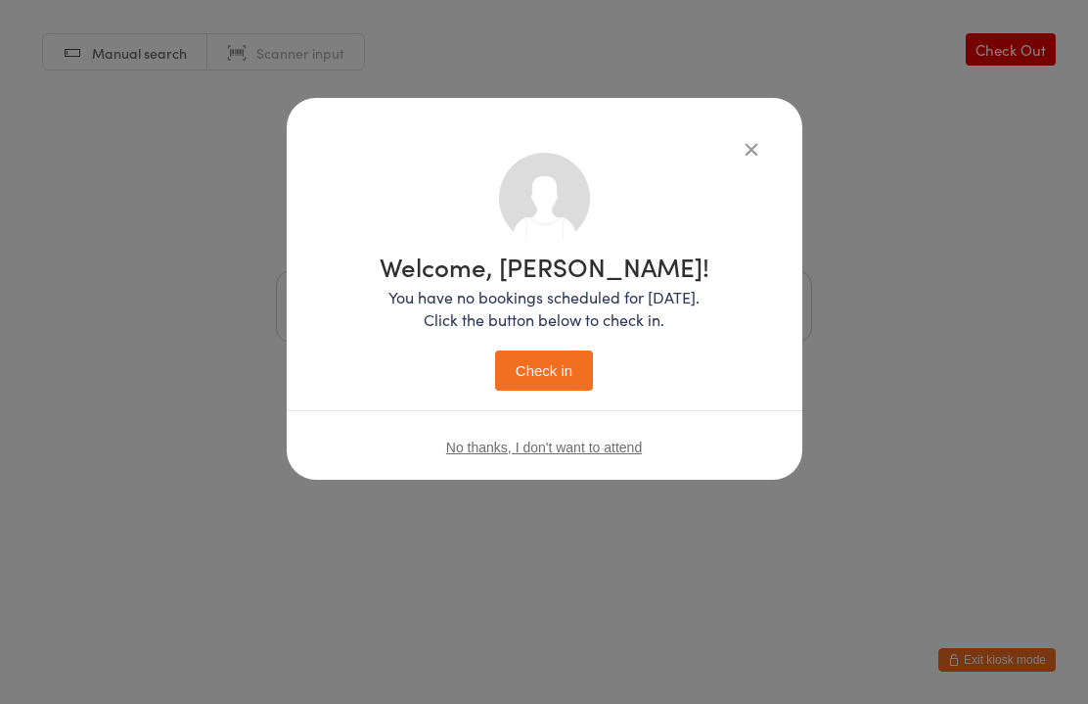
click at [573, 362] on button "Check in" at bounding box center [544, 370] width 98 height 40
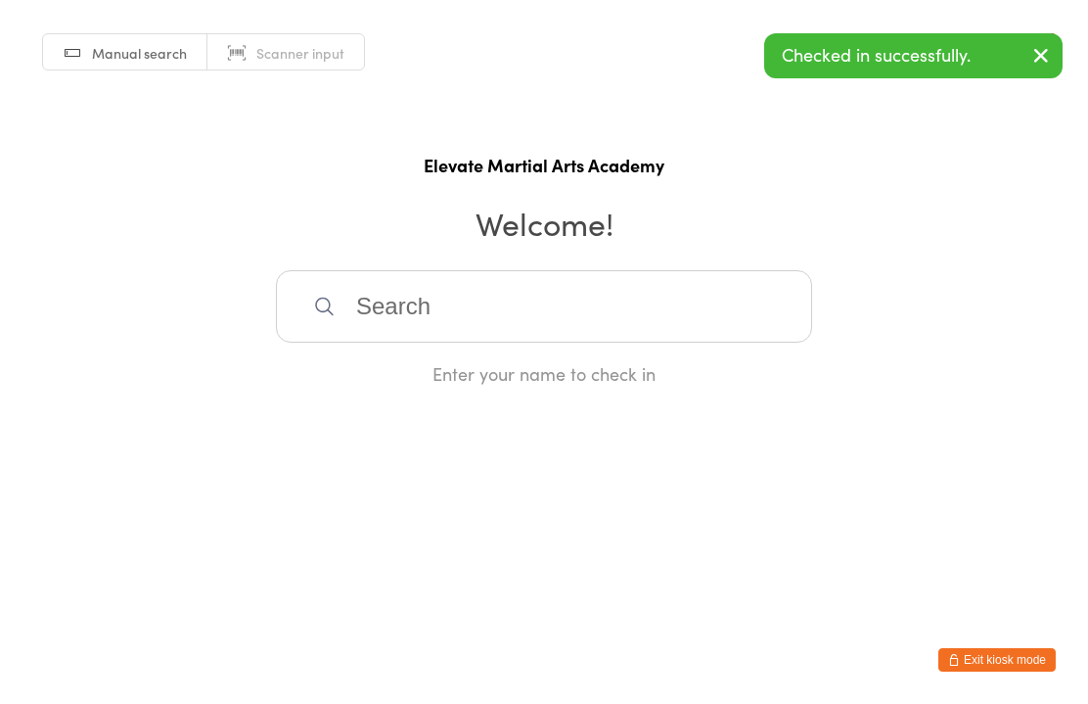
click at [479, 343] on input "search" at bounding box center [544, 306] width 536 height 72
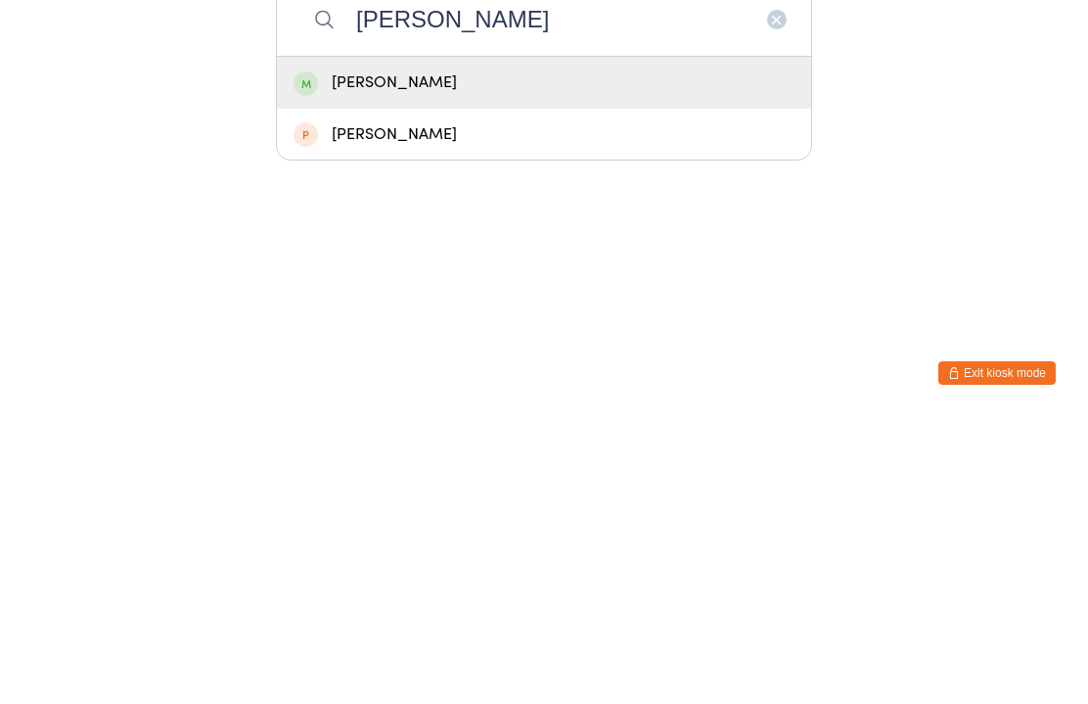
type input "[PERSON_NAME]"
click at [428, 356] on div "[PERSON_NAME]" at bounding box center [544, 369] width 501 height 26
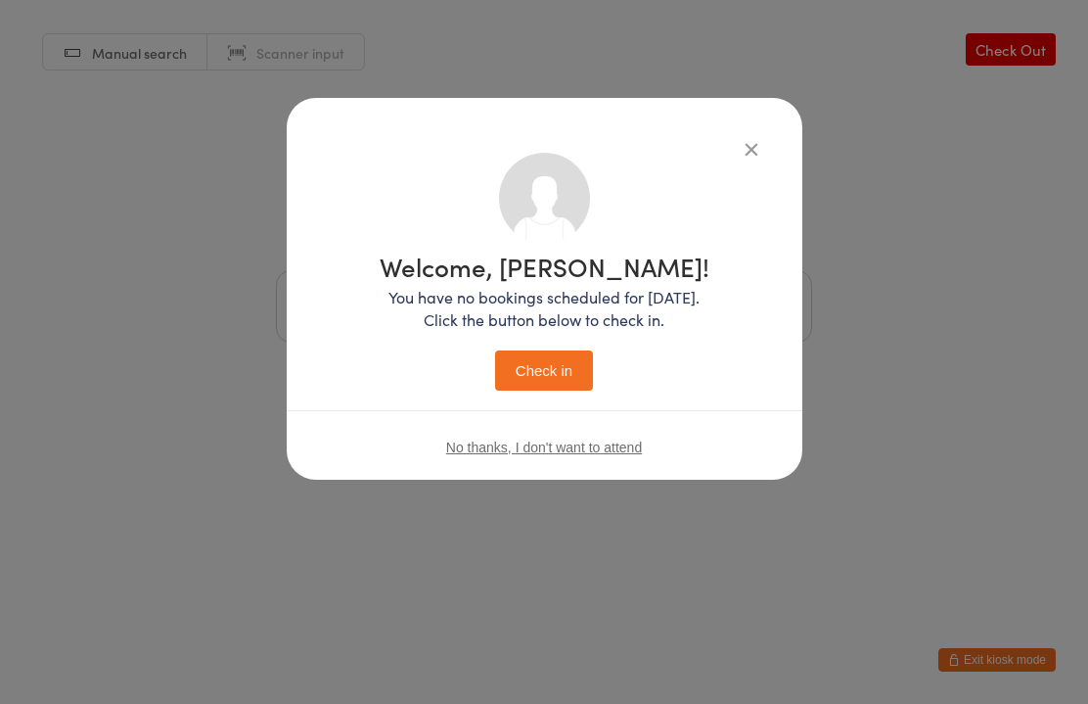
click at [552, 378] on button "Check in" at bounding box center [544, 370] width 98 height 40
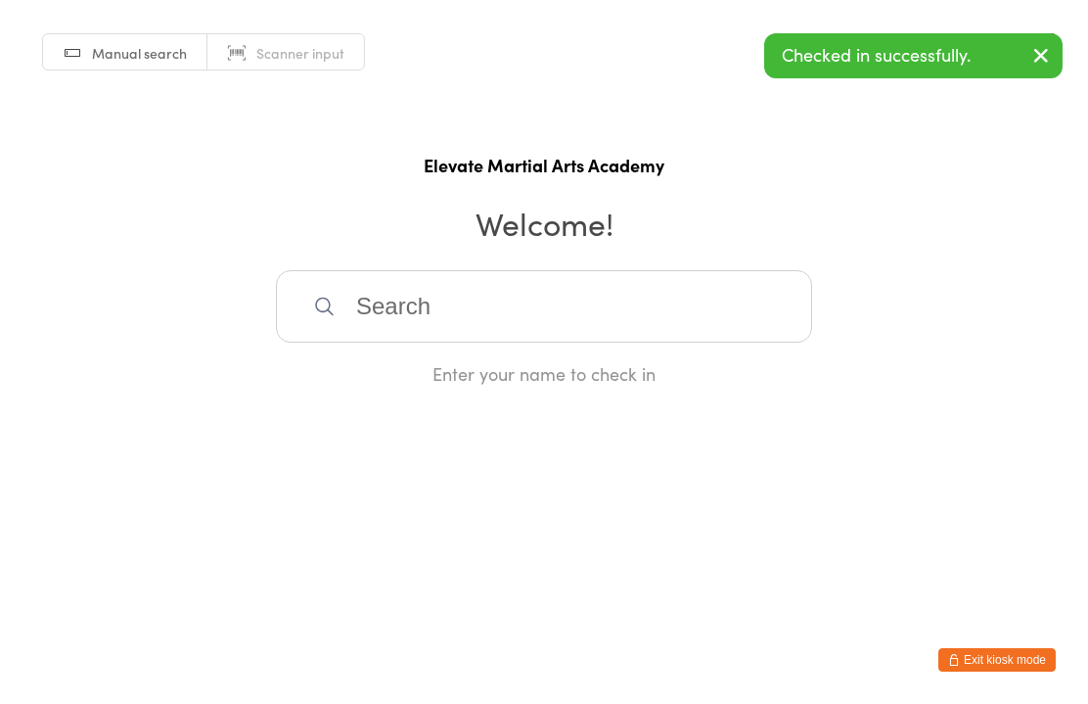
click at [437, 319] on input "search" at bounding box center [544, 306] width 536 height 72
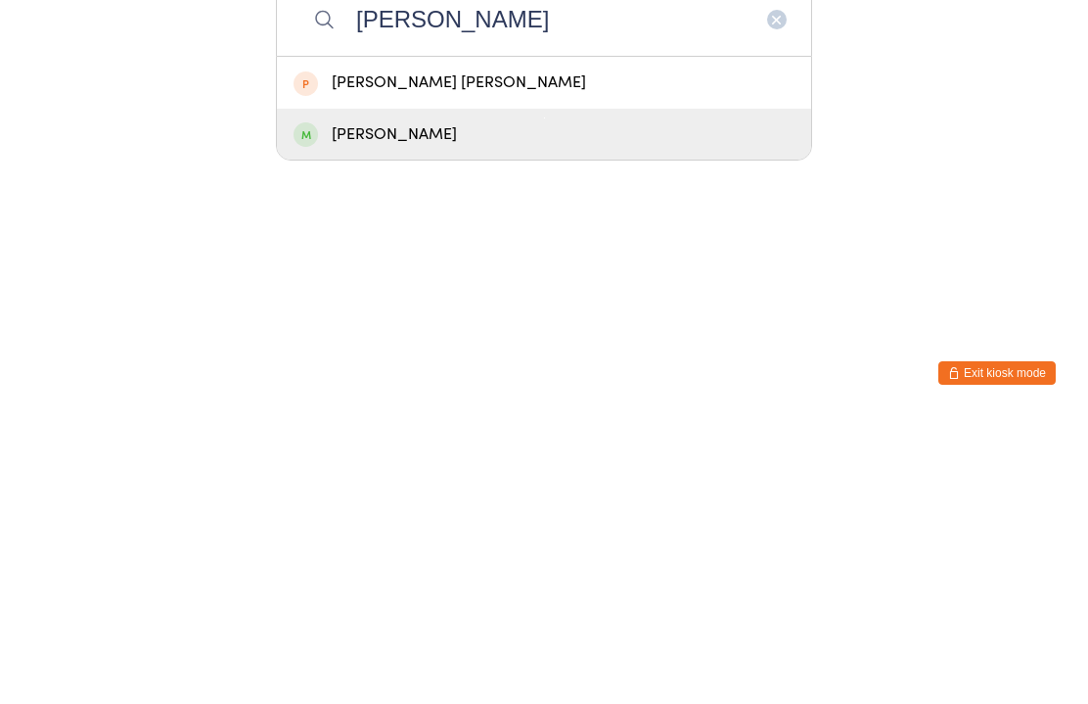
type input "[PERSON_NAME]"
click at [440, 408] on div "[PERSON_NAME]" at bounding box center [544, 421] width 501 height 26
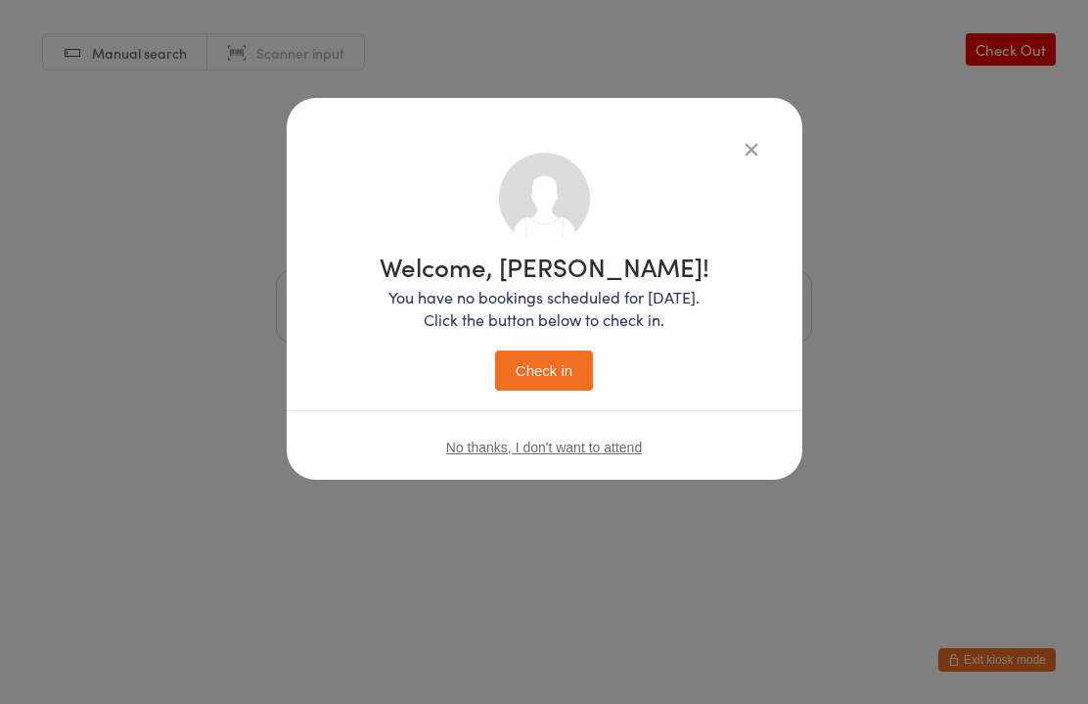
click at [558, 372] on button "Check in" at bounding box center [544, 370] width 98 height 40
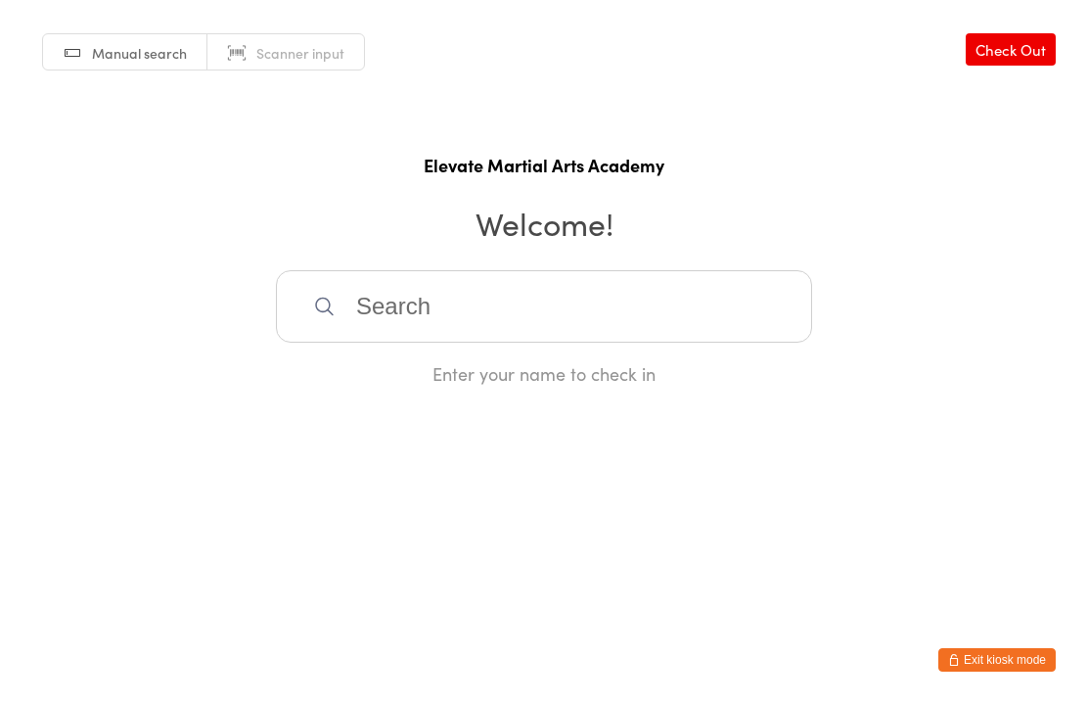
click at [407, 321] on input "search" at bounding box center [544, 306] width 536 height 72
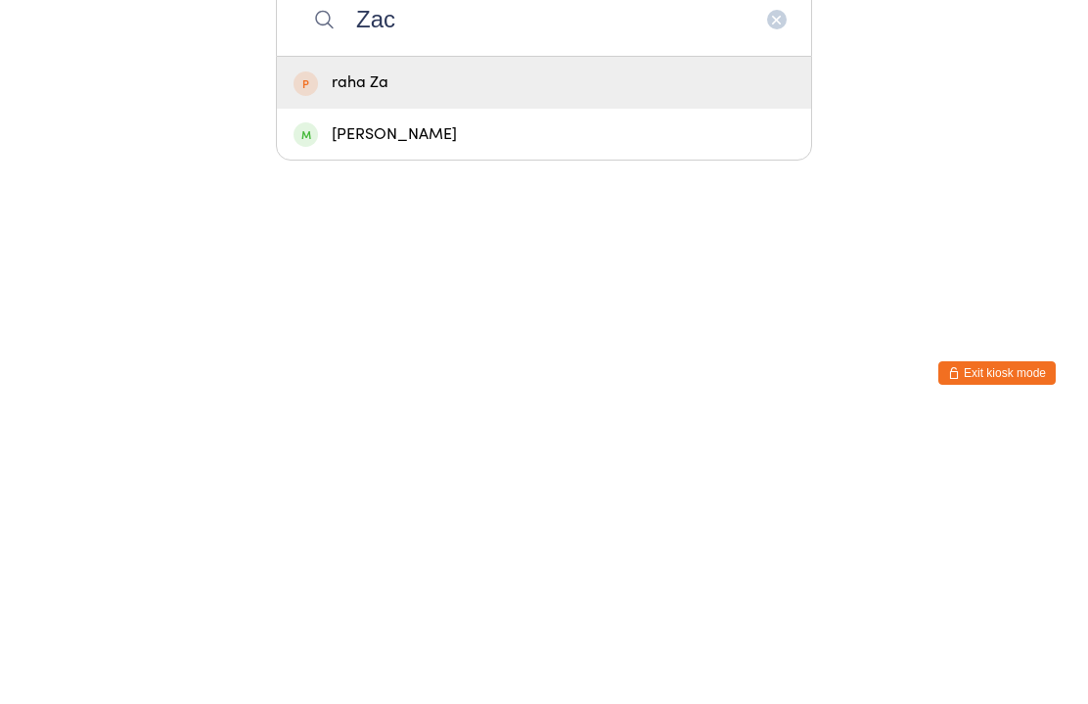
type input "Zac"
click at [436, 408] on div "[PERSON_NAME]" at bounding box center [544, 421] width 501 height 26
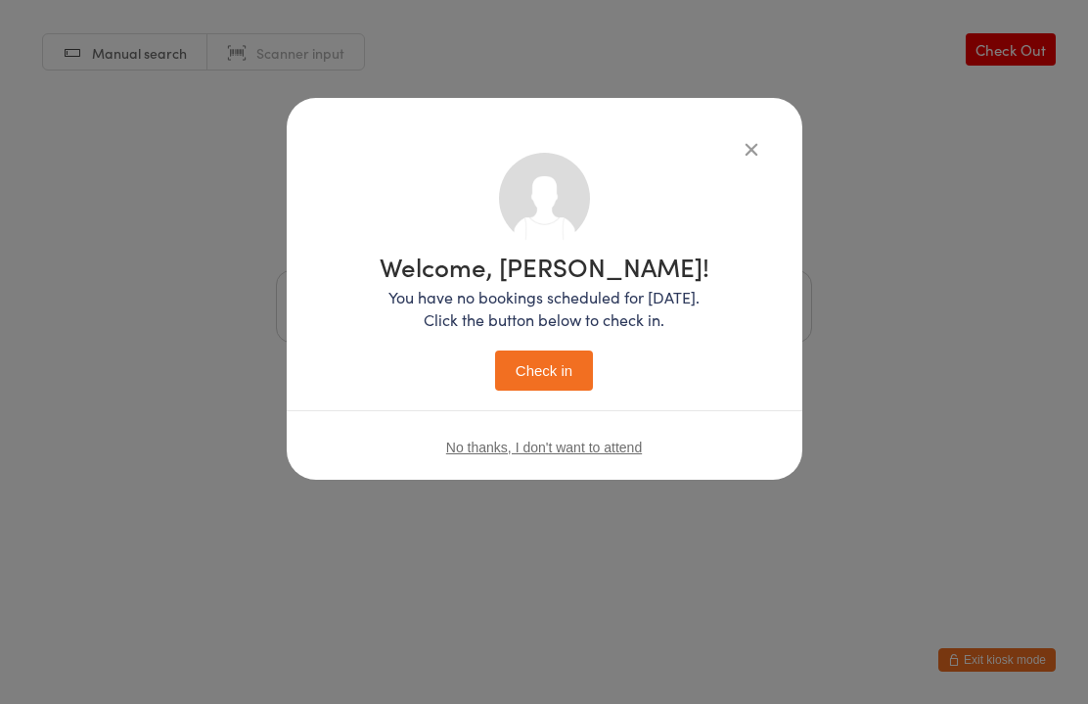
click at [570, 369] on button "Check in" at bounding box center [544, 370] width 98 height 40
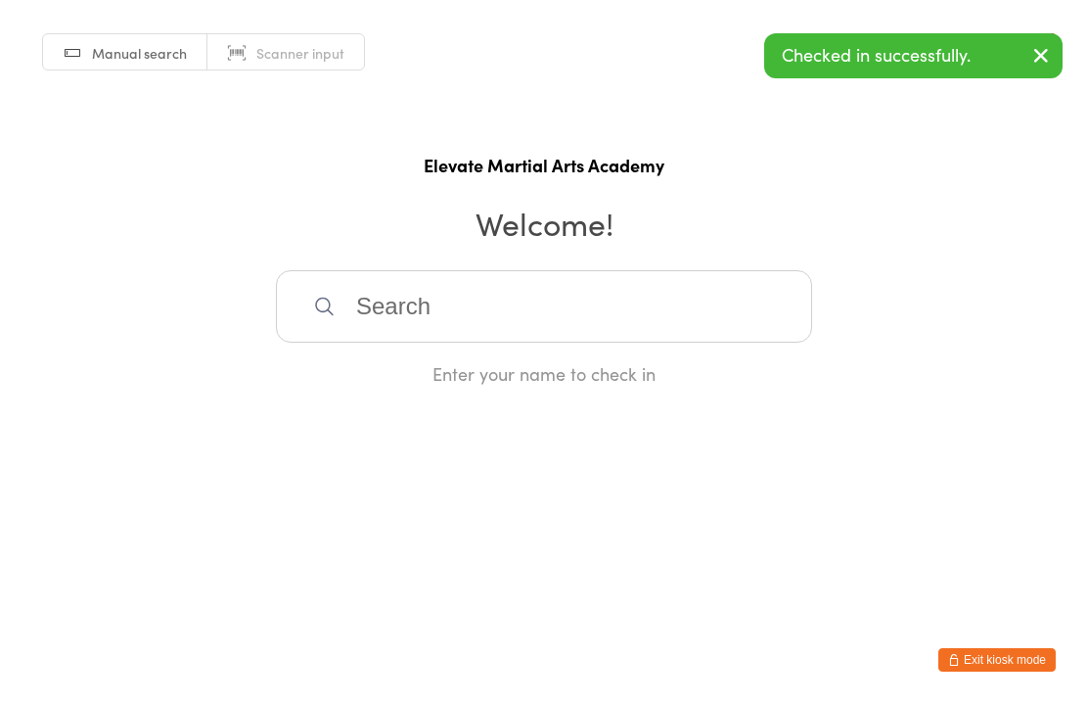
click at [413, 331] on input "search" at bounding box center [544, 306] width 536 height 72
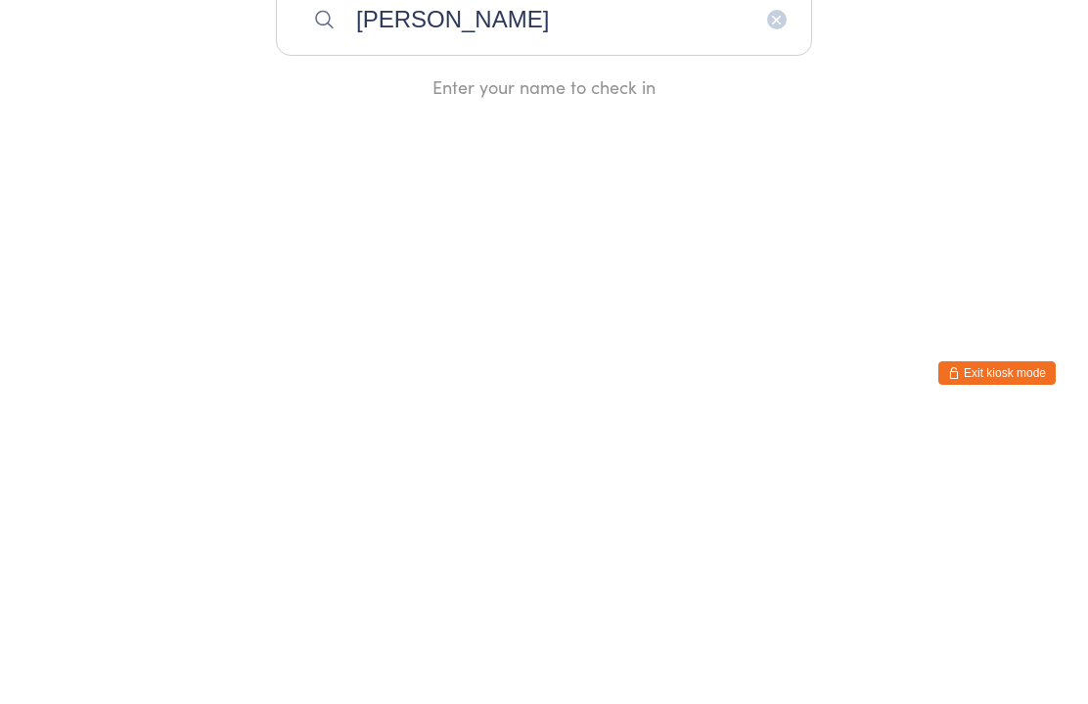
type input "X"
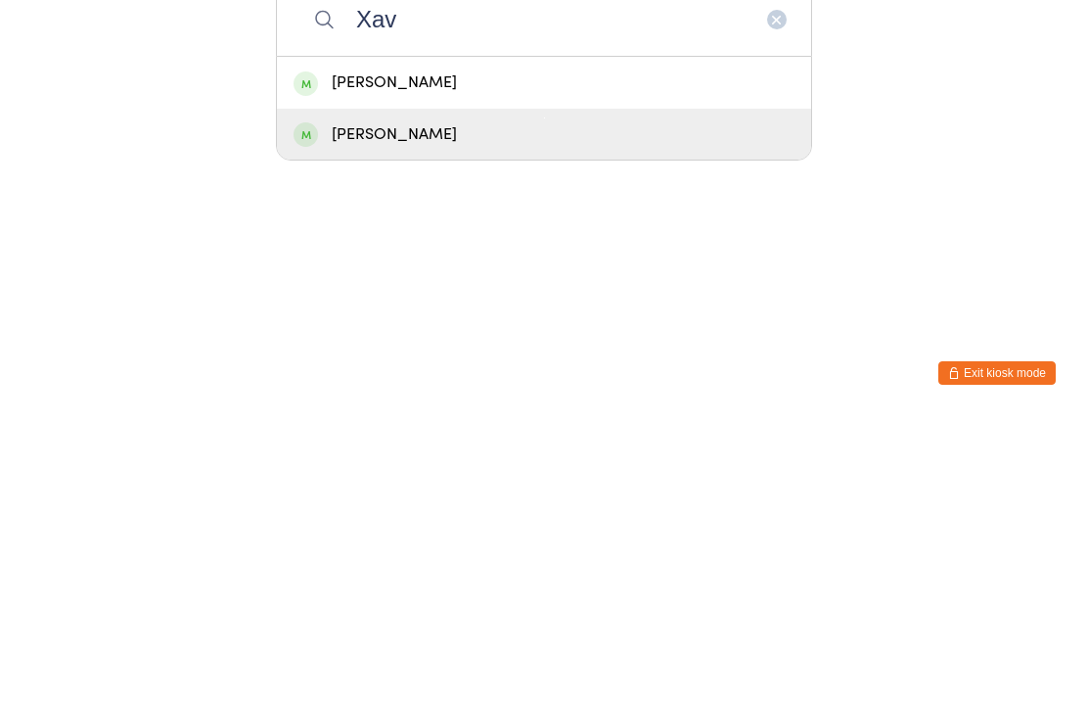
type input "Xav"
click at [423, 408] on div "[PERSON_NAME]" at bounding box center [544, 421] width 501 height 26
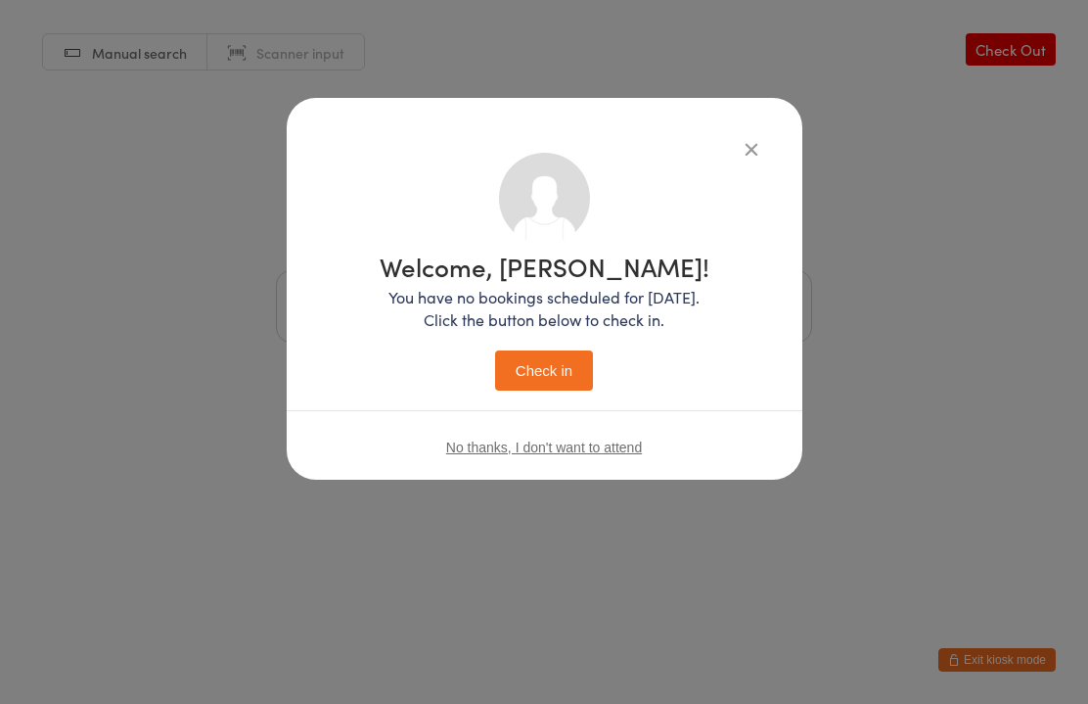
click at [574, 374] on button "Check in" at bounding box center [544, 370] width 98 height 40
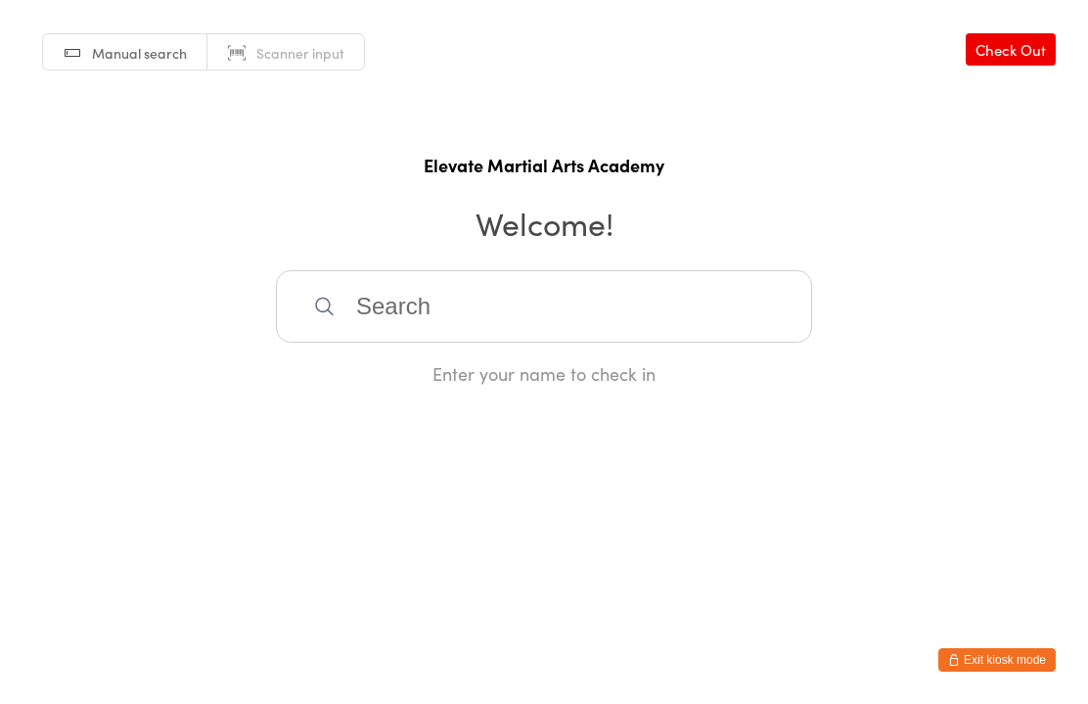
click at [412, 341] on input "search" at bounding box center [544, 306] width 536 height 72
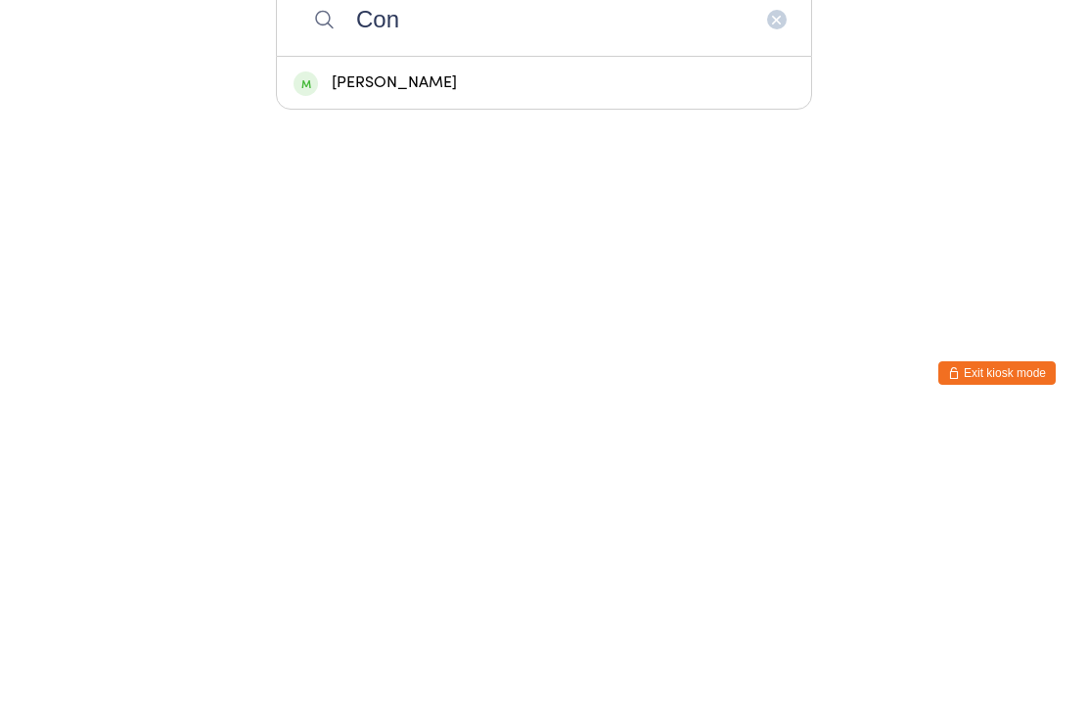
type input "Con"
click at [394, 356] on div "[PERSON_NAME]" at bounding box center [544, 369] width 501 height 26
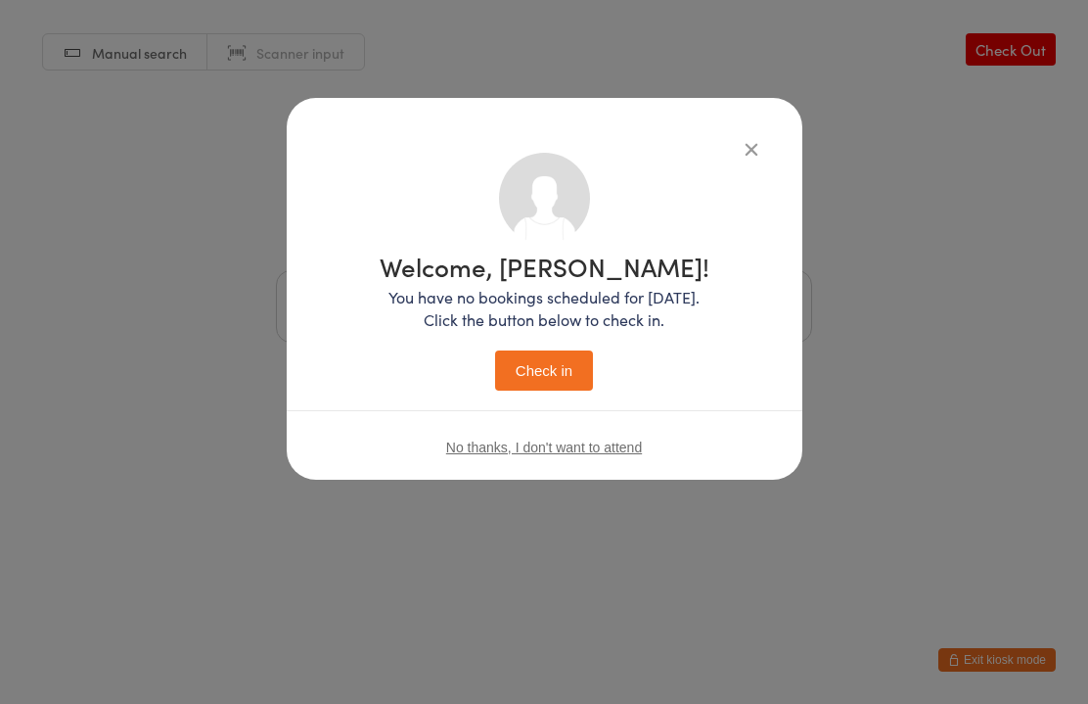
click at [554, 375] on button "Check in" at bounding box center [544, 370] width 98 height 40
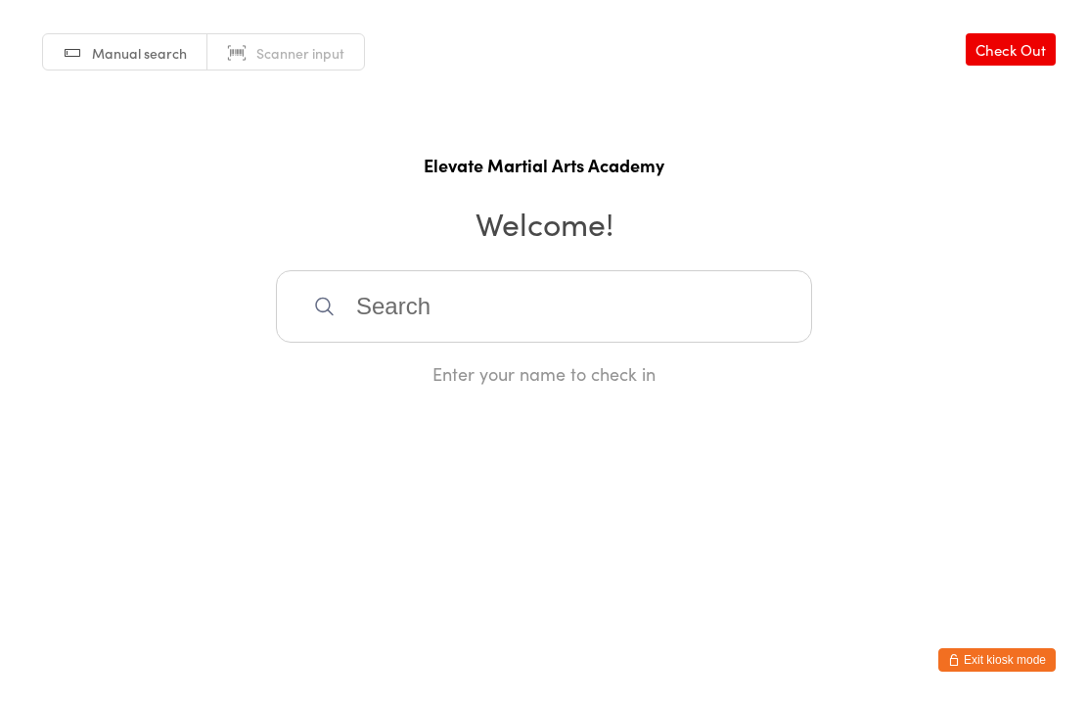
click at [399, 328] on input "search" at bounding box center [544, 306] width 536 height 72
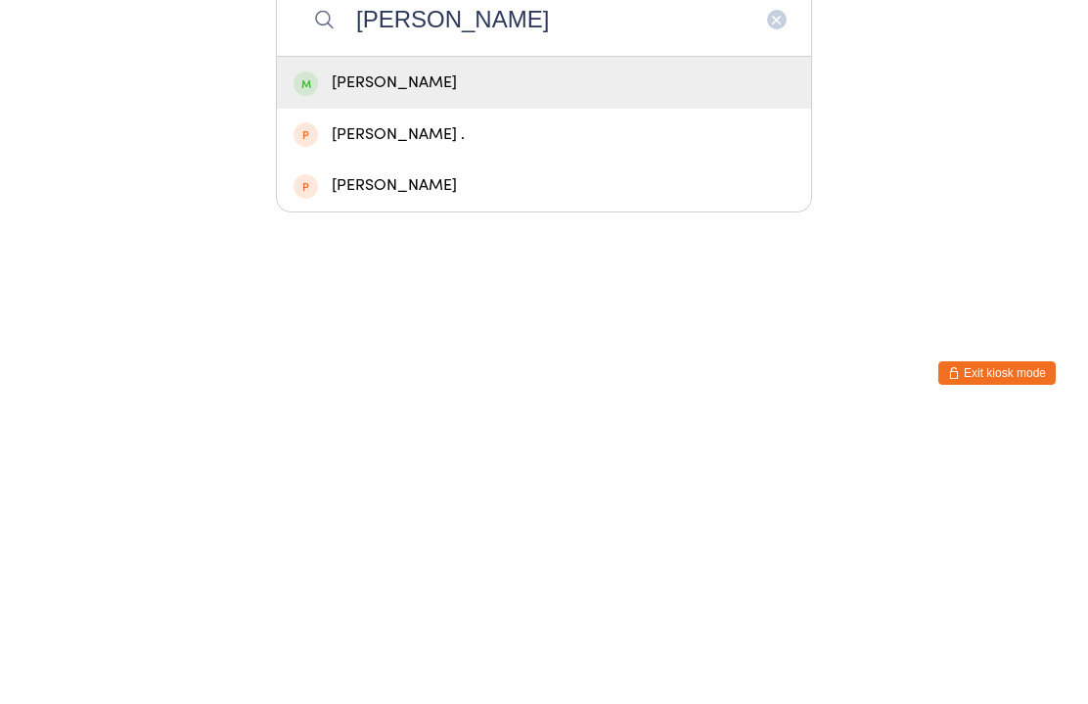
type input "[PERSON_NAME]"
click at [447, 356] on div "[PERSON_NAME]" at bounding box center [544, 369] width 501 height 26
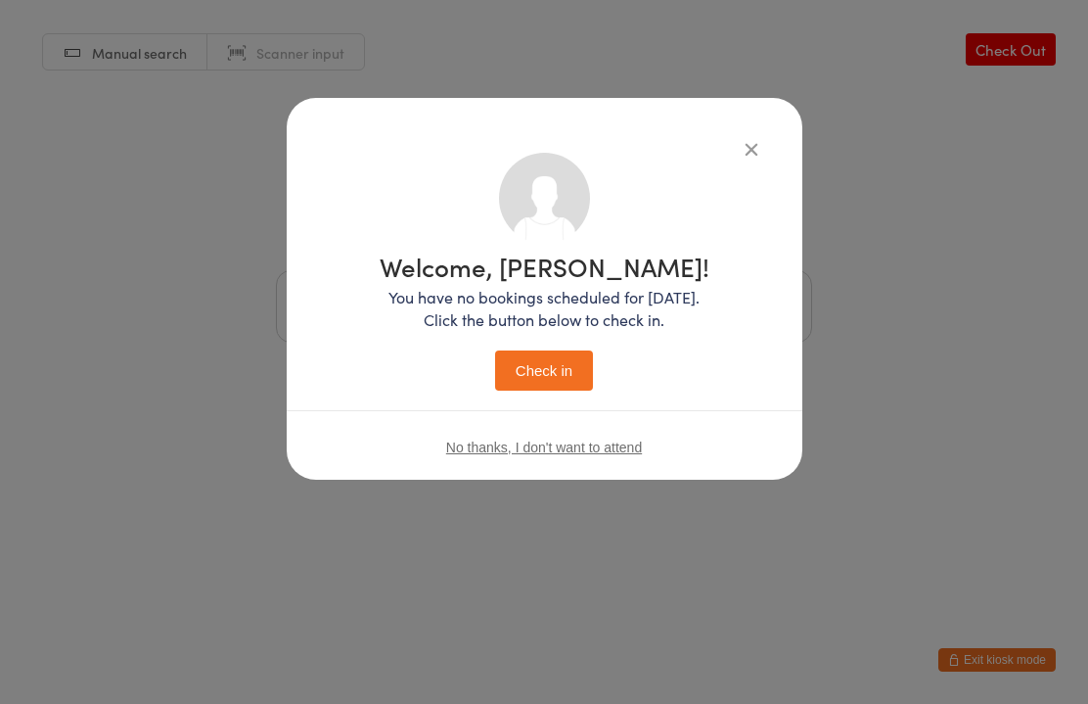
click at [556, 378] on button "Check in" at bounding box center [544, 370] width 98 height 40
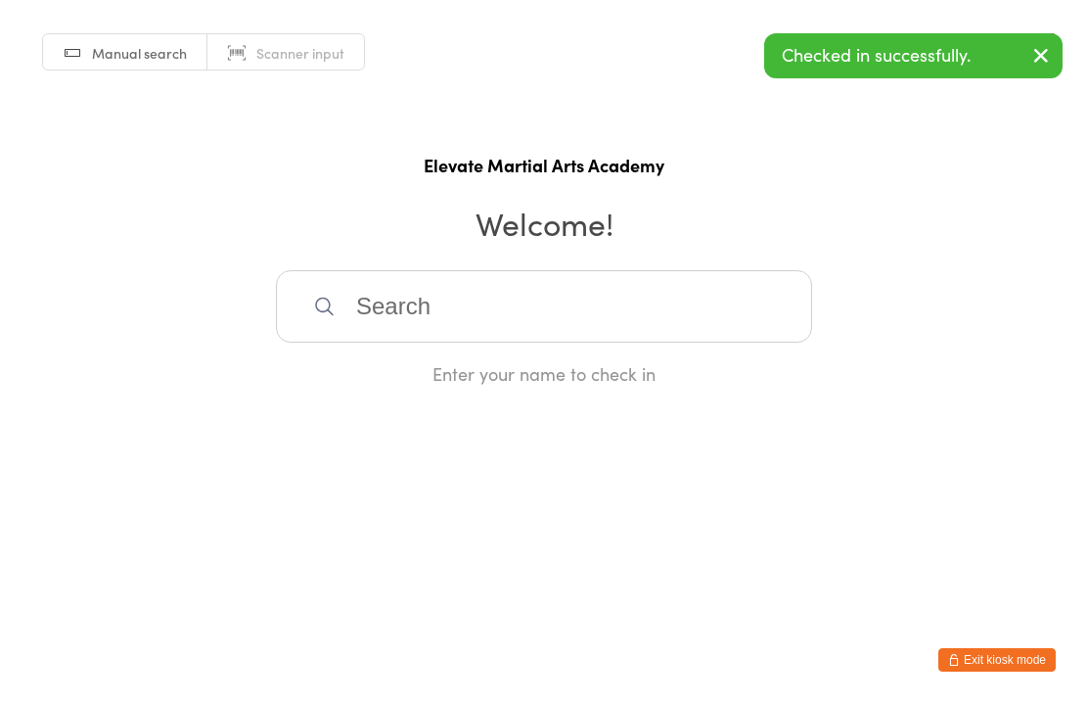
click at [448, 324] on input "search" at bounding box center [544, 306] width 536 height 72
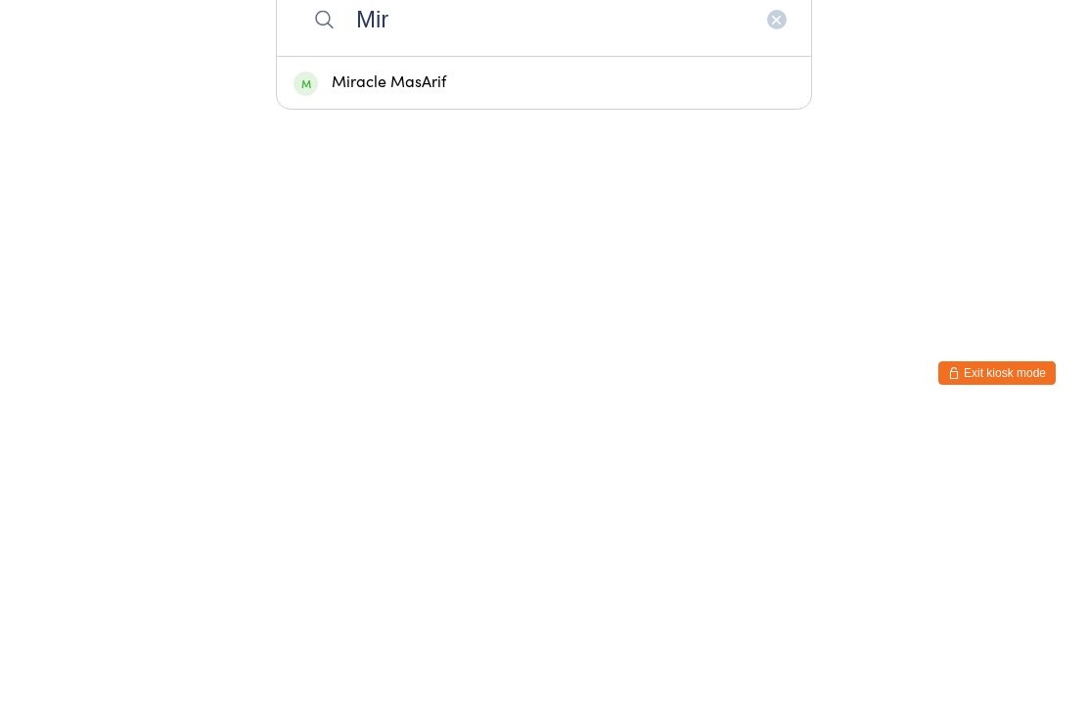
type input "Mir"
click at [408, 356] on div "Miracle MasArif" at bounding box center [544, 369] width 501 height 26
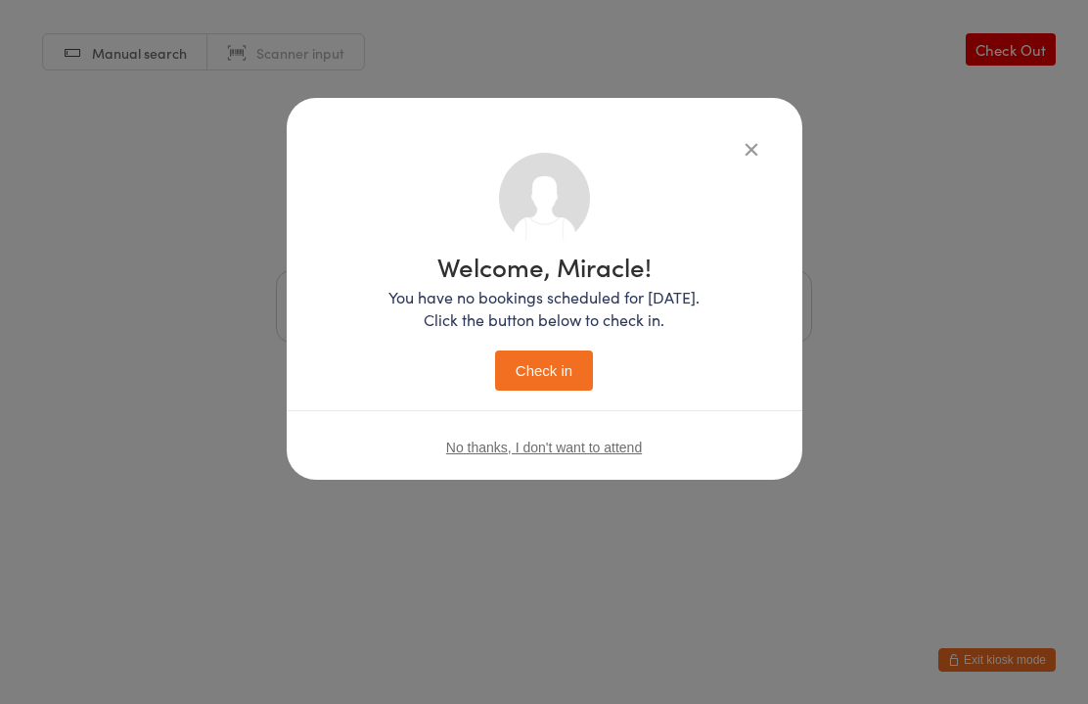
click at [561, 376] on button "Check in" at bounding box center [544, 370] width 98 height 40
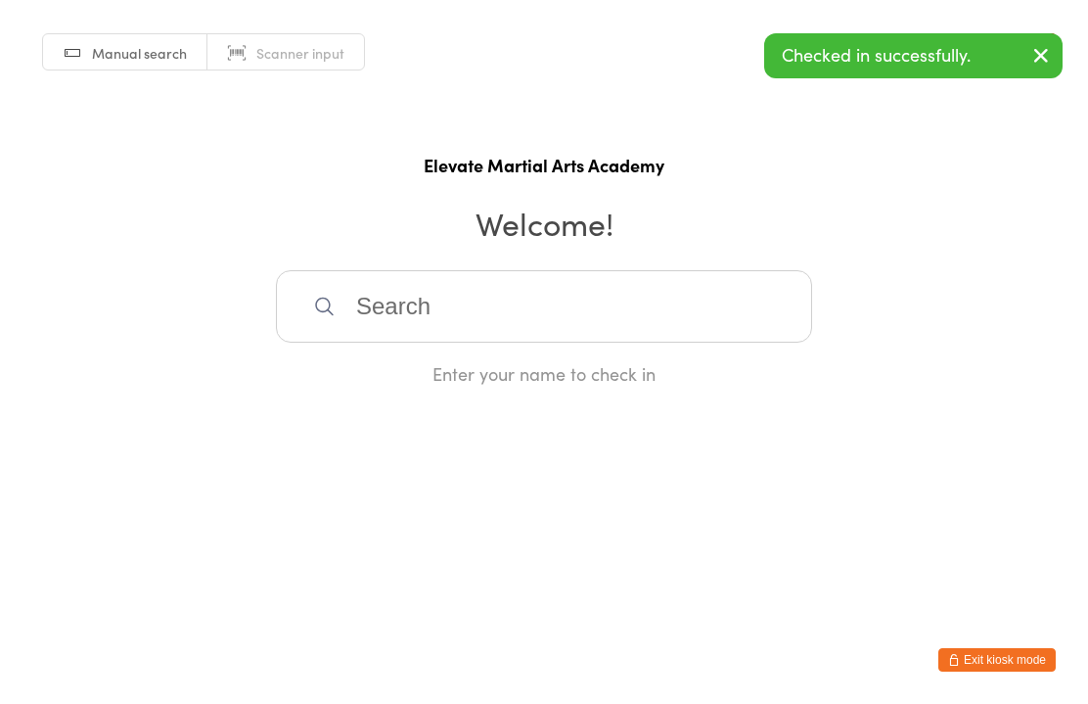
click at [442, 330] on input "search" at bounding box center [544, 306] width 536 height 72
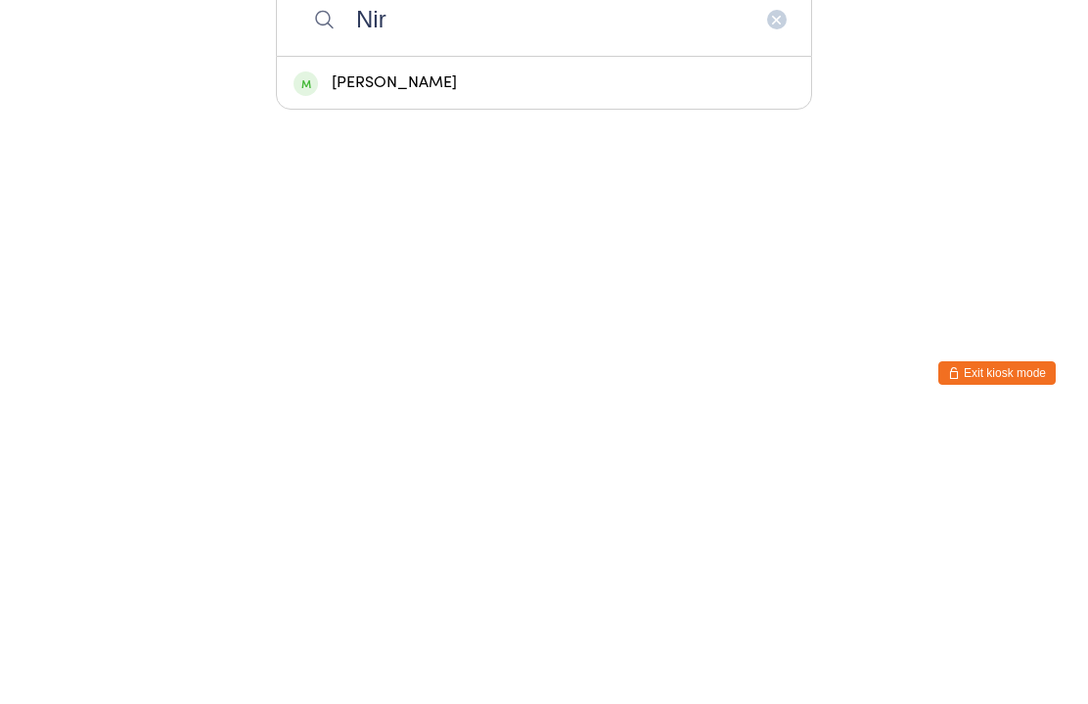
type input "Nir"
click at [430, 356] on div "[PERSON_NAME]" at bounding box center [544, 369] width 501 height 26
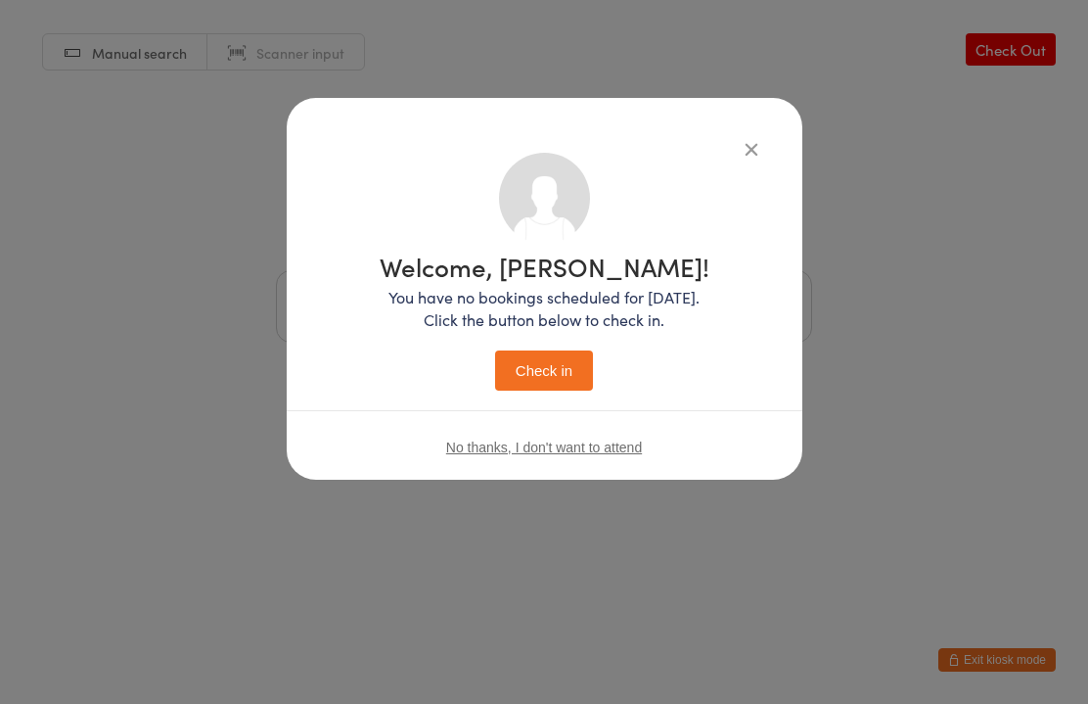
click at [560, 375] on button "Check in" at bounding box center [544, 370] width 98 height 40
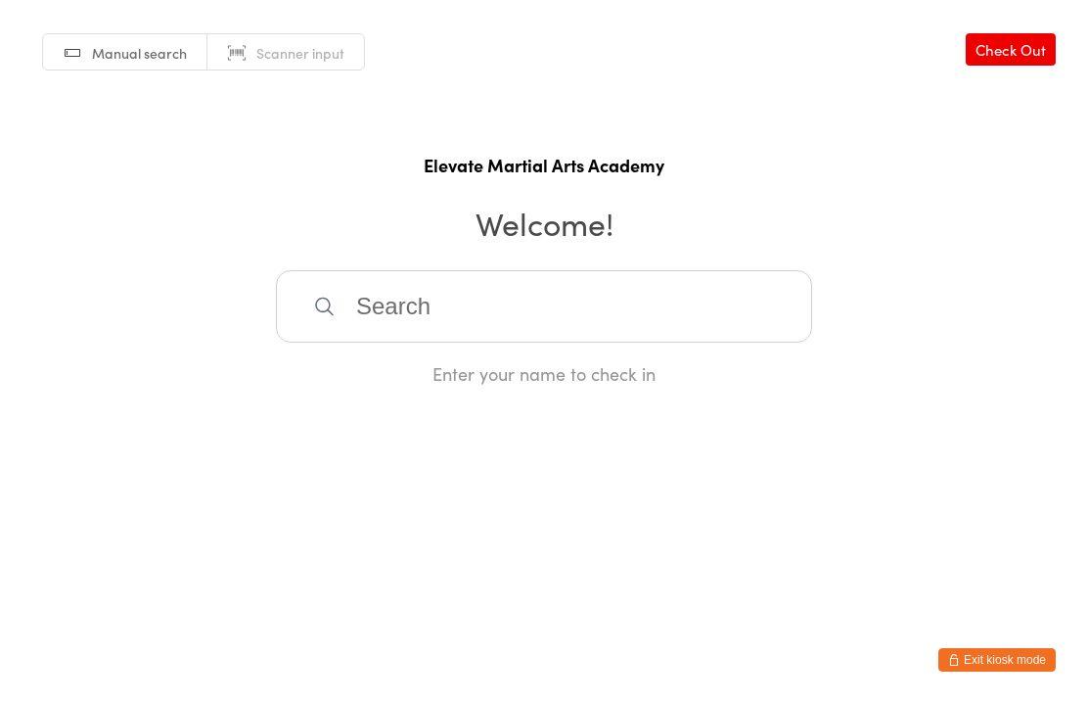
click at [427, 326] on input "search" at bounding box center [544, 306] width 536 height 72
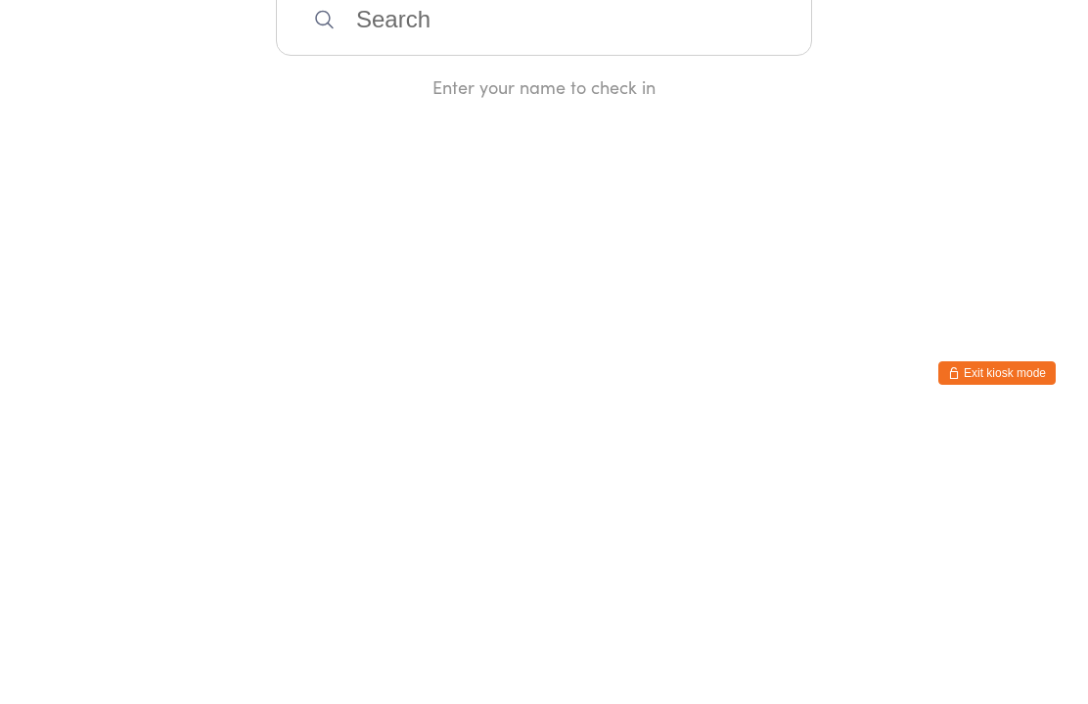
type input "Y"
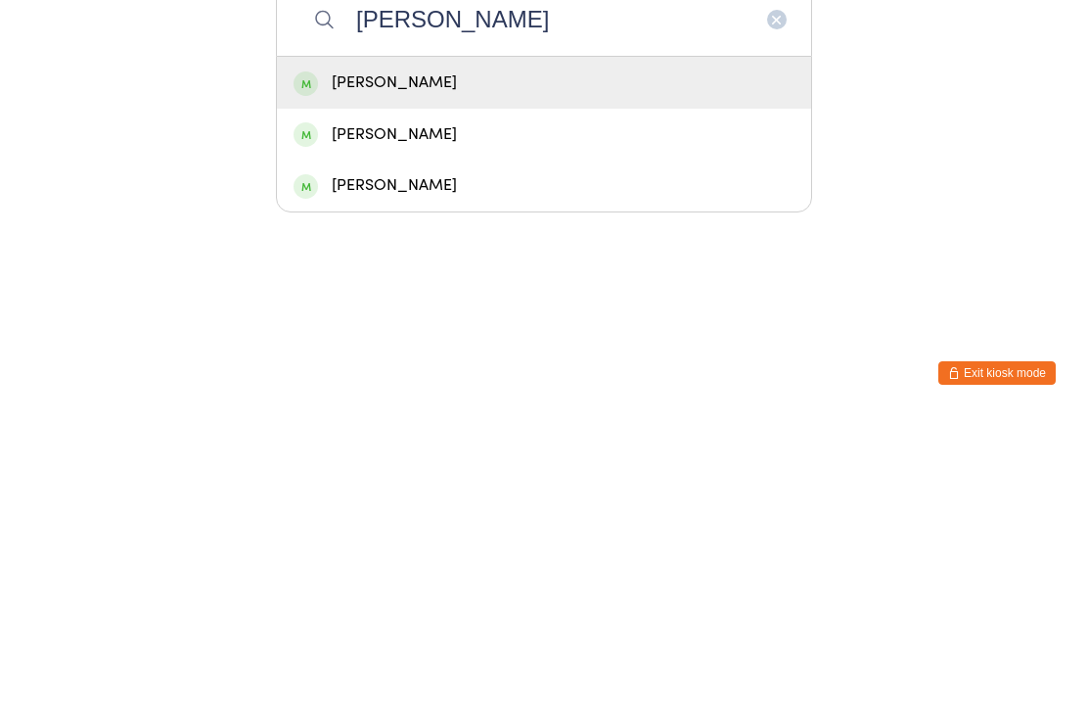
type input "[PERSON_NAME]"
click at [436, 356] on div "[PERSON_NAME]" at bounding box center [544, 369] width 501 height 26
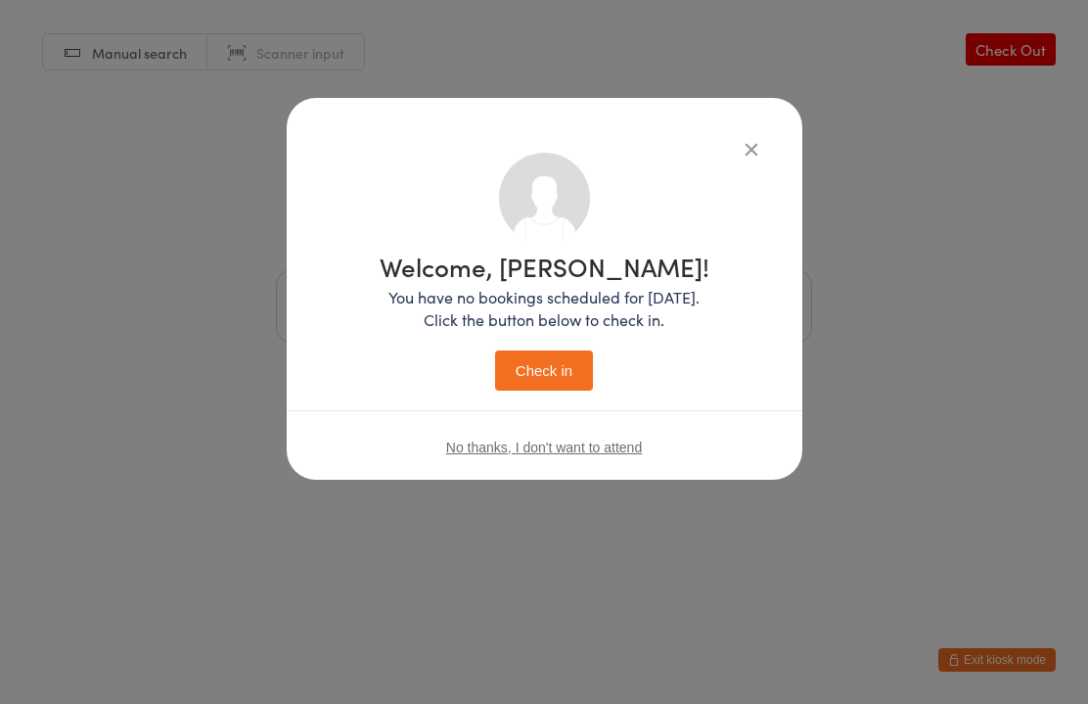
click at [556, 381] on button "Check in" at bounding box center [544, 370] width 98 height 40
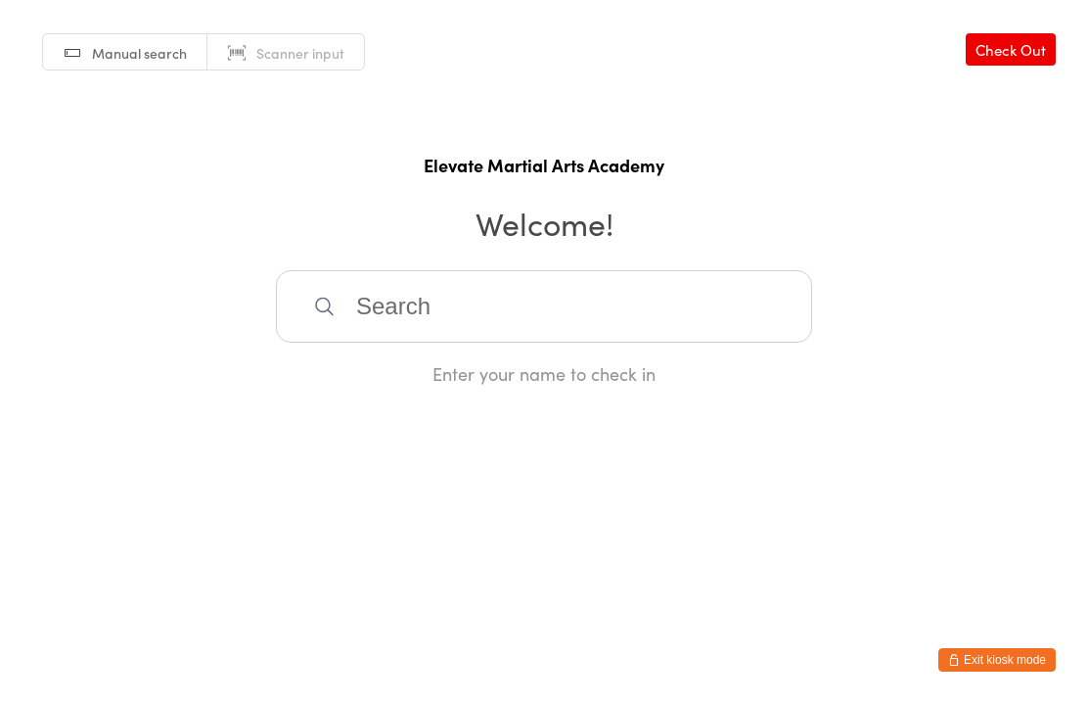
click at [453, 318] on input "search" at bounding box center [544, 306] width 536 height 72
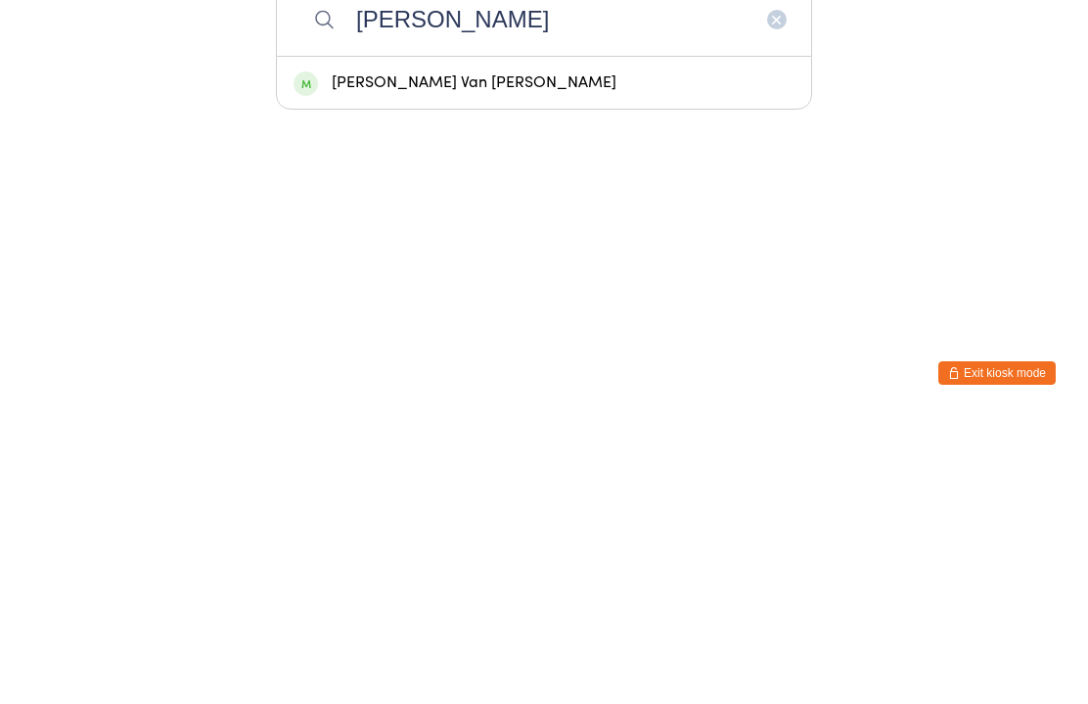
type input "[PERSON_NAME]"
click at [452, 356] on div "[PERSON_NAME] Van [PERSON_NAME]" at bounding box center [544, 369] width 501 height 26
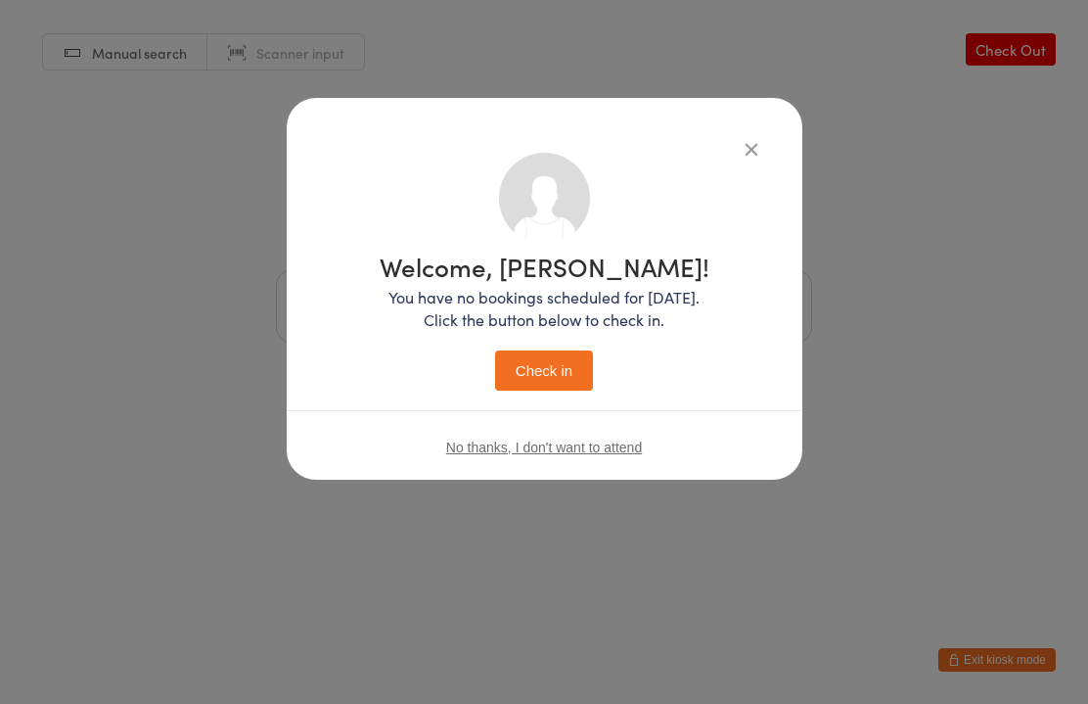
click at [546, 377] on button "Check in" at bounding box center [544, 370] width 98 height 40
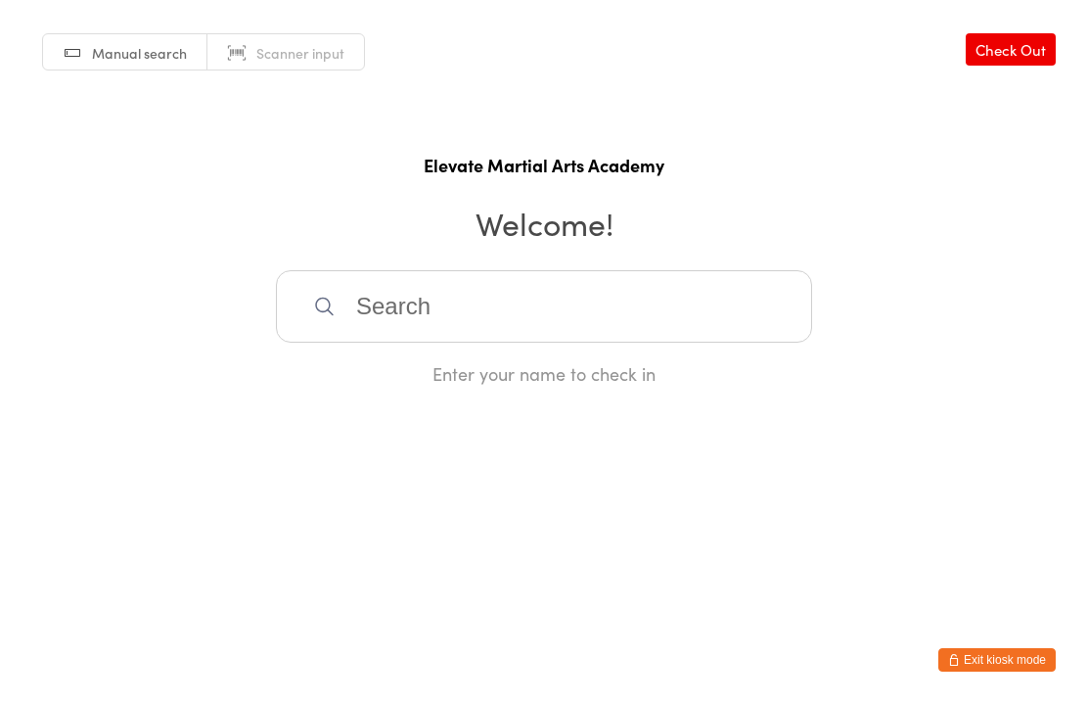
click at [449, 326] on input "search" at bounding box center [544, 306] width 536 height 72
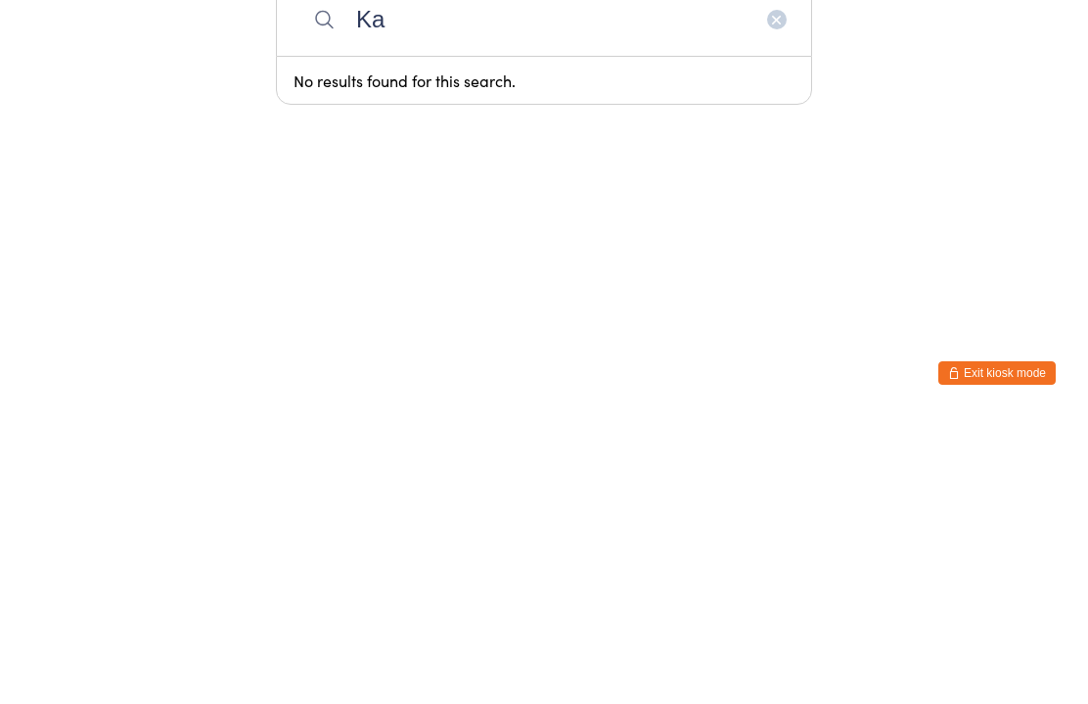
type input "K"
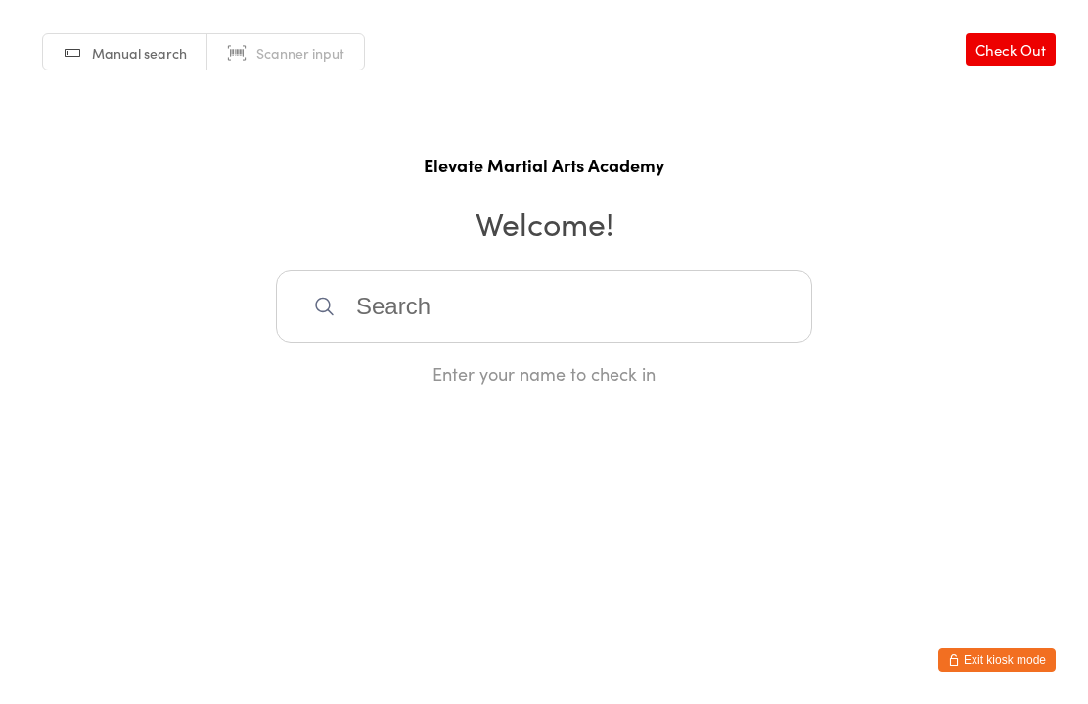
click at [1006, 648] on button "Exit kiosk mode" at bounding box center [997, 659] width 117 height 23
